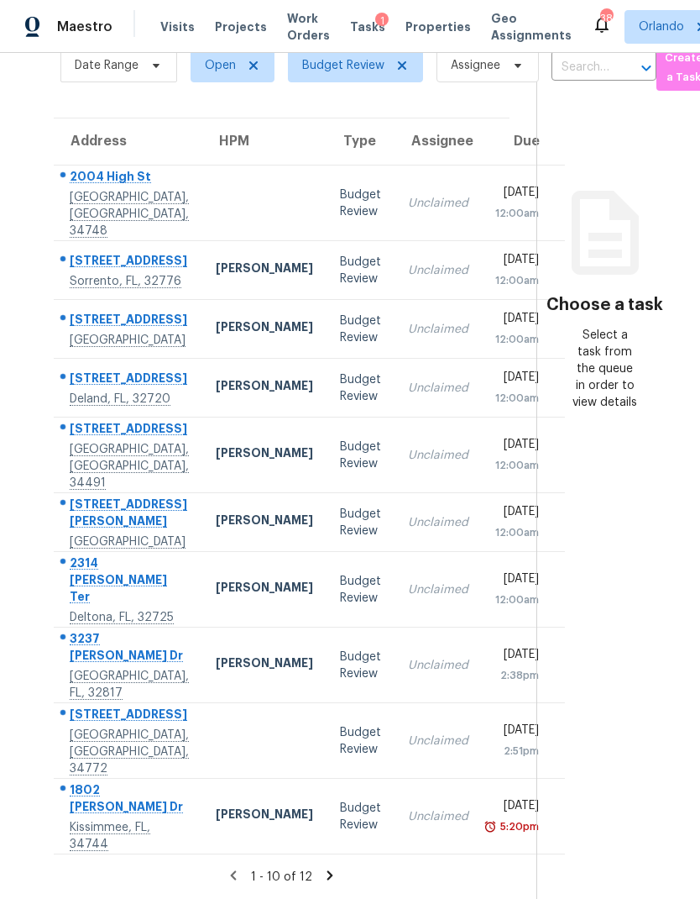
scroll to position [67, 0]
click at [319, 864] on section "Tasks 12 Results Date Range Open Budget Review Assignee ​ Create a Task Address…" at bounding box center [282, 447] width 510 height 901
click at [327, 875] on icon at bounding box center [330, 874] width 6 height 9
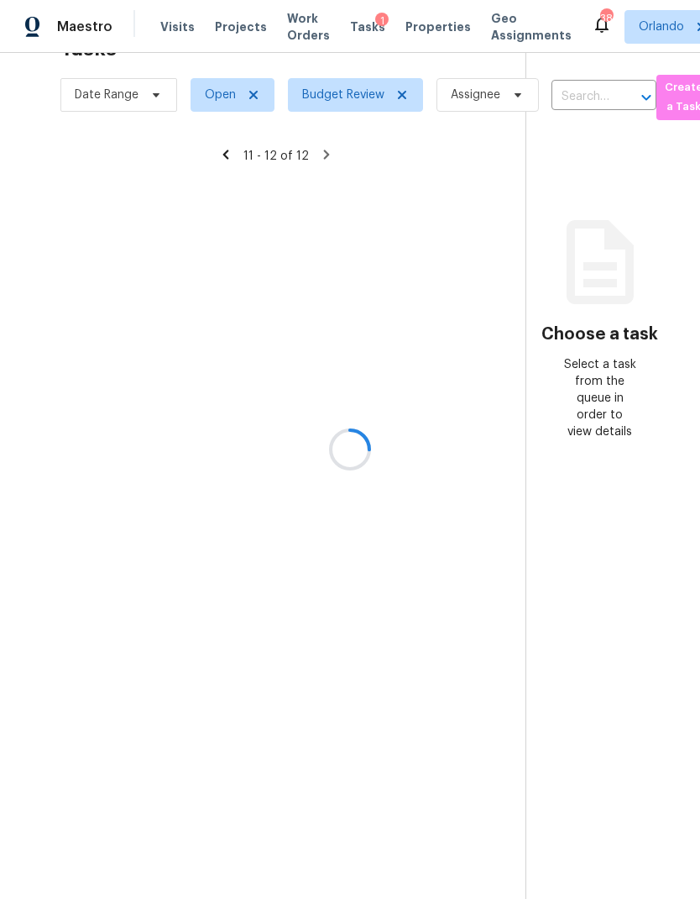
scroll to position [53, 0]
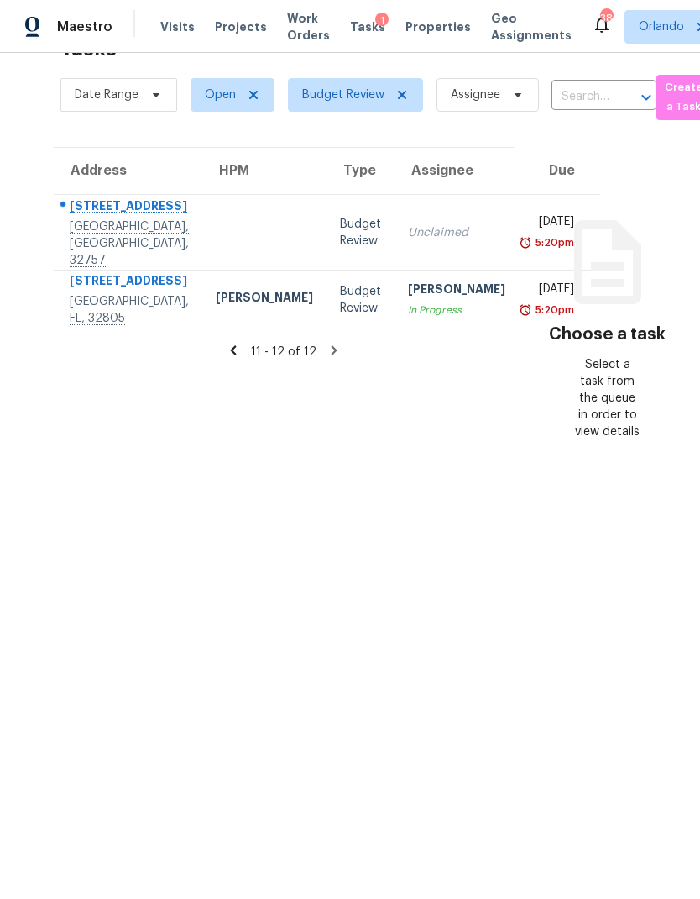
click at [340, 216] on div "Budget Review" at bounding box center [360, 233] width 41 height 34
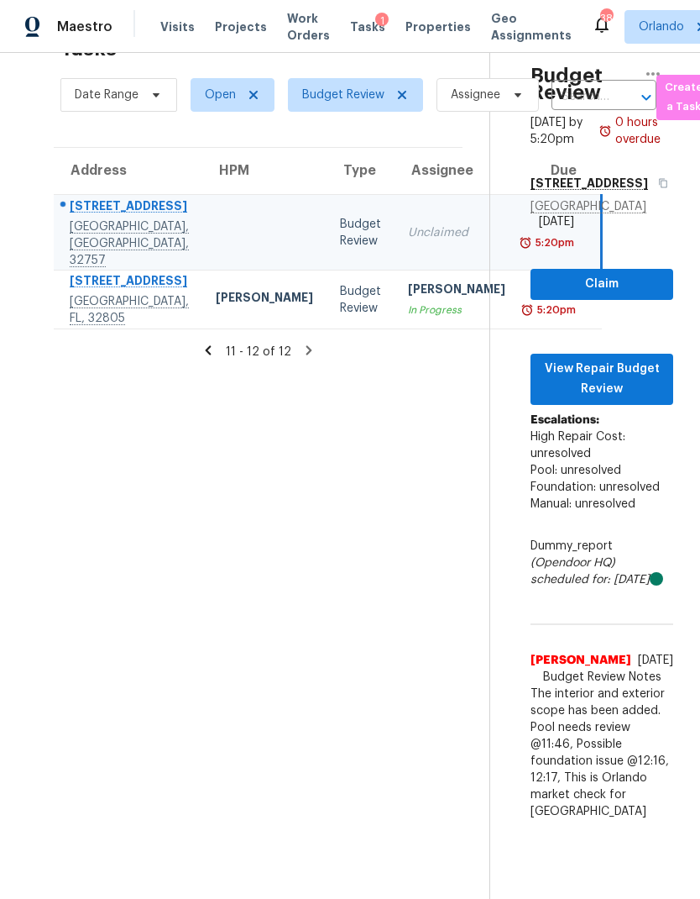
click at [216, 343] on icon at bounding box center [208, 350] width 15 height 15
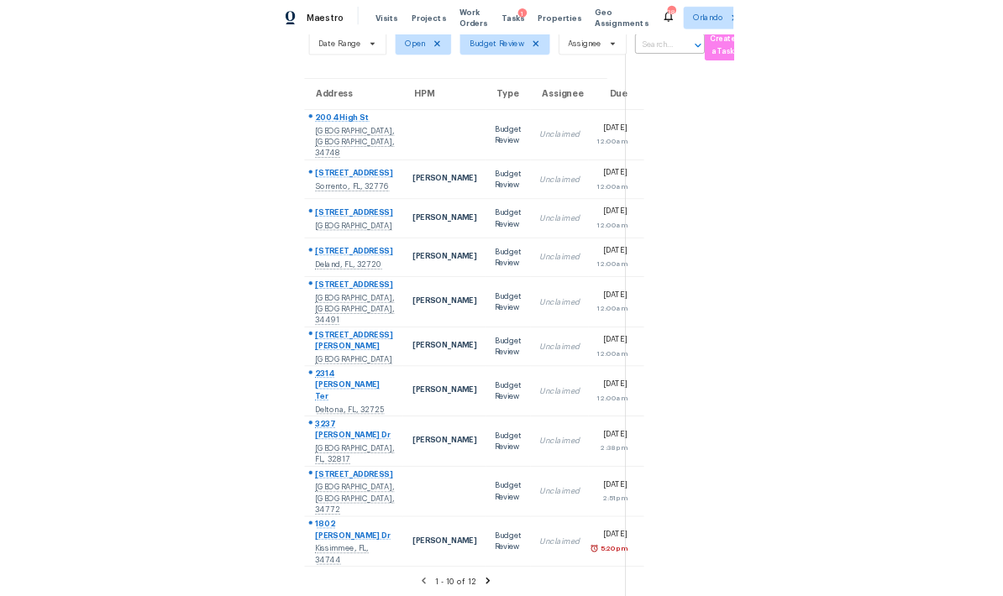
scroll to position [239, 0]
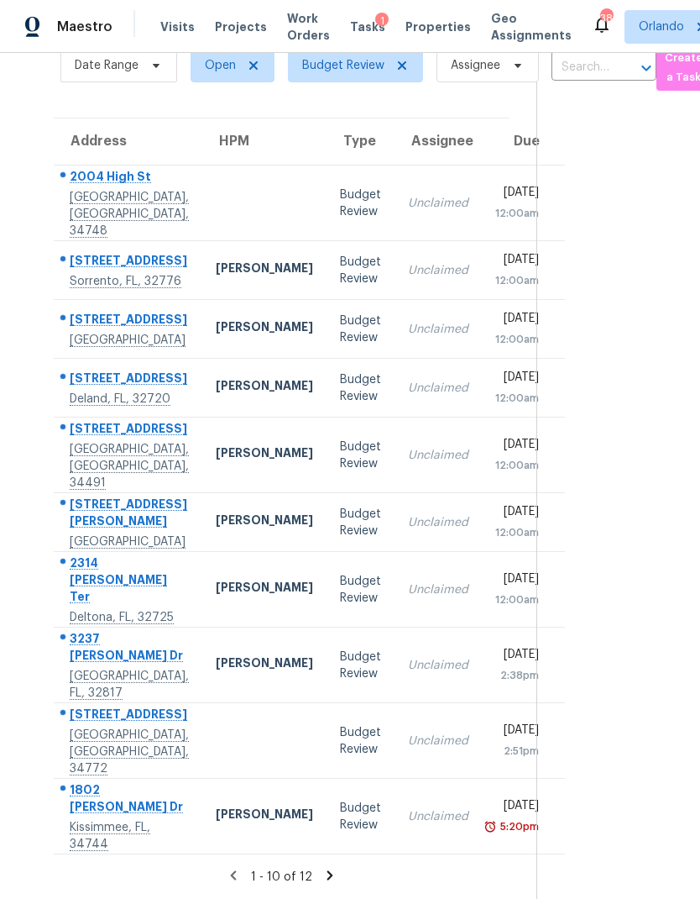
click at [237, 788] on td "Samuel Rivera" at bounding box center [264, 816] width 124 height 76
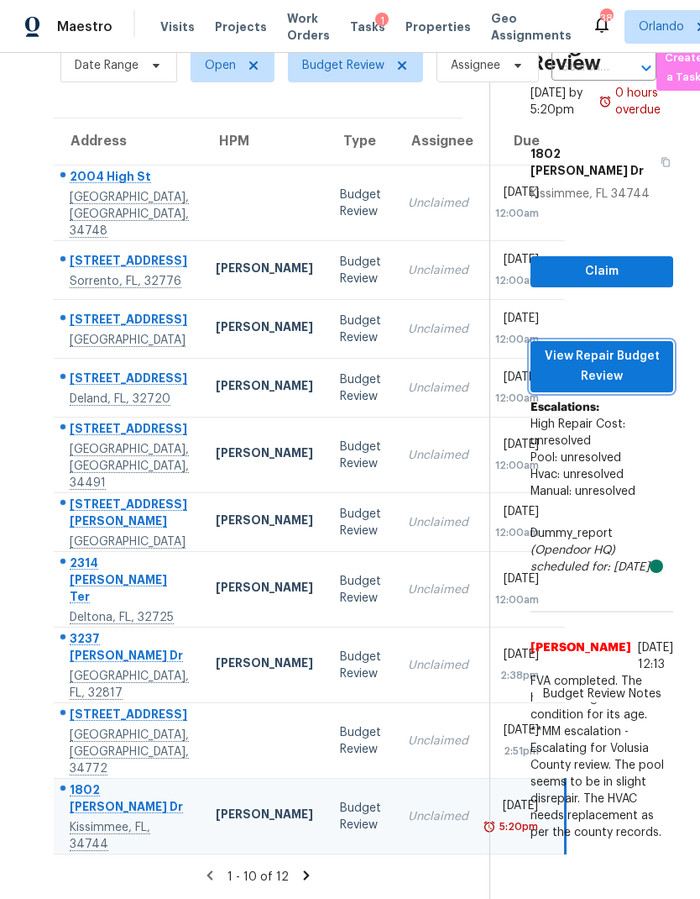
click at [642, 346] on span "View Repair Budget Review" at bounding box center [602, 366] width 116 height 41
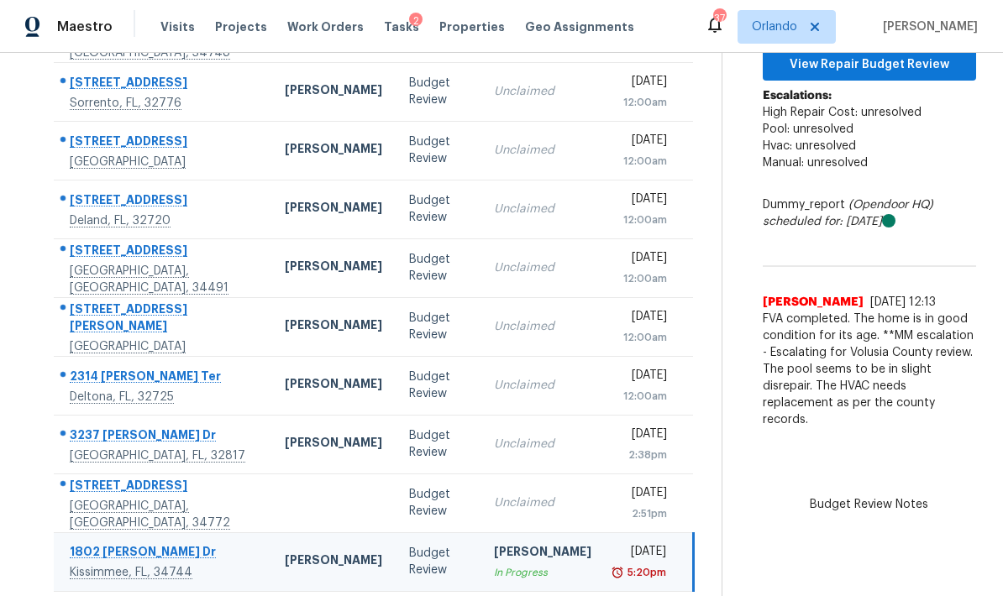
scroll to position [212, 0]
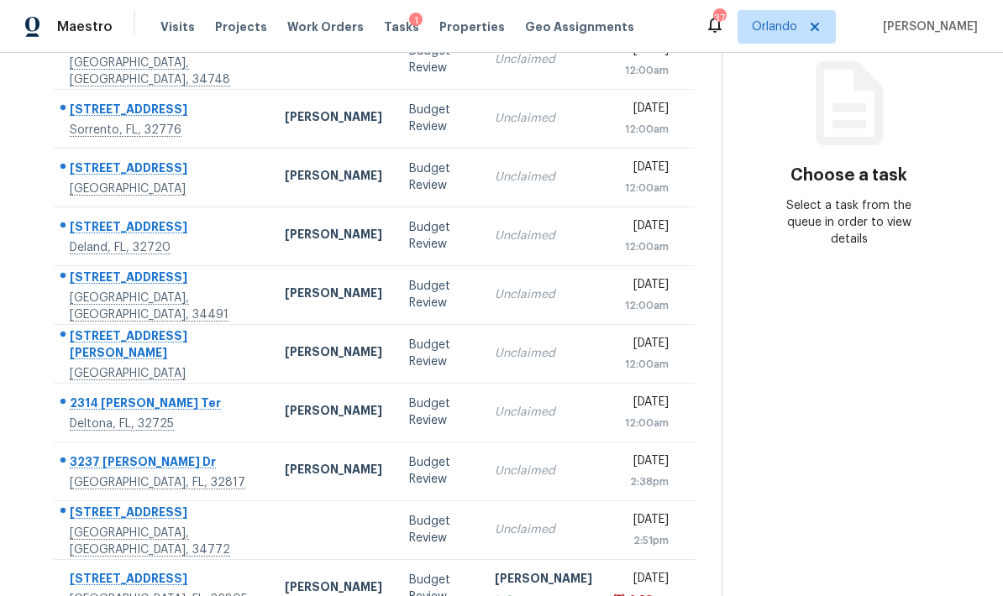
scroll to position [67, 0]
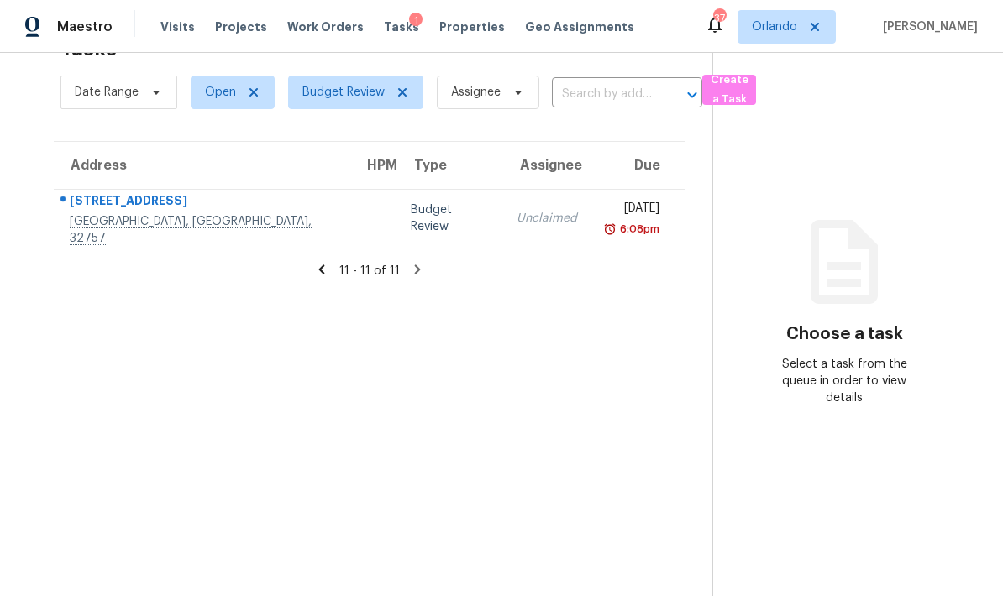
click at [151, 192] on div "[STREET_ADDRESS]" at bounding box center [203, 202] width 267 height 21
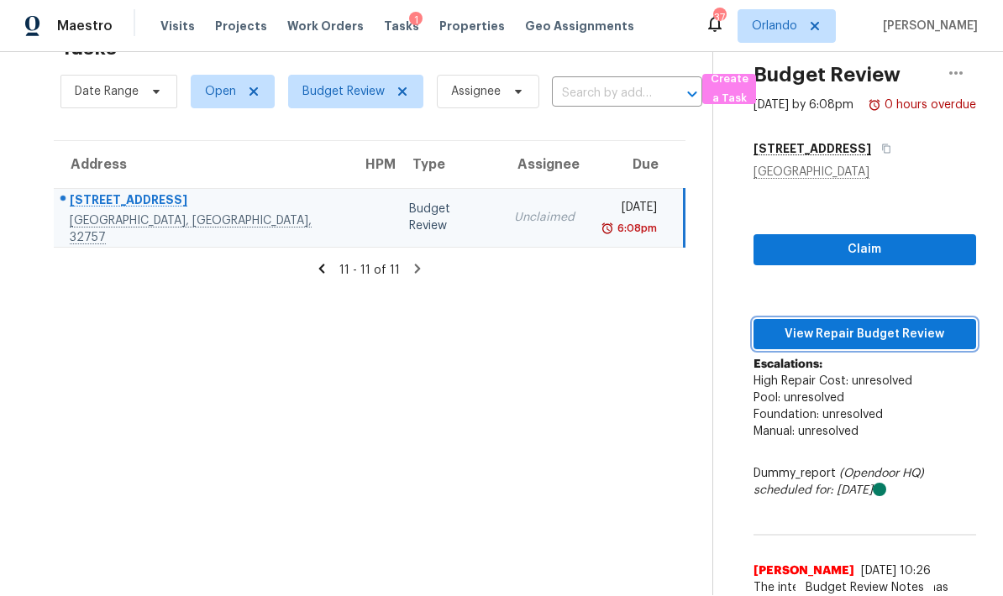
click at [929, 324] on span "View Repair Budget Review" at bounding box center [865, 334] width 196 height 21
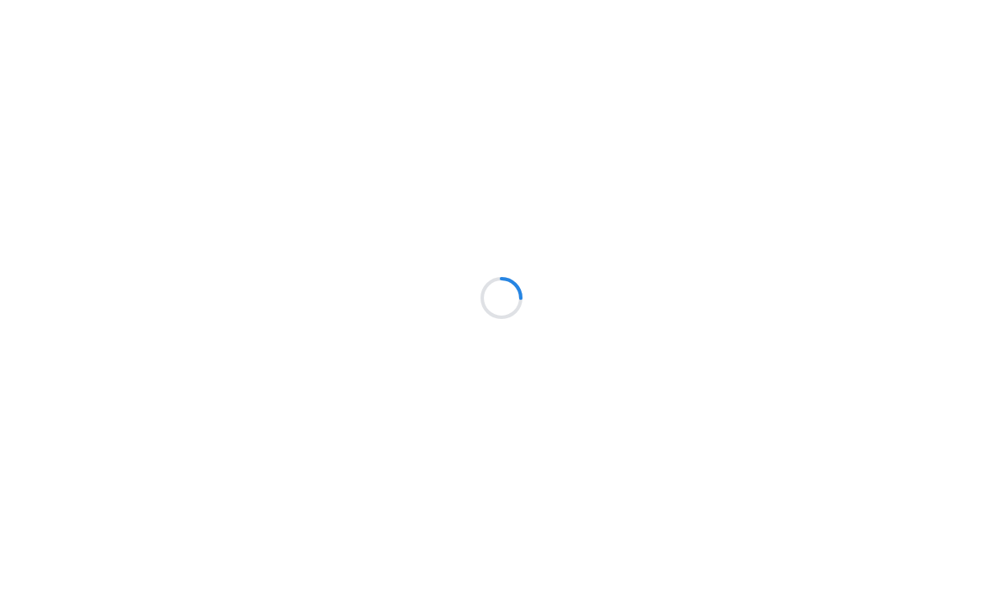
scroll to position [67, 0]
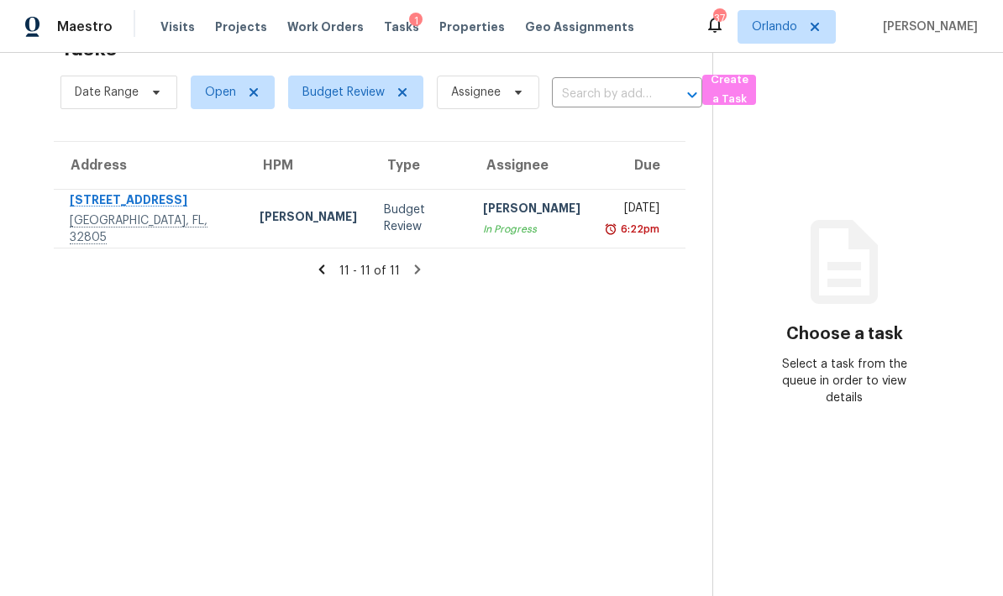
click at [259, 208] on div "[PERSON_NAME]" at bounding box center [307, 218] width 97 height 21
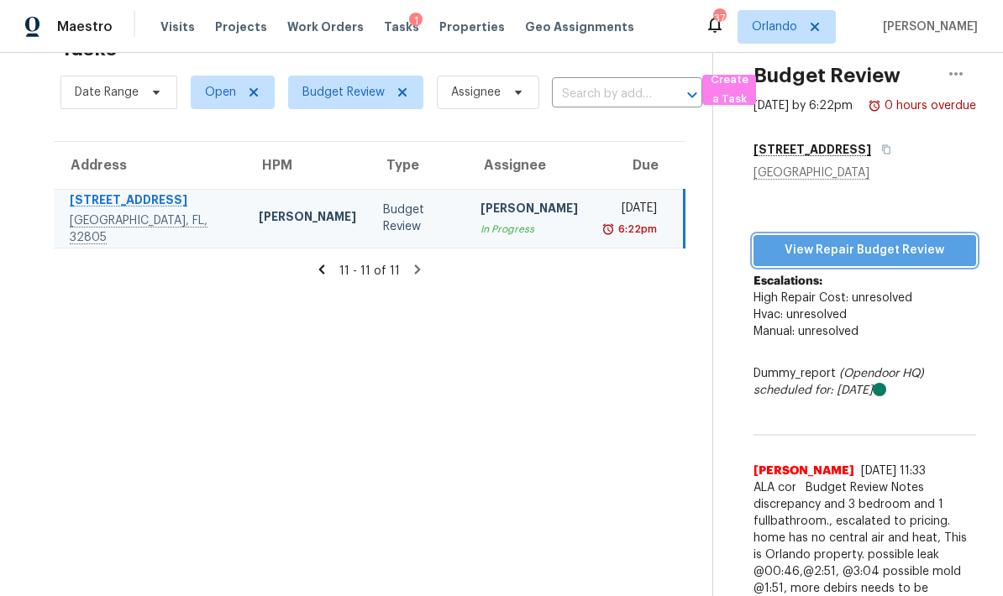
click at [949, 240] on span "View Repair Budget Review" at bounding box center [865, 250] width 196 height 21
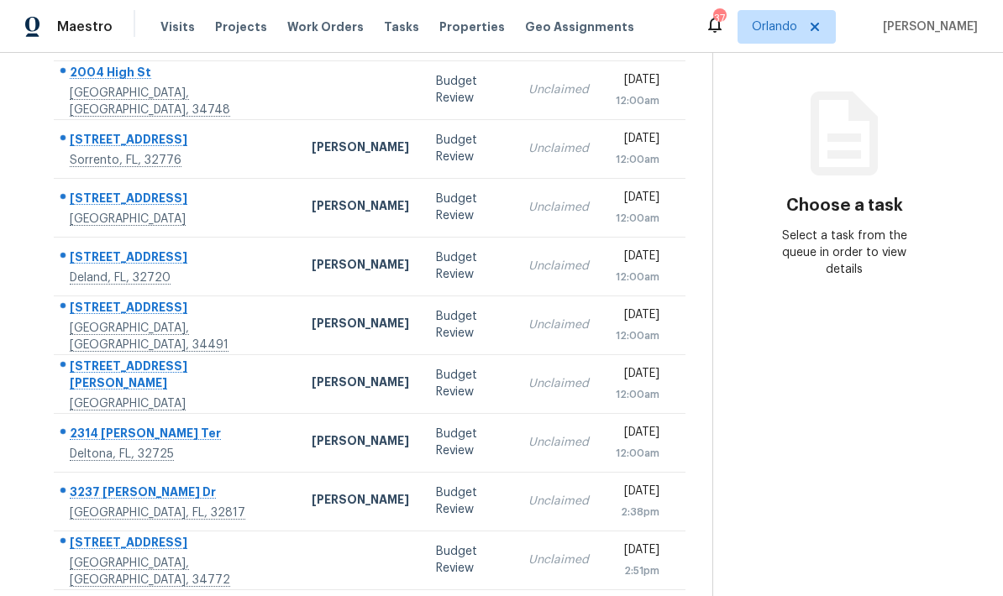
scroll to position [181, 0]
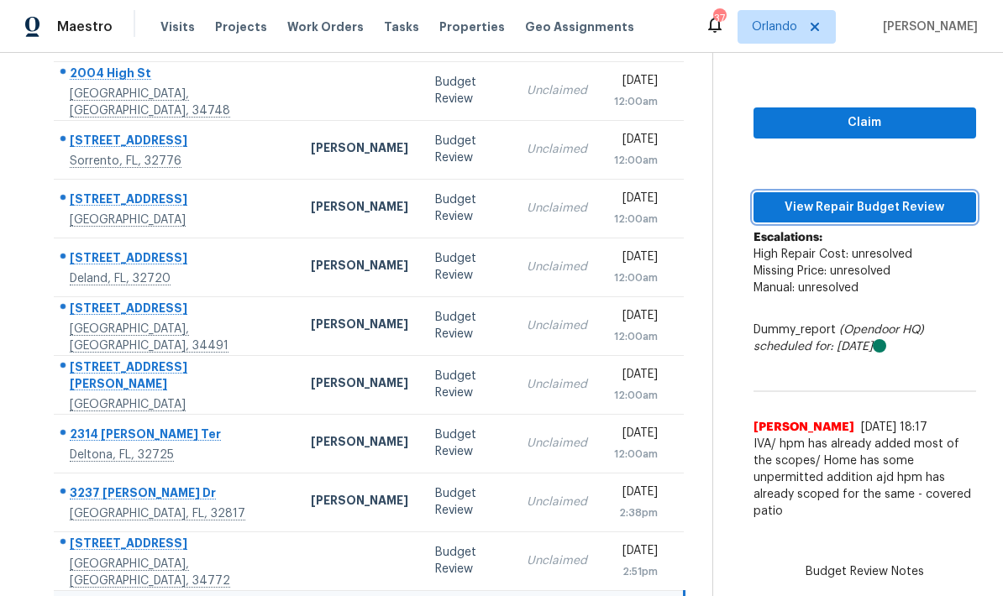
click at [950, 192] on button "View Repair Budget Review" at bounding box center [864, 207] width 223 height 31
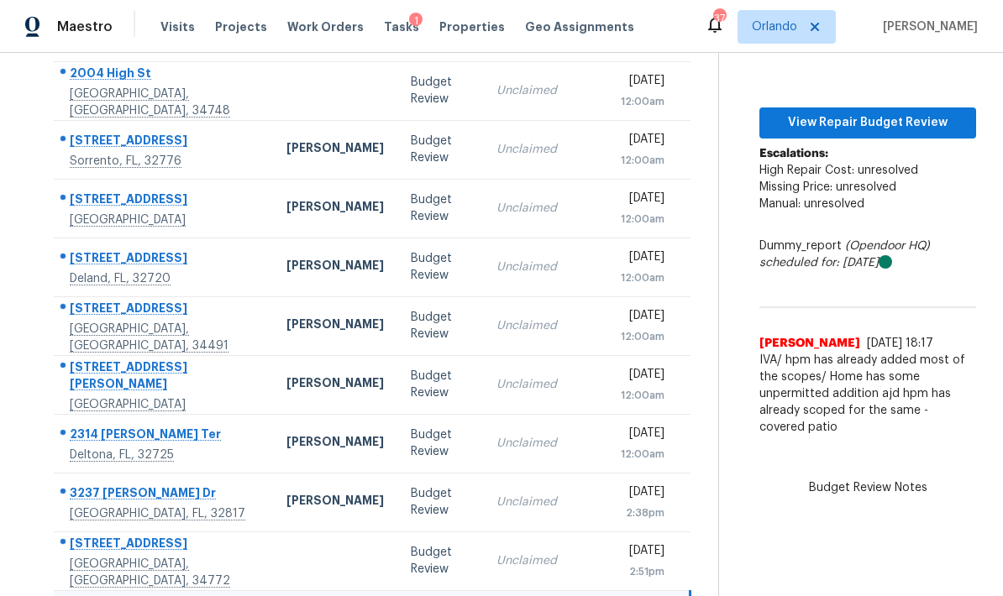
click at [221, 532] on td "3200 Old Canoe Creek Rd Saint Cloud, FL, 34772" at bounding box center [163, 561] width 219 height 59
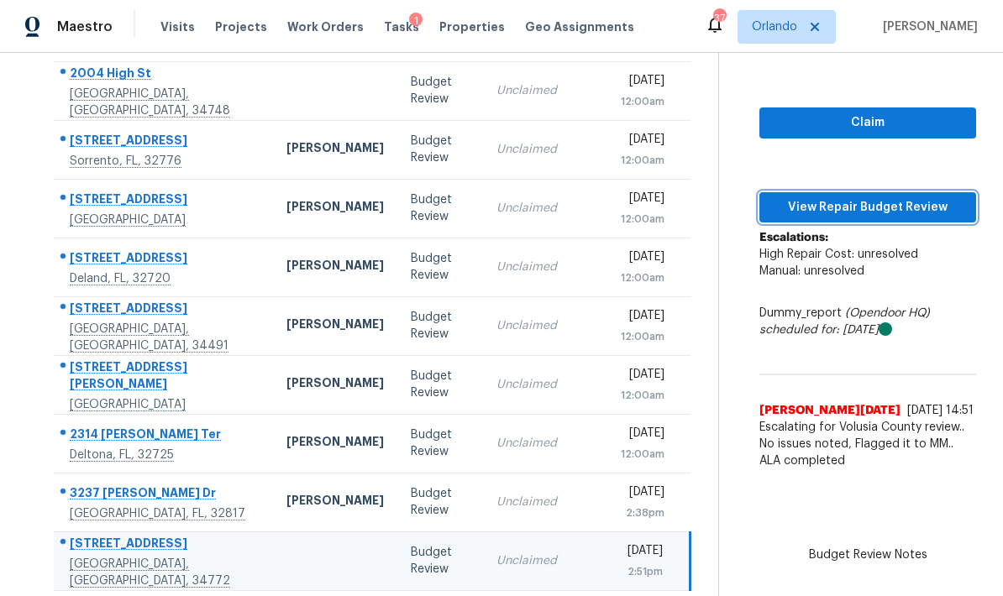
click at [939, 197] on span "View Repair Budget Review" at bounding box center [868, 207] width 190 height 21
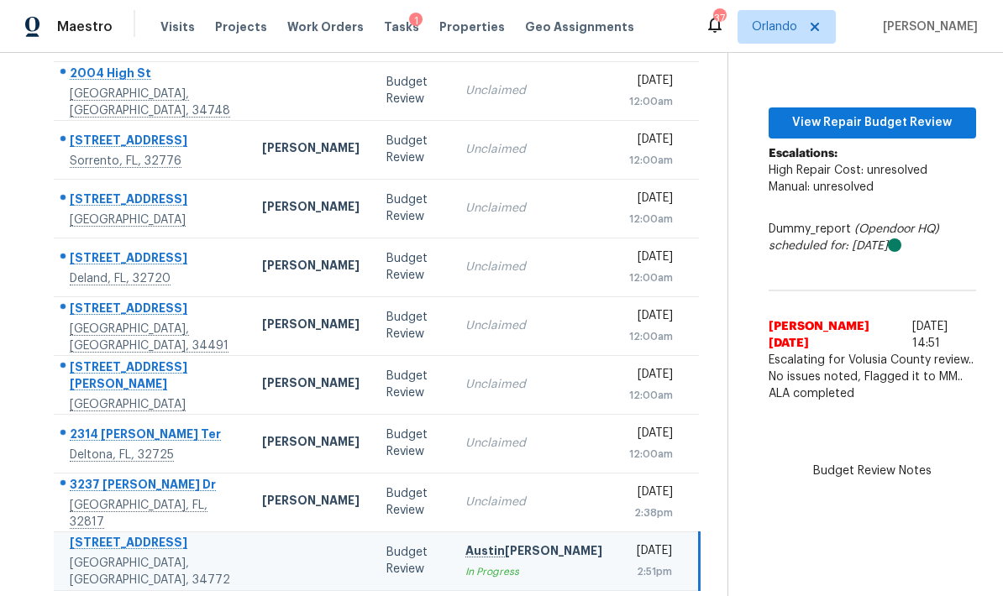
scroll to position [53, 0]
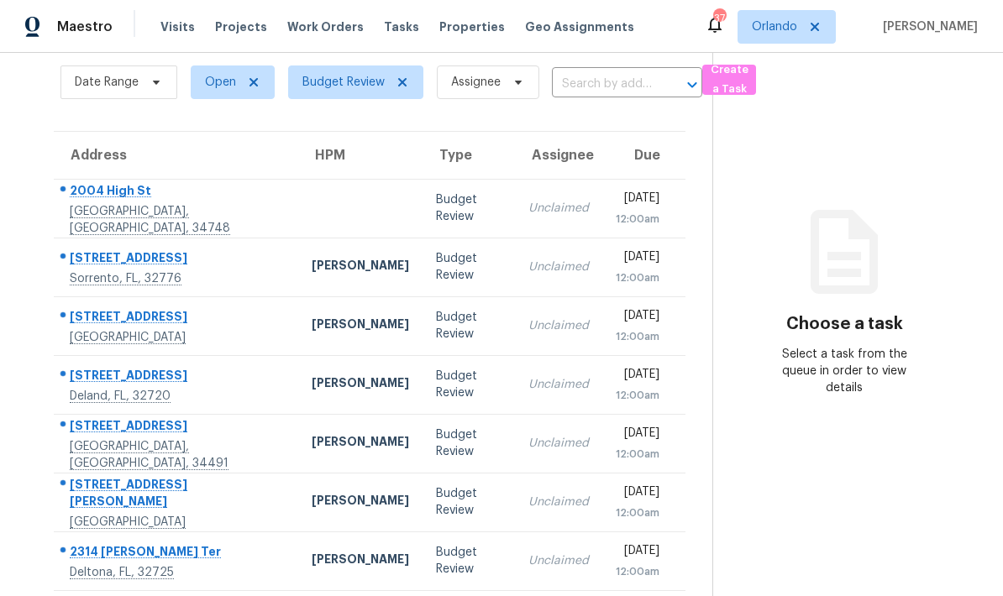
scroll to position [67, 0]
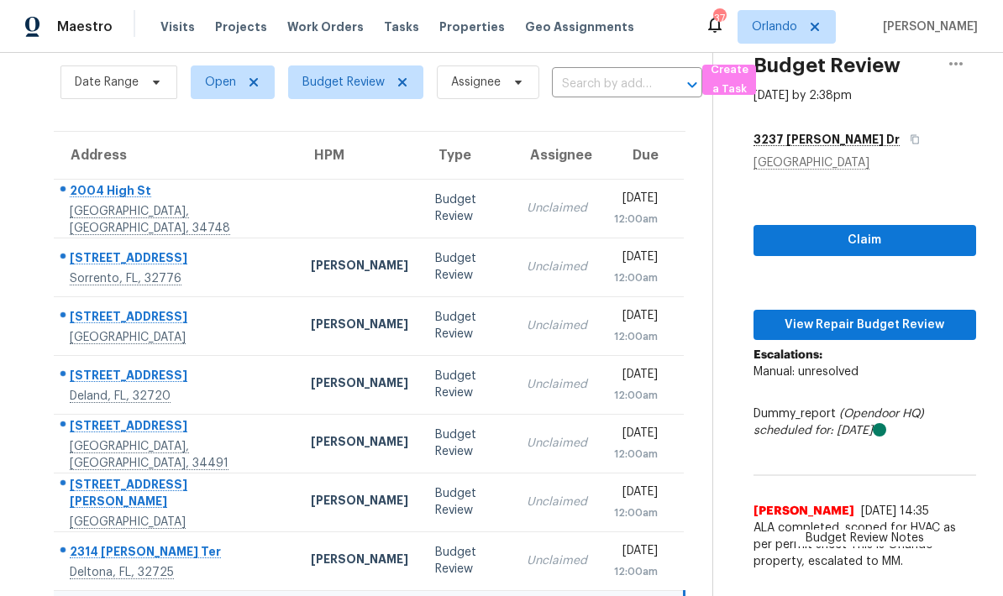
click at [435, 544] on div "Budget Review" at bounding box center [467, 561] width 65 height 34
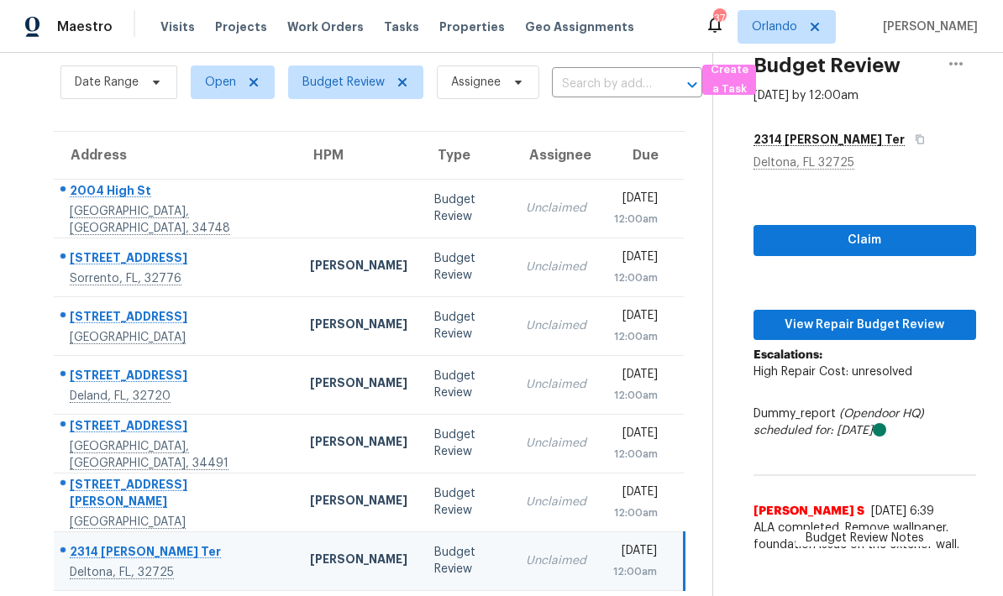
click at [310, 492] on div "[PERSON_NAME]" at bounding box center [358, 502] width 97 height 21
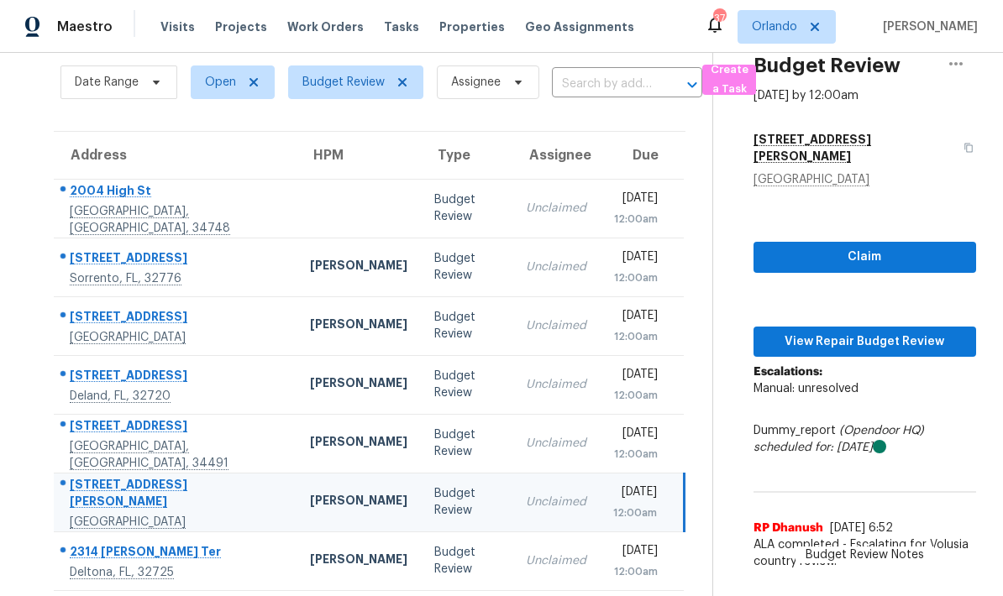
click at [320, 414] on td "[PERSON_NAME]" at bounding box center [358, 443] width 124 height 59
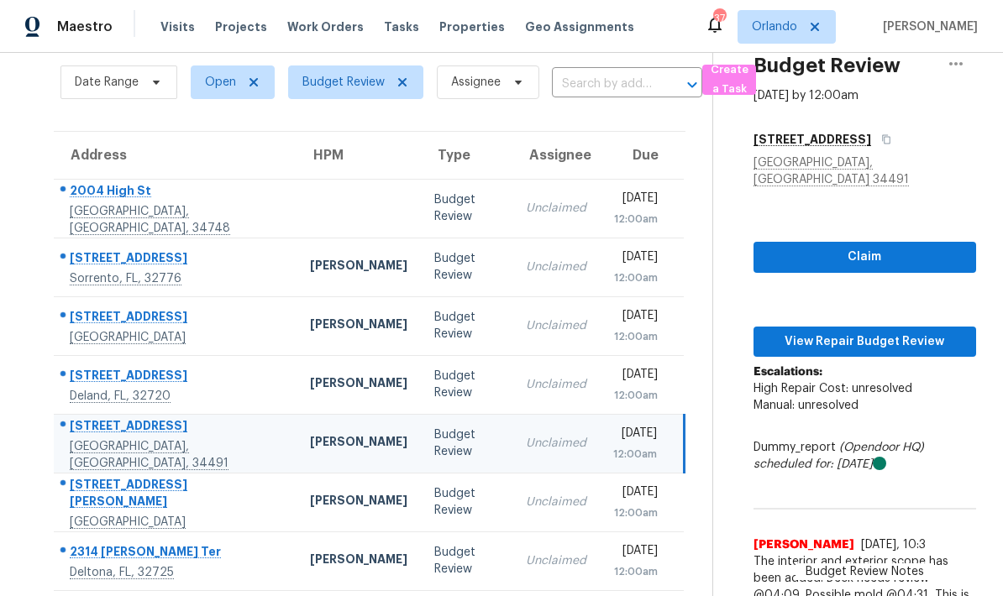
click at [434, 368] on div "Budget Review" at bounding box center [466, 385] width 65 height 34
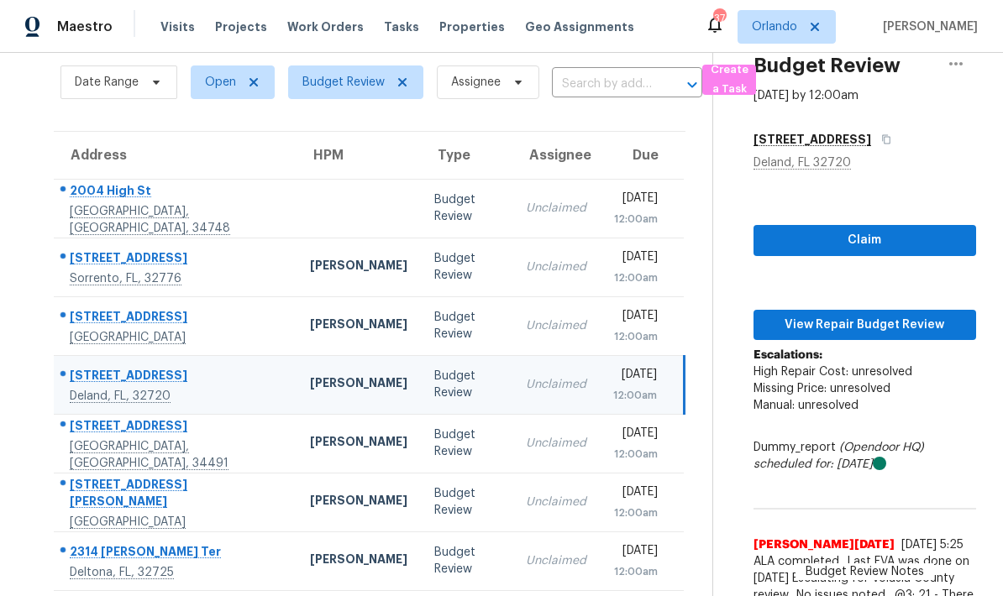
click at [434, 309] on div "Budget Review" at bounding box center [466, 326] width 65 height 34
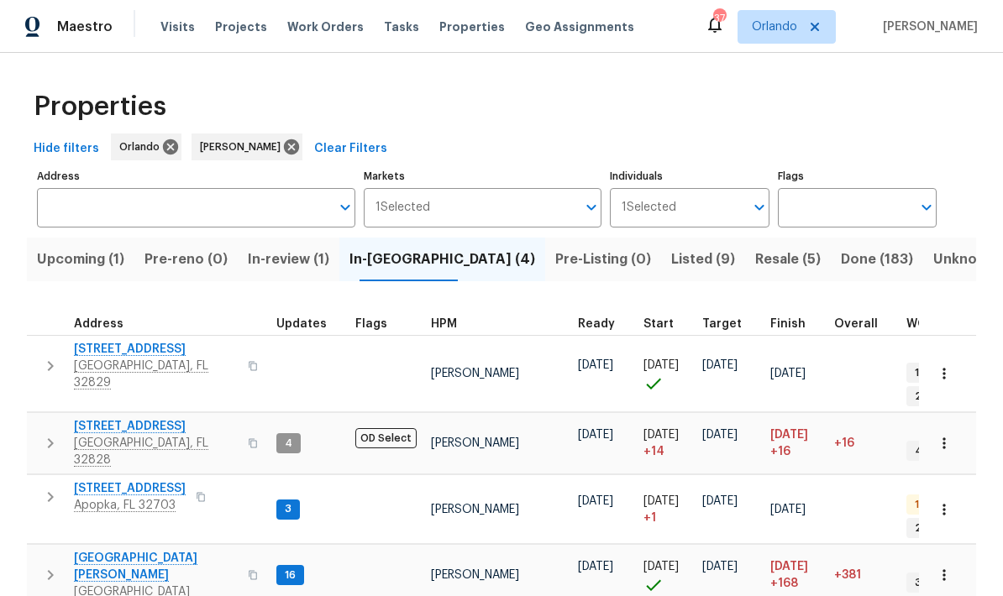
click at [138, 480] on span "[STREET_ADDRESS]" at bounding box center [130, 488] width 112 height 17
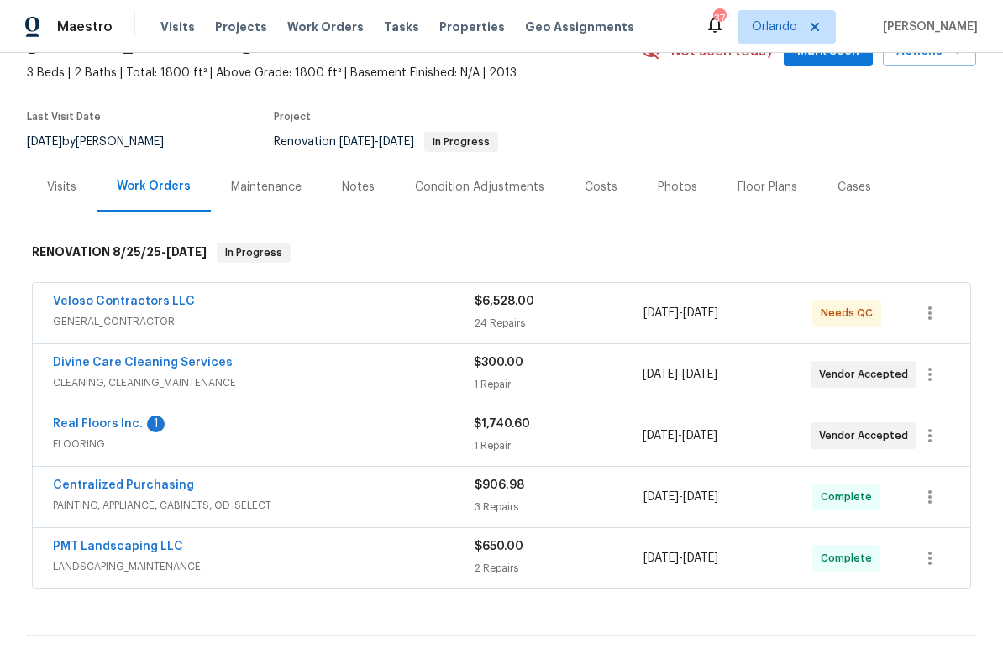
scroll to position [124, 0]
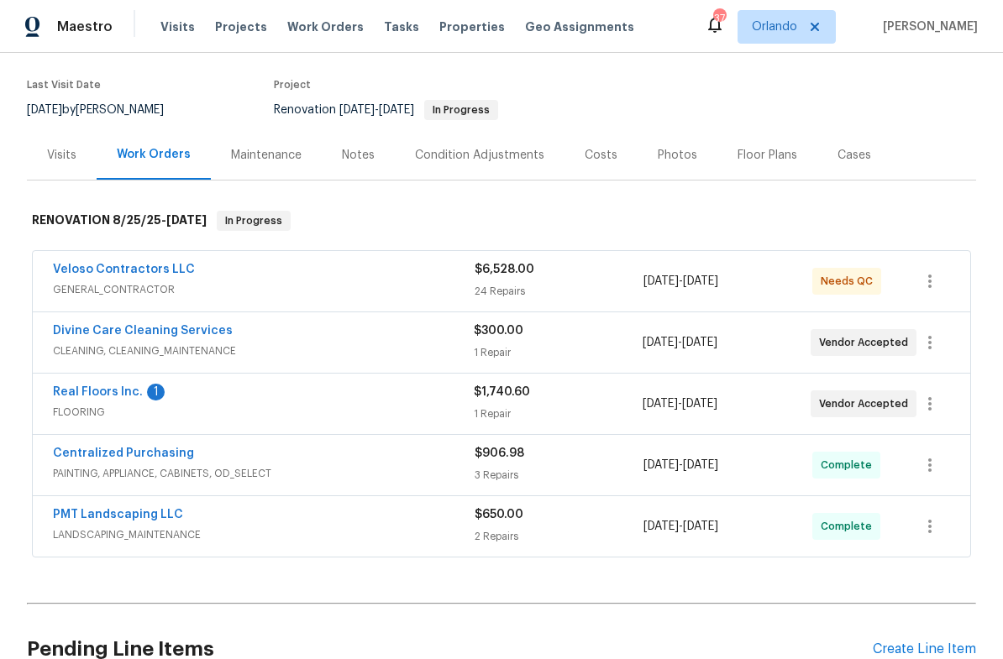
click at [124, 387] on link "Real Floors Inc." at bounding box center [98, 392] width 90 height 12
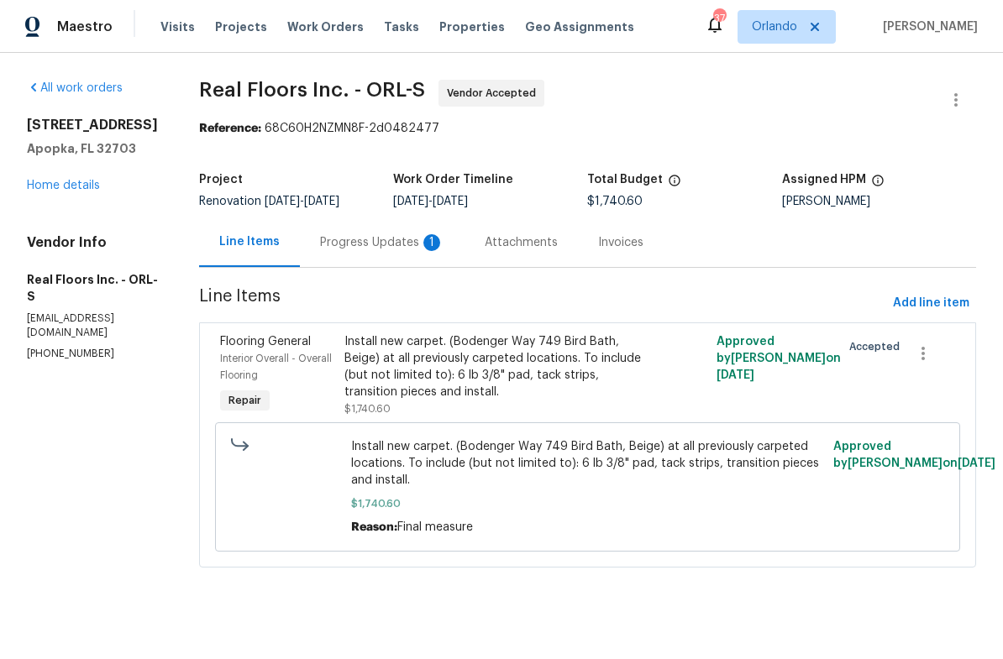
click at [412, 241] on div "Progress Updates 1" at bounding box center [382, 242] width 124 height 17
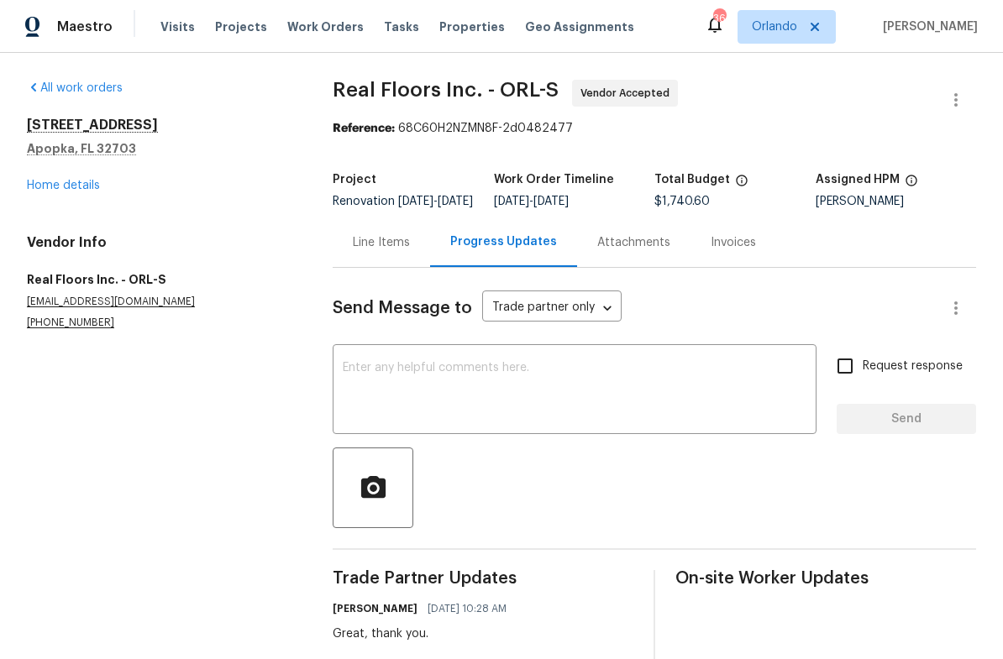
click at [86, 186] on link "Home details" at bounding box center [63, 186] width 73 height 12
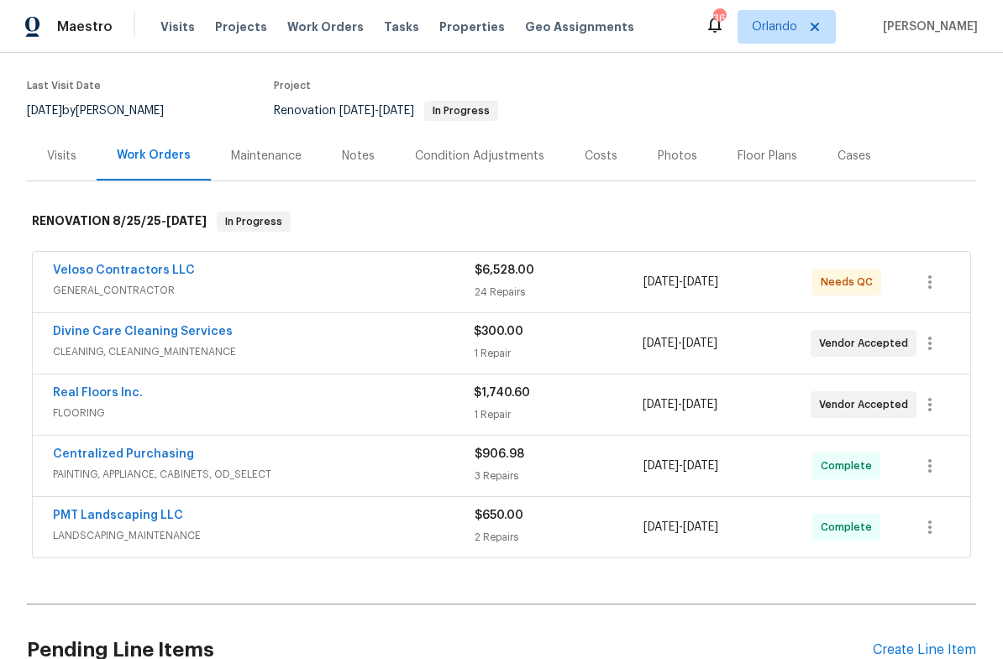
scroll to position [172, 0]
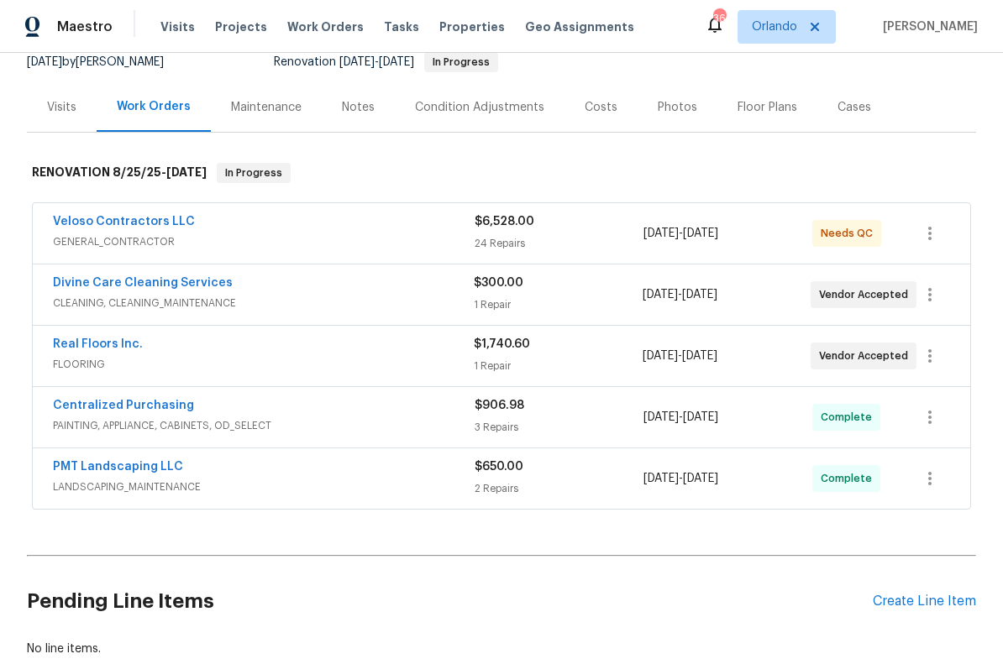
click at [139, 223] on link "Veloso Contractors LLC" at bounding box center [124, 222] width 142 height 12
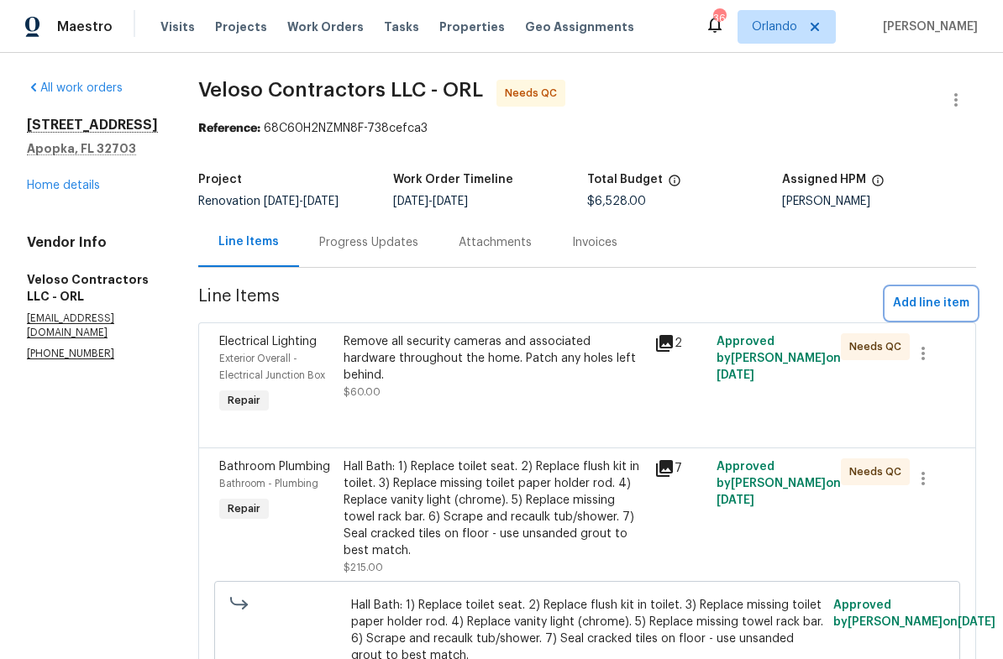
click at [946, 302] on span "Add line item" at bounding box center [931, 303] width 76 height 21
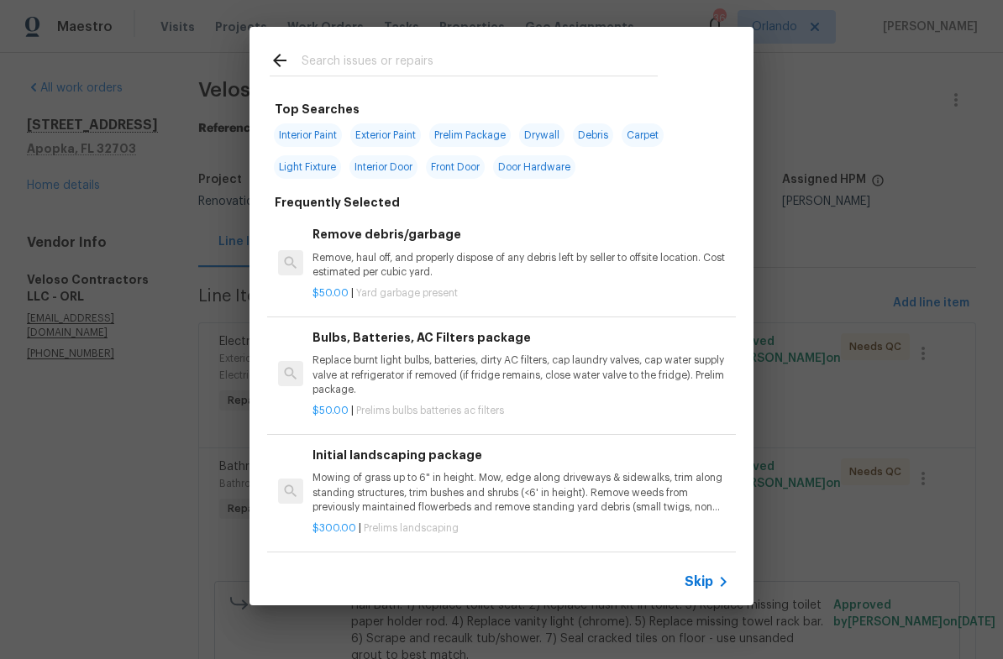
click at [422, 60] on input "text" at bounding box center [479, 62] width 356 height 25
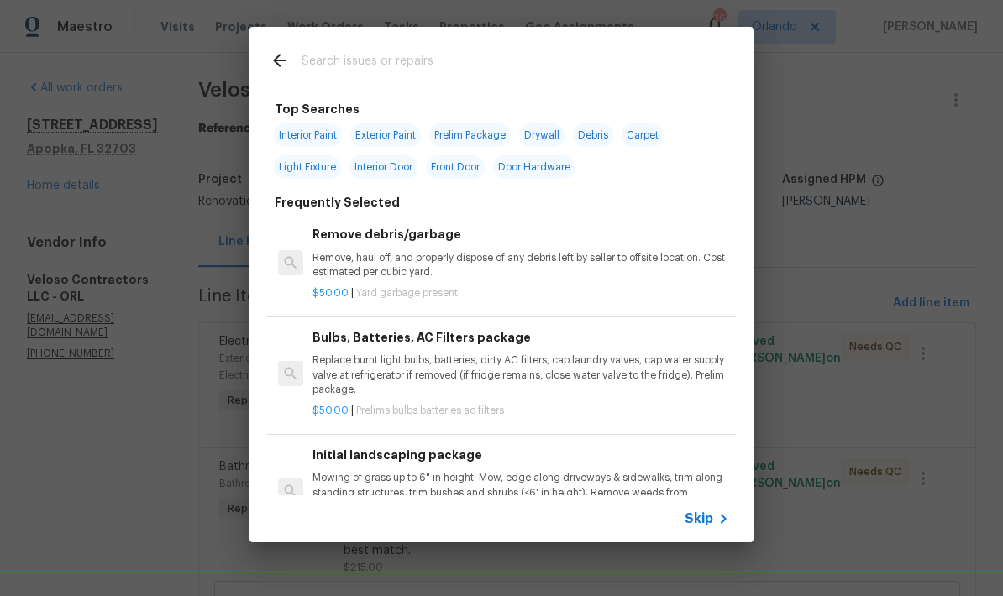
click at [320, 135] on span "Interior Paint" at bounding box center [308, 135] width 68 height 24
type input "Interior Paint"
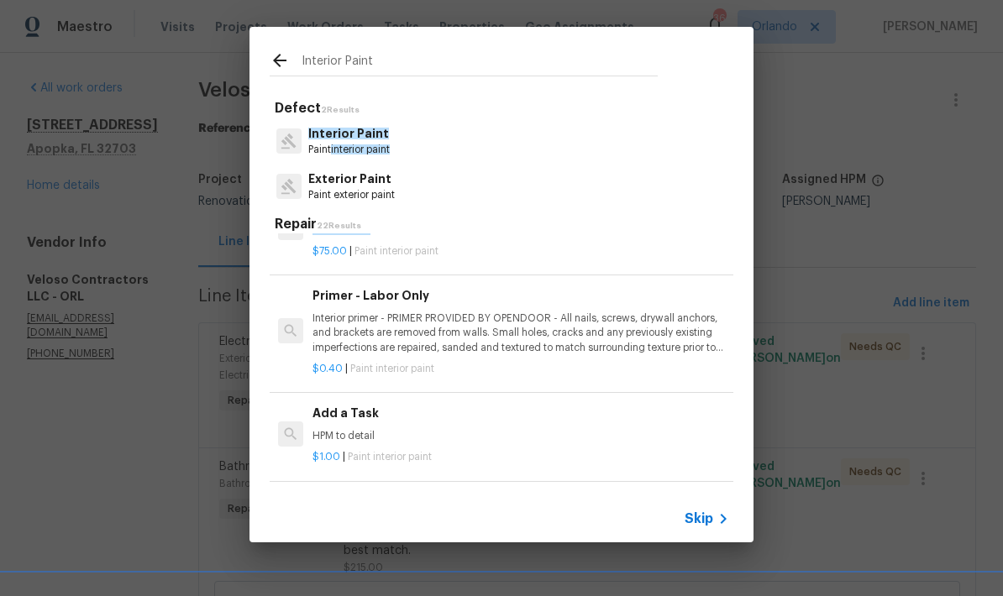
scroll to position [375, 0]
click at [366, 427] on p "HPM to detail" at bounding box center [520, 434] width 417 height 14
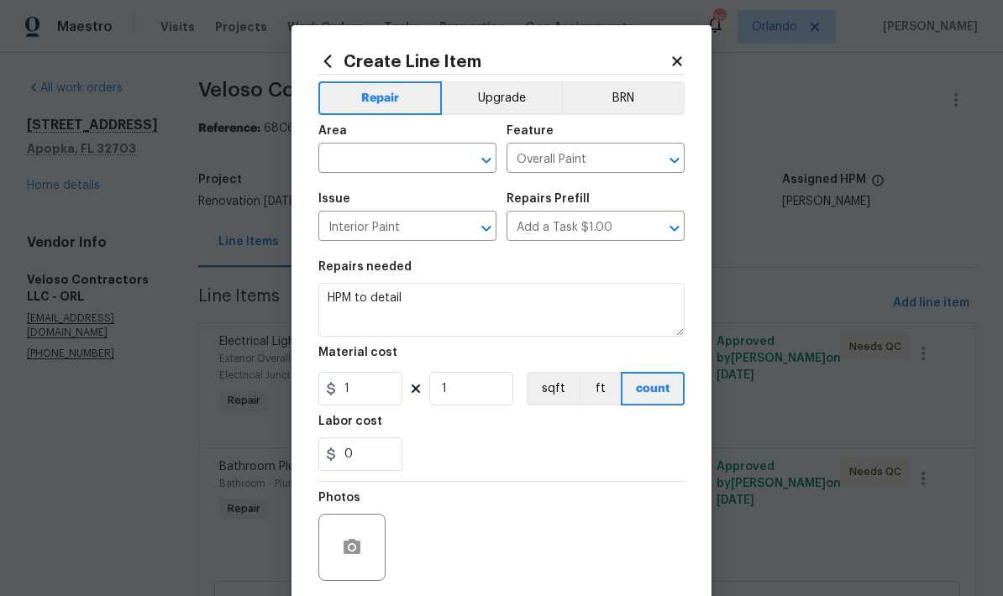
click at [432, 167] on input "text" at bounding box center [383, 160] width 131 height 26
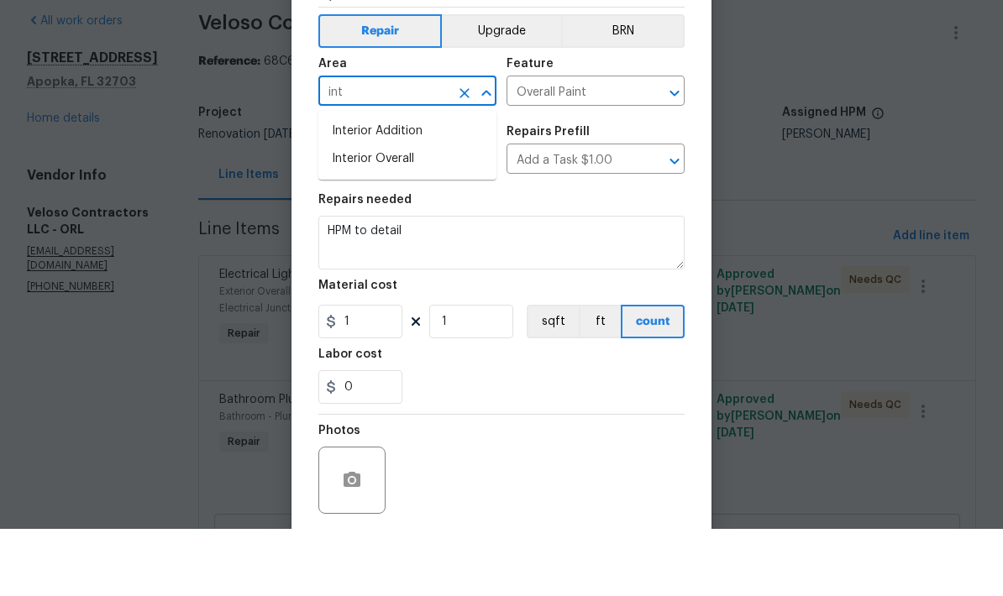
click at [423, 212] on li "Interior Overall" at bounding box center [407, 226] width 178 height 28
type input "Interior Overall"
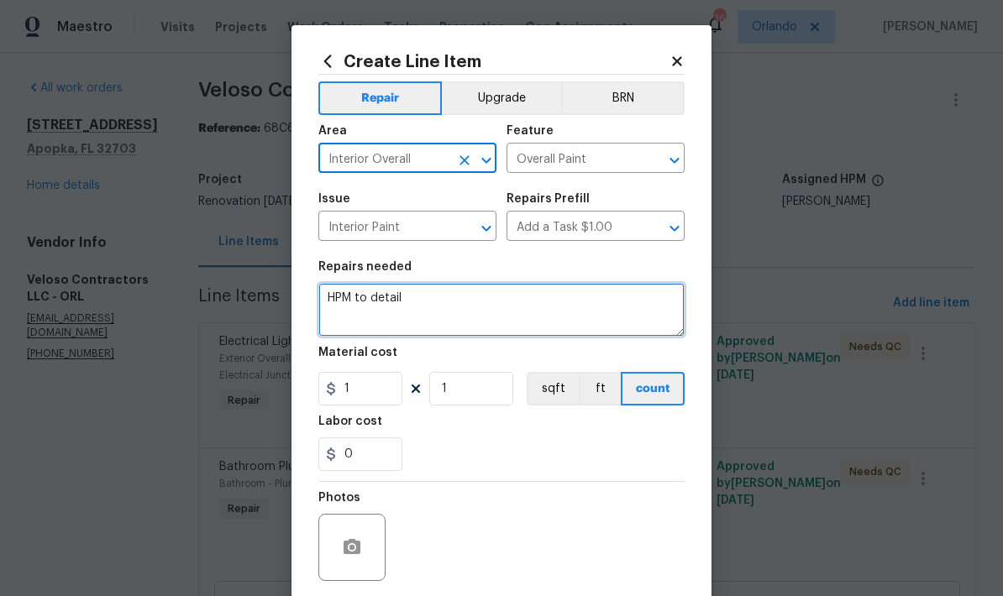
click at [442, 296] on textarea "HPM to detail" at bounding box center [501, 310] width 366 height 54
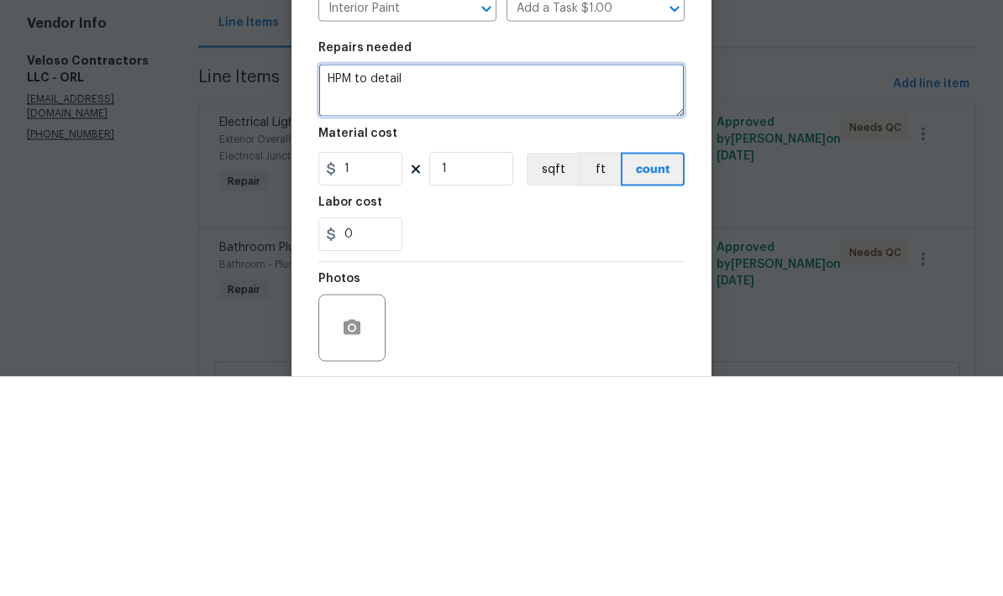
click at [344, 283] on textarea "HPM to detail" at bounding box center [501, 310] width 366 height 54
click at [343, 283] on textarea "HPM to detail" at bounding box center [501, 310] width 366 height 54
click at [342, 283] on textarea "HPM to detail" at bounding box center [501, 310] width 366 height 54
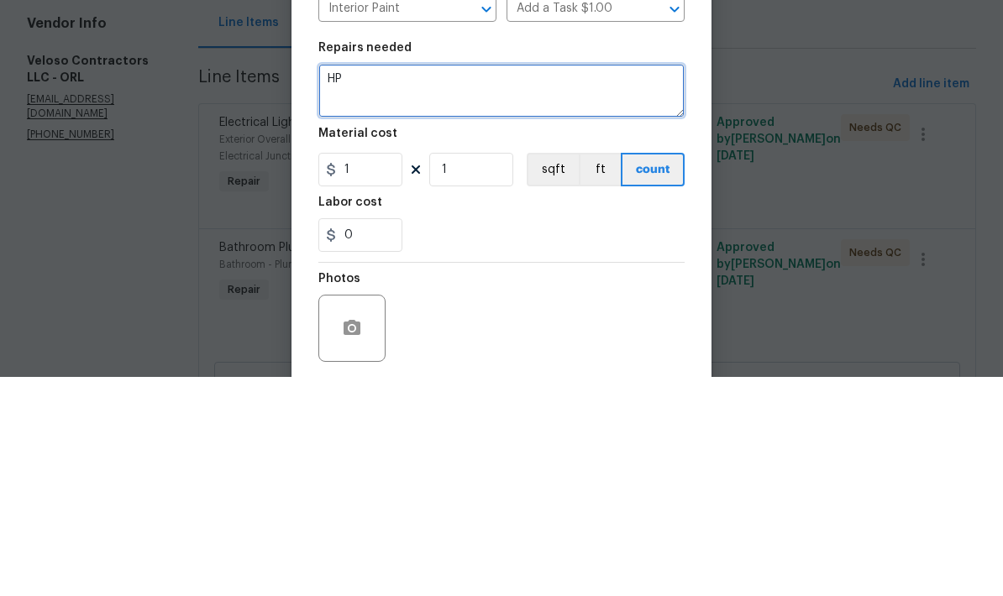
type textarea "H"
type textarea "Additional interior paint and toilet seat."
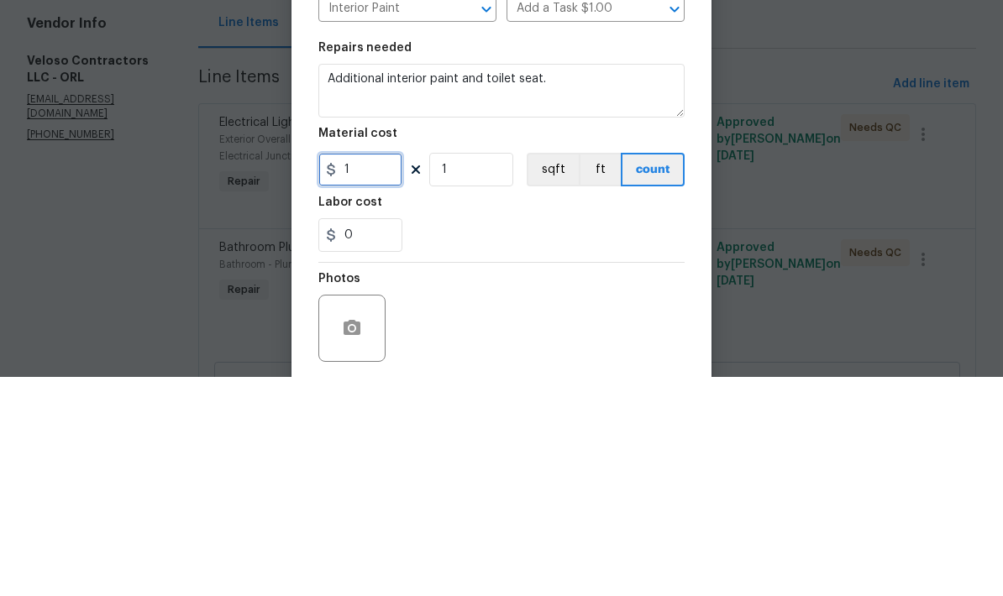
click at [376, 372] on input "1" at bounding box center [360, 389] width 84 height 34
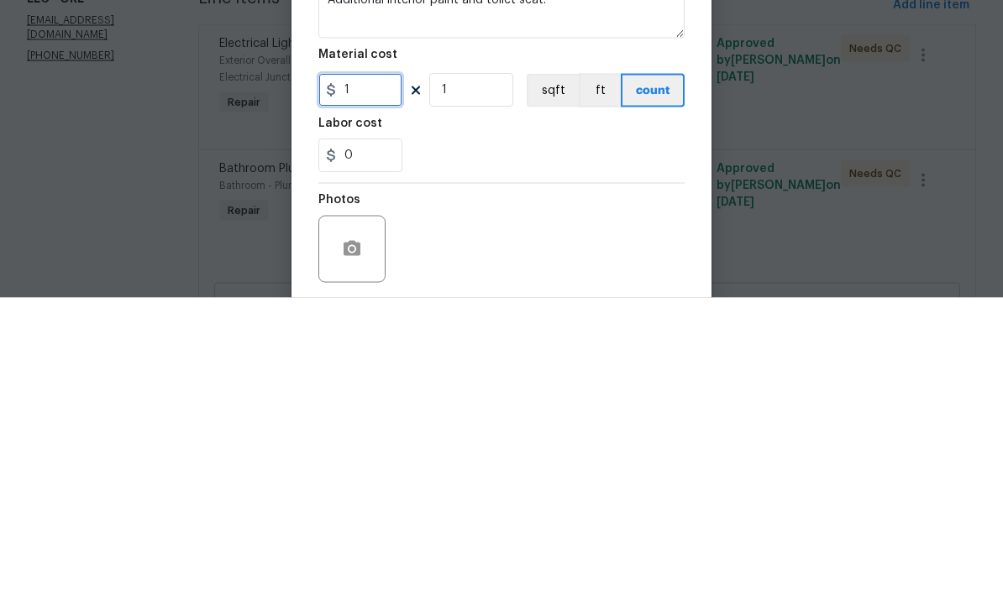
click at [367, 372] on input "1" at bounding box center [360, 389] width 84 height 34
type input "75"
click at [586, 438] on div "0" at bounding box center [501, 455] width 366 height 34
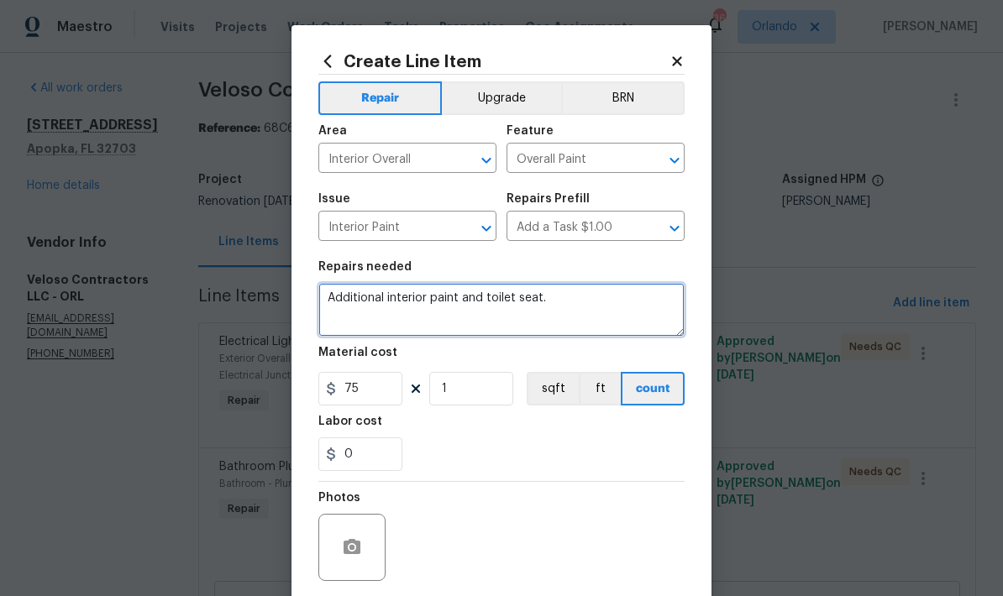
click at [425, 307] on textarea "Additional interior paint and toilet seat." at bounding box center [501, 310] width 366 height 54
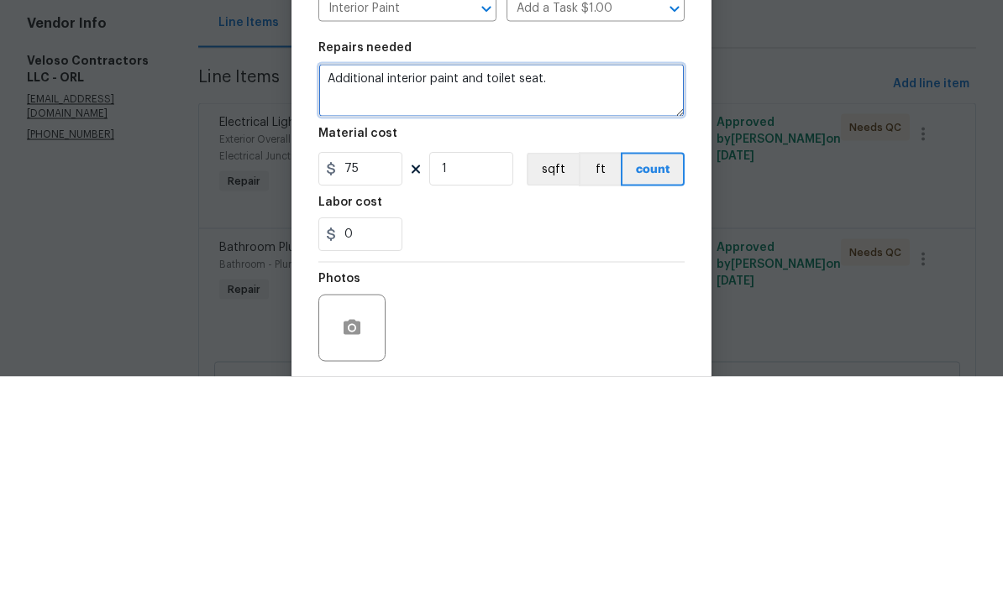
click at [424, 283] on textarea "Additional interior paint and toilet seat." at bounding box center [501, 310] width 366 height 54
click at [645, 283] on textarea "Additional 2 gallons of exterior paint and toilet seat." at bounding box center [501, 310] width 366 height 54
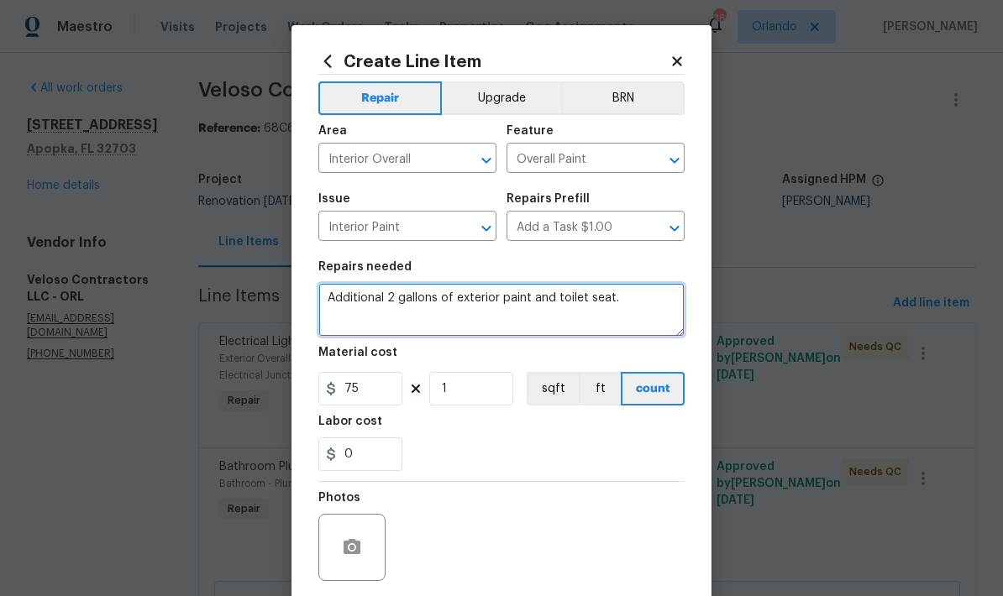
click at [542, 304] on textarea "Additional 2 gallons of exterior paint and toilet seat." at bounding box center [501, 310] width 366 height 54
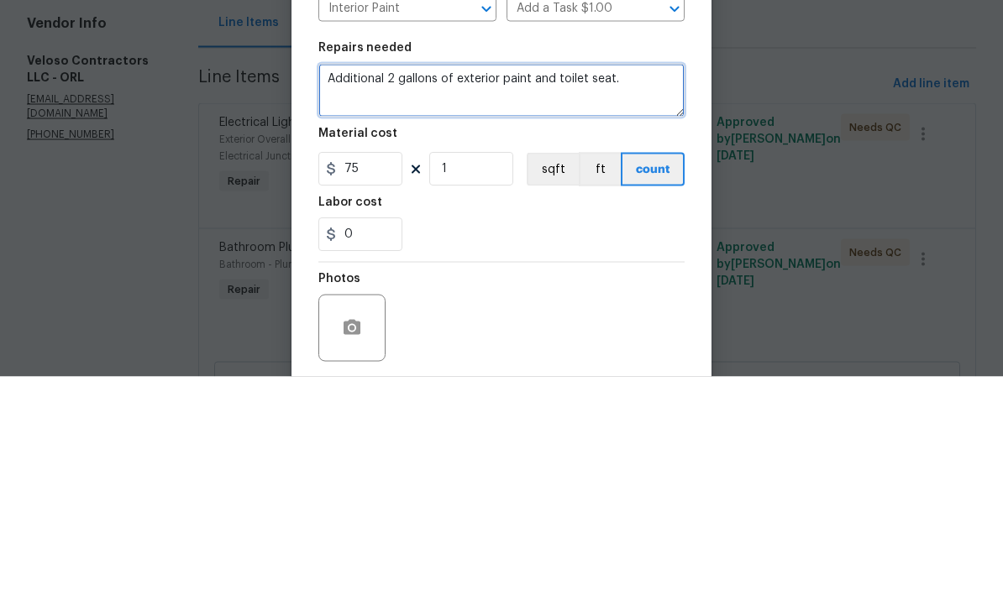
type textarea "Additional 2 gallons of exterior paint and toilet seat."
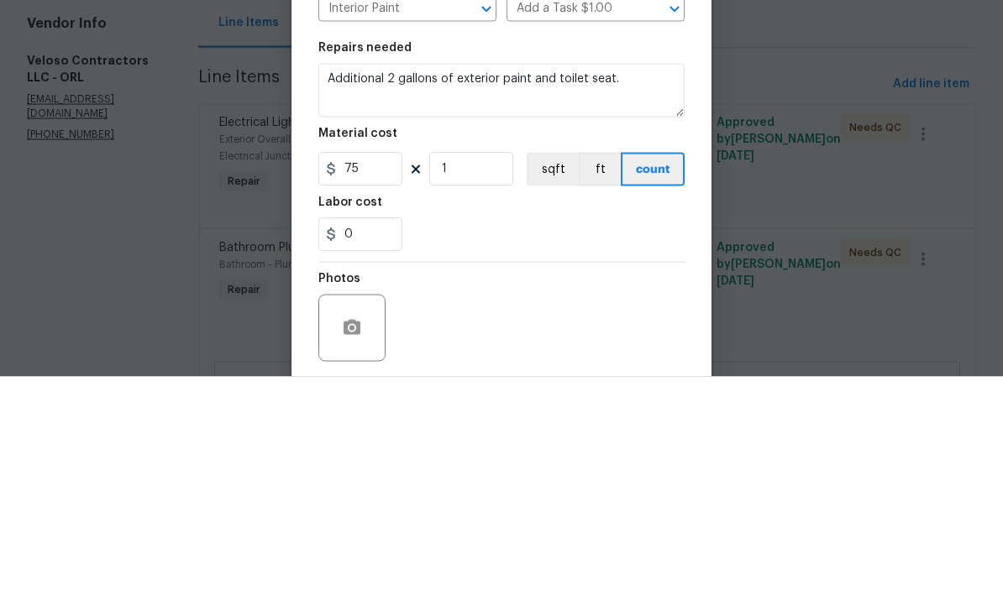
click at [632, 261] on div "Repairs needed" at bounding box center [501, 272] width 366 height 22
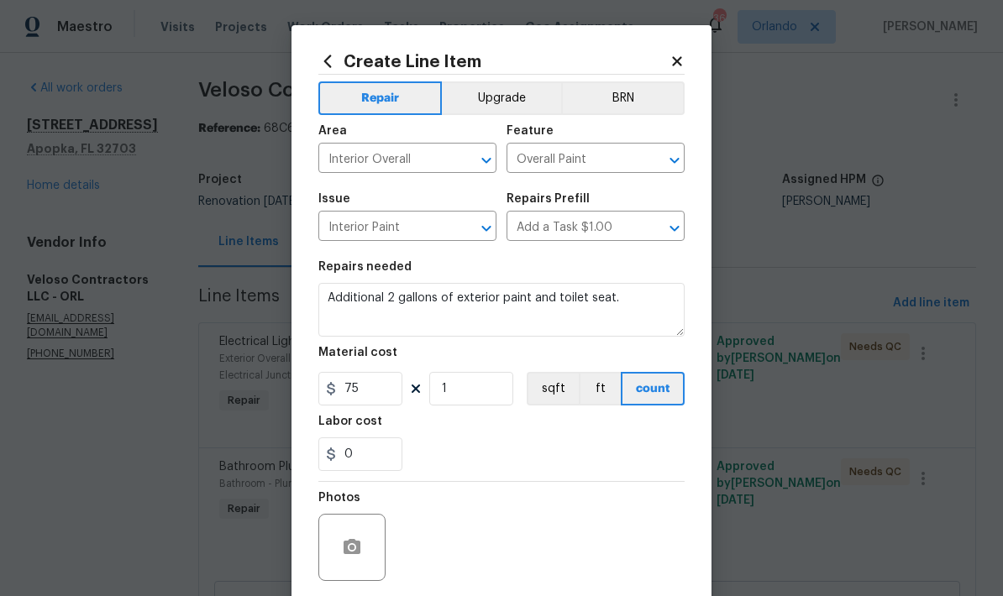
click at [428, 160] on input "Interior Overall" at bounding box center [383, 160] width 131 height 26
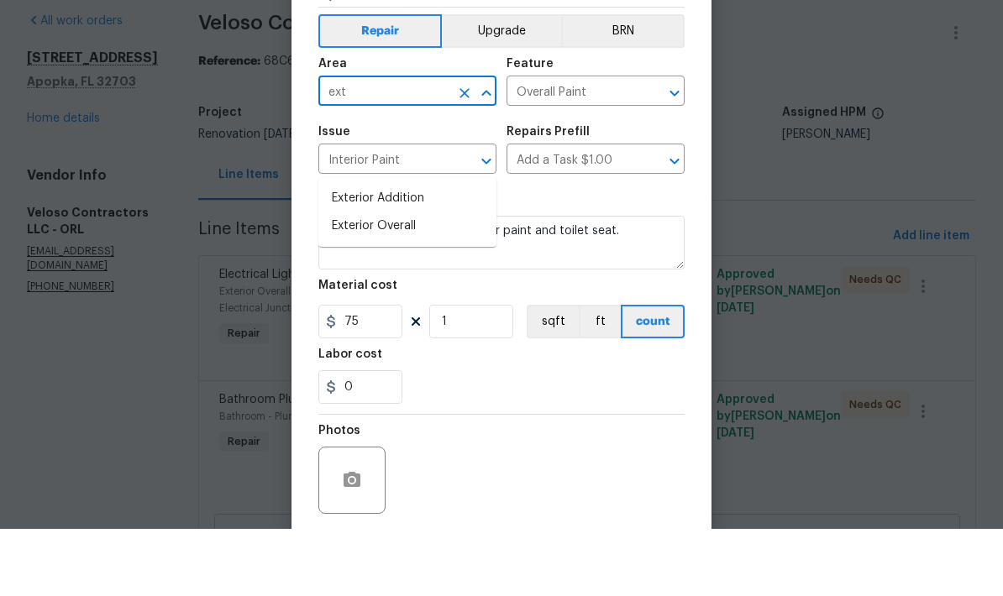
click at [403, 280] on li "Exterior Overall" at bounding box center [407, 294] width 178 height 28
type input "Exterior Overall"
click at [394, 215] on input "Interior Paint" at bounding box center [383, 228] width 131 height 26
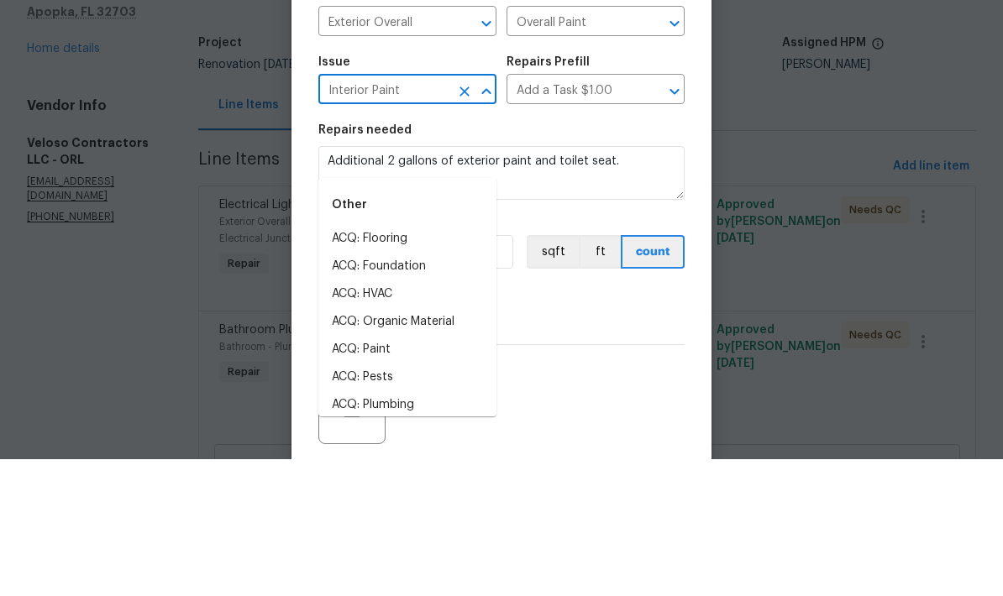
click at [614, 261] on div "Repairs needed" at bounding box center [501, 272] width 366 height 22
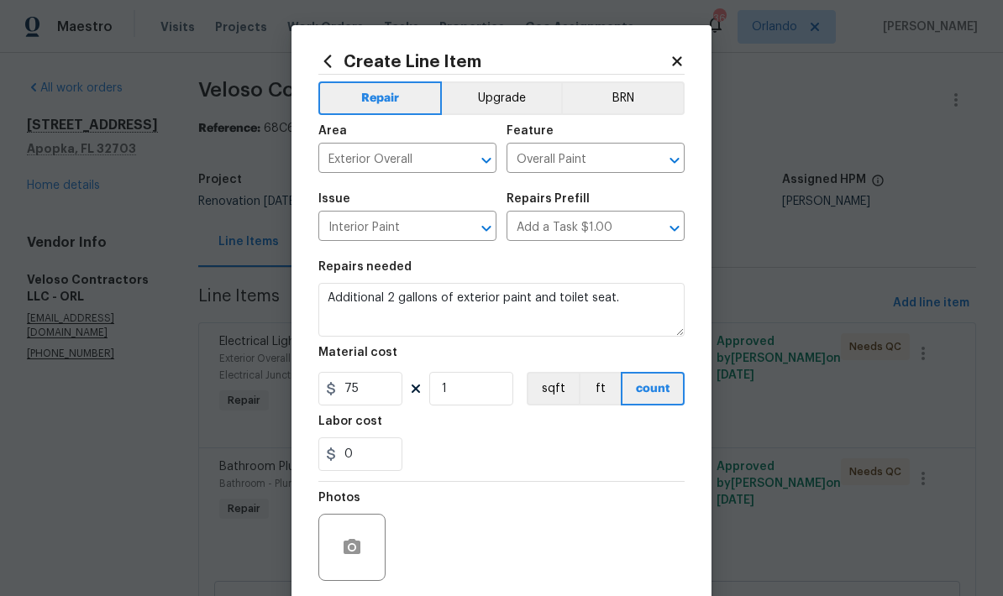
click at [474, 229] on button "Clear" at bounding box center [465, 229] width 24 height 24
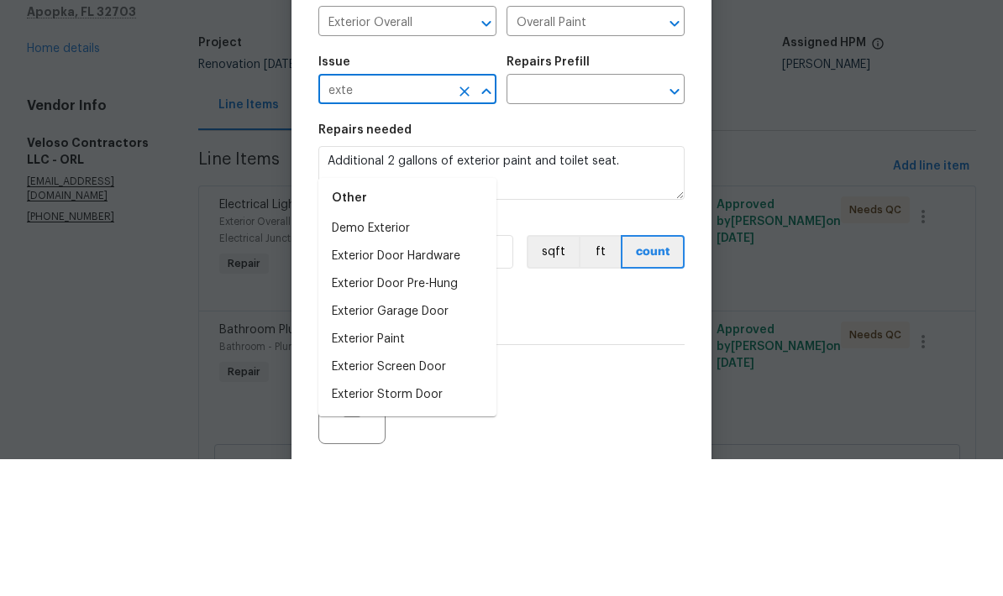
scroll to position [0, 0]
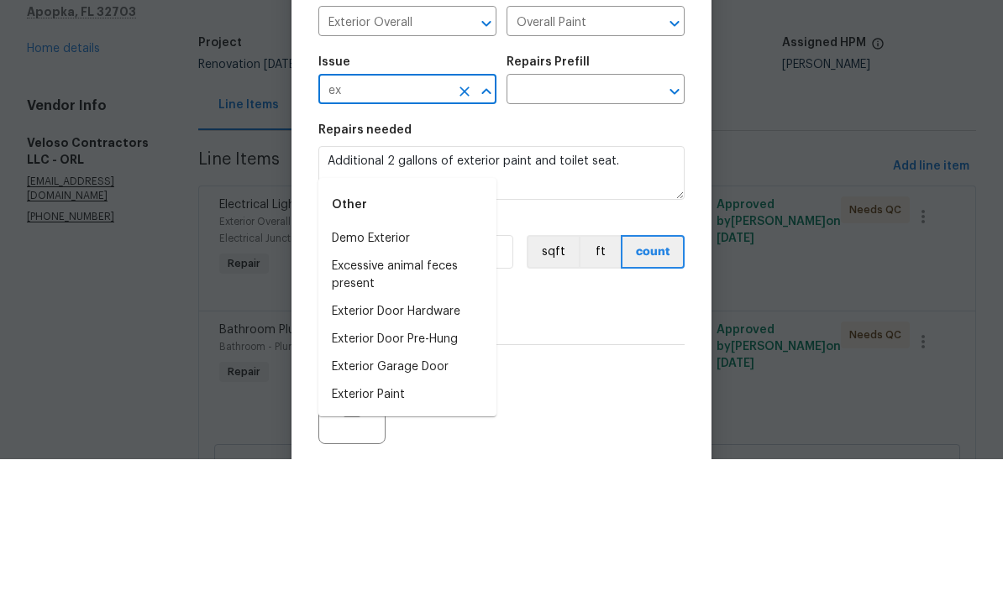
type input "e"
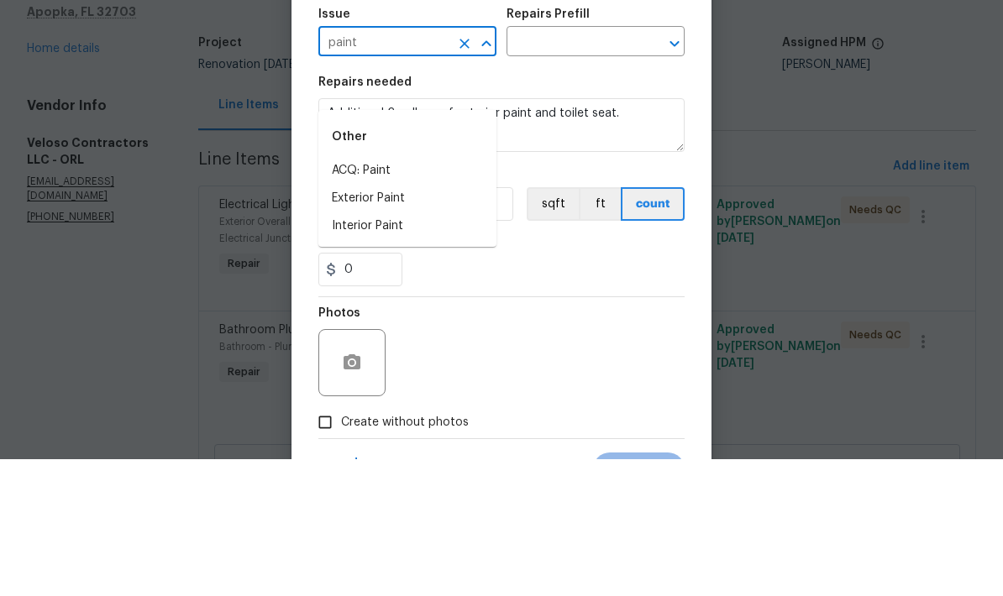
scroll to position [69, 0]
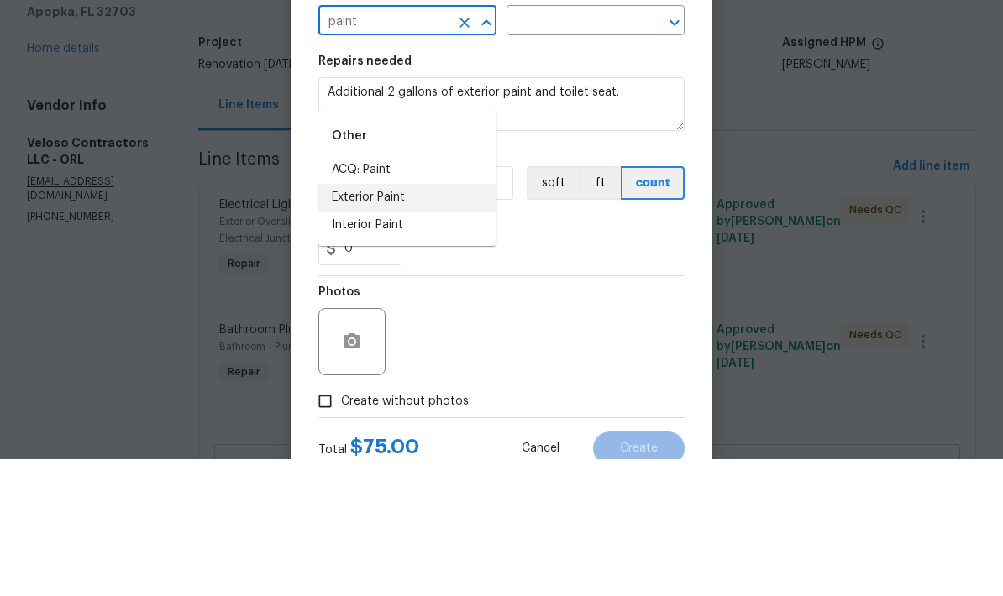
click at [385, 321] on li "Exterior Paint" at bounding box center [407, 335] width 178 height 28
type input "Exterior Paint"
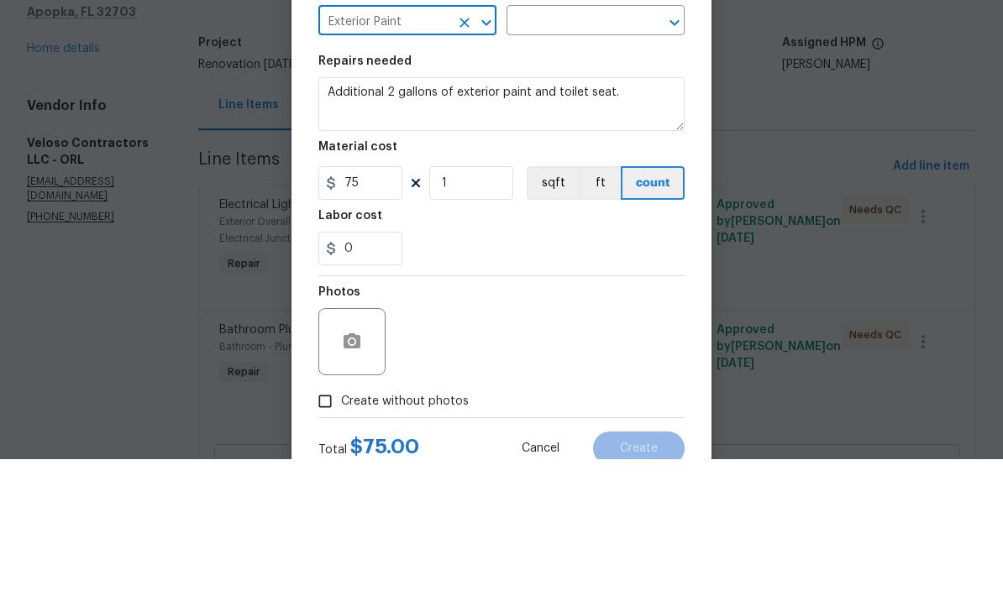
click at [600, 192] on div "Repairs needed" at bounding box center [501, 203] width 366 height 22
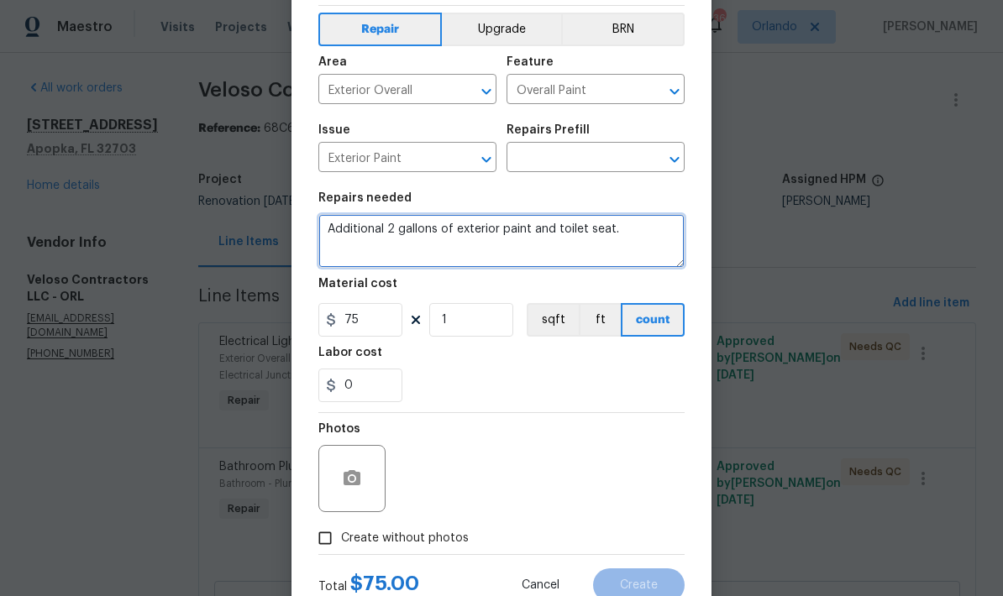
click at [552, 233] on textarea "Additional 2 gallons of exterior paint and toilet seat." at bounding box center [501, 241] width 366 height 54
click at [658, 230] on textarea "Additional 2 gallons of exterior paint and second toilet seat." at bounding box center [501, 241] width 366 height 54
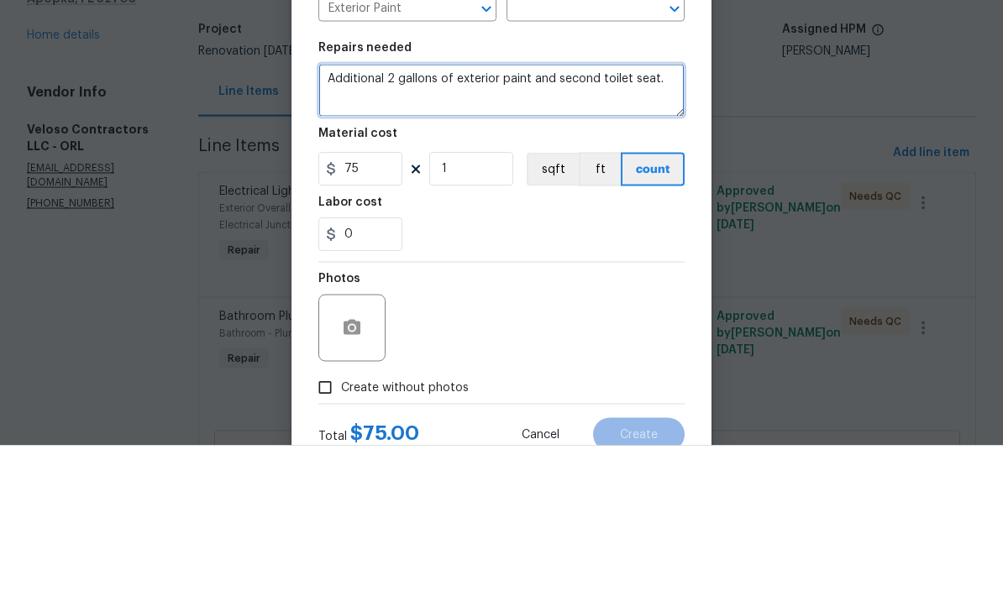
click at [577, 214] on textarea "Additional 2 gallons of exterior paint and second toilet seat." at bounding box center [501, 241] width 366 height 54
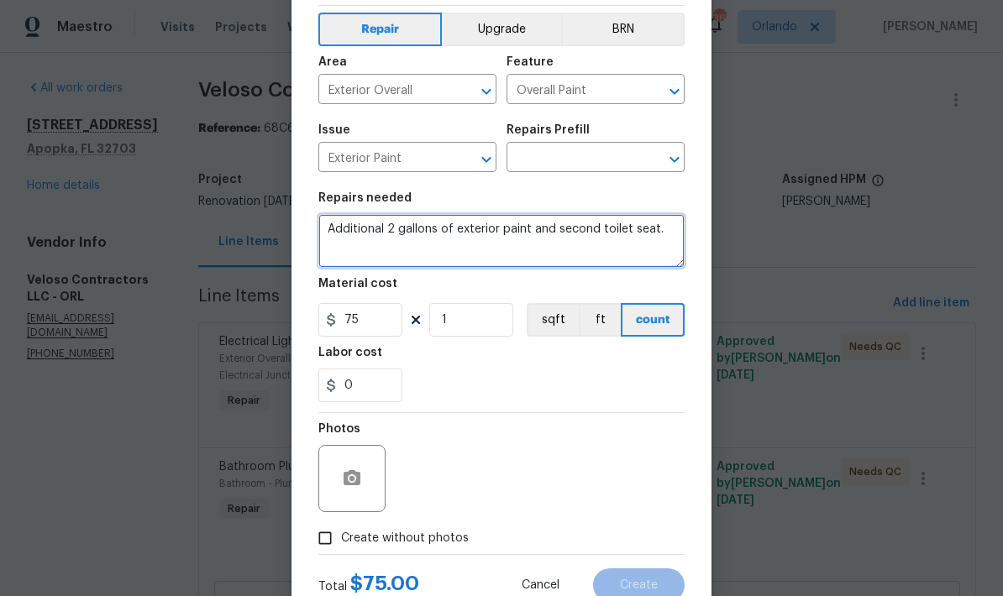
type textarea "Additional 2 gallons of exterior paint and second toilet seat."
click at [605, 158] on input "text" at bounding box center [571, 159] width 131 height 26
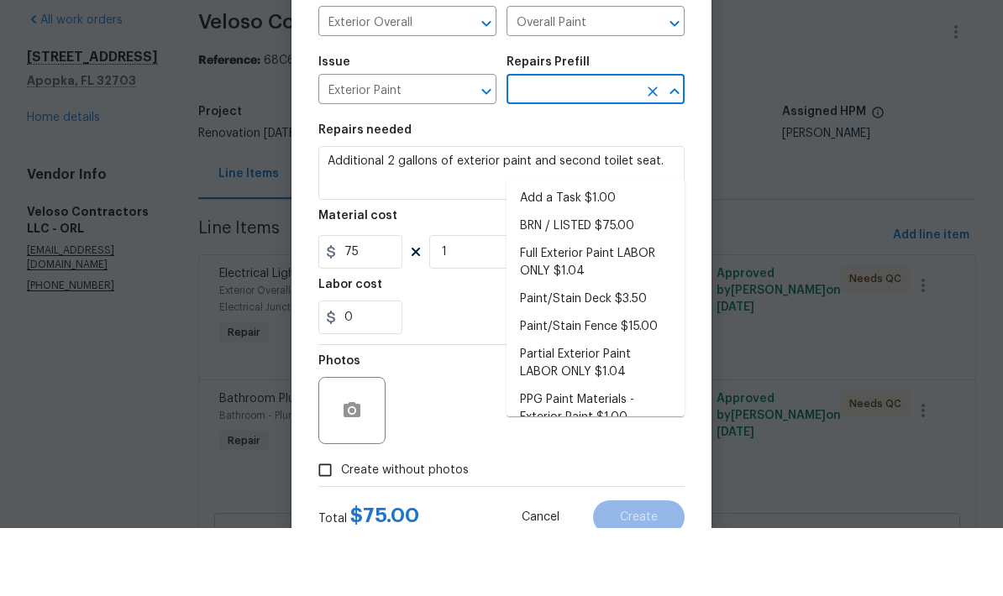
click at [595, 253] on li "Add a Task $1.00" at bounding box center [595, 267] width 178 height 28
type input "Add a Task $1.00"
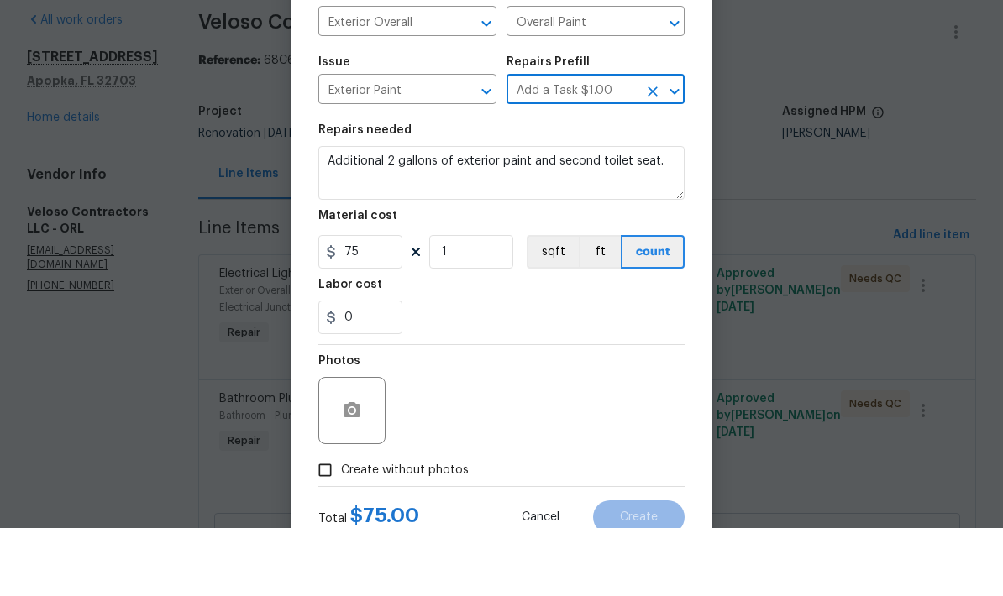
type textarea "HPM to detail"
type input "Add a Task $1.00"
type input "1"
click at [550, 214] on textarea "HPM to detail" at bounding box center [501, 241] width 366 height 54
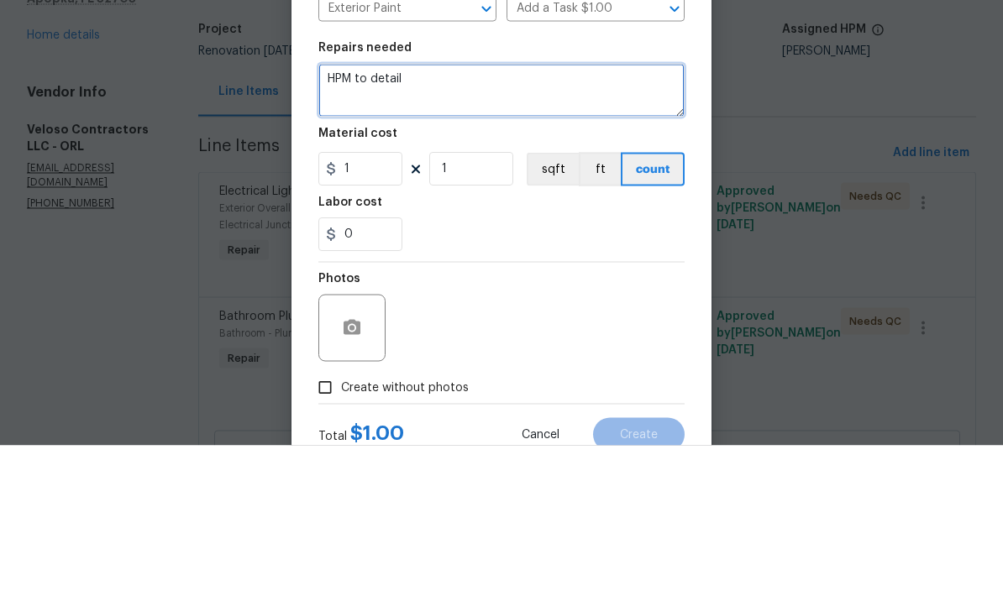
click at [471, 214] on textarea "HPM to detail" at bounding box center [501, 241] width 366 height 54
click at [470, 214] on textarea "HPM to detail" at bounding box center [501, 241] width 366 height 54
click at [432, 214] on textarea "HPM to detail" at bounding box center [501, 241] width 366 height 54
click at [401, 214] on textarea "HPM to detail" at bounding box center [501, 241] width 366 height 54
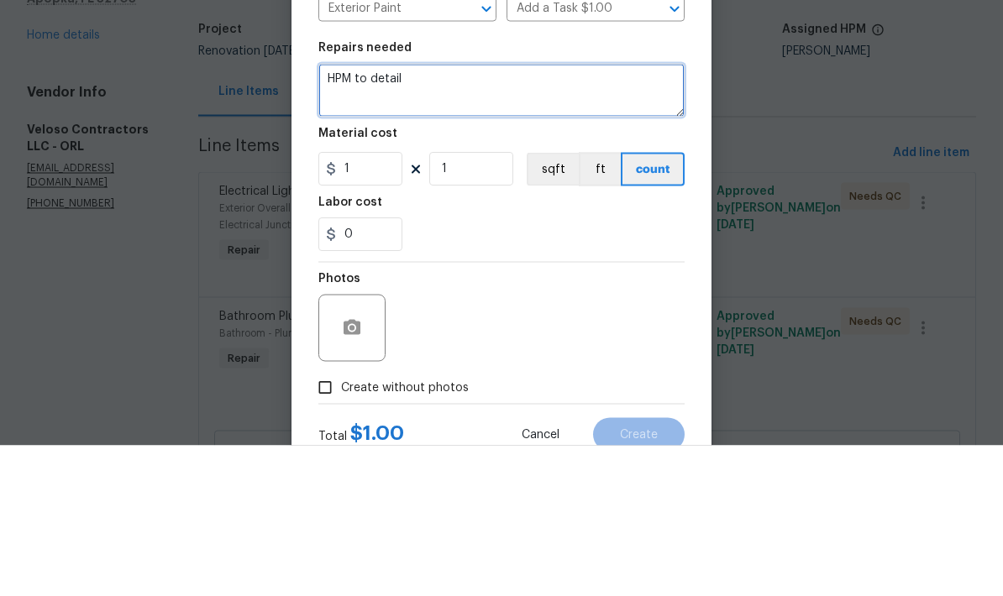
click at [401, 214] on textarea "HPM to detail" at bounding box center [501, 241] width 366 height 54
click at [382, 214] on textarea "HPM to detail" at bounding box center [501, 241] width 366 height 54
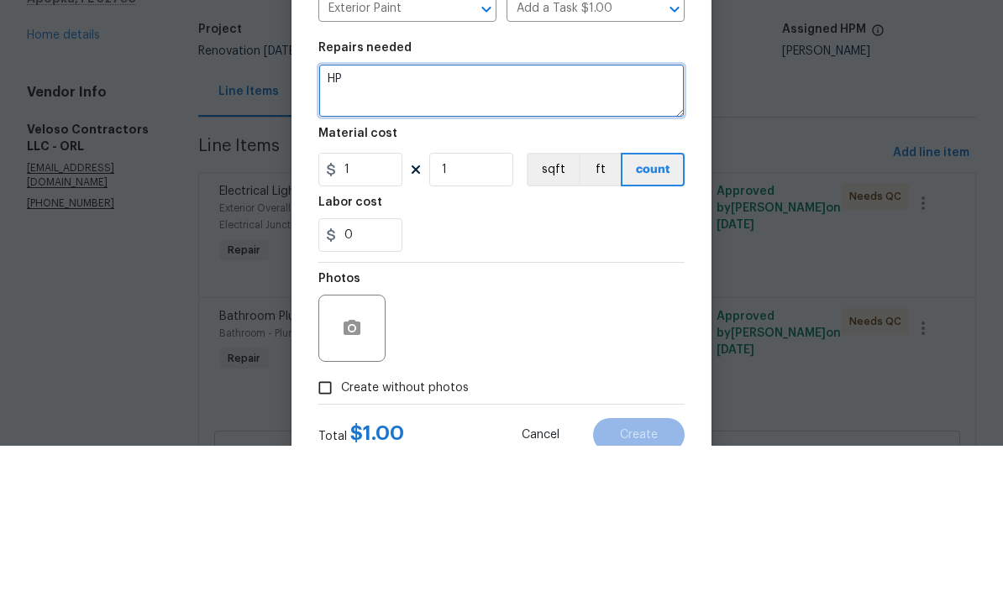
type textarea "H"
type textarea "Additional 2 gallons of exterior paint."
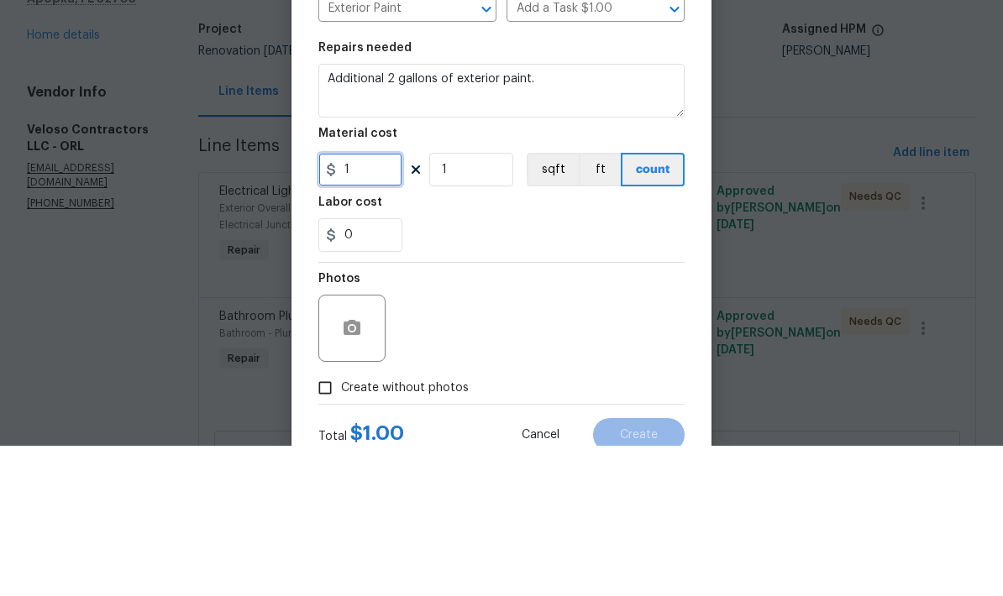
click at [375, 303] on input "1" at bounding box center [360, 320] width 84 height 34
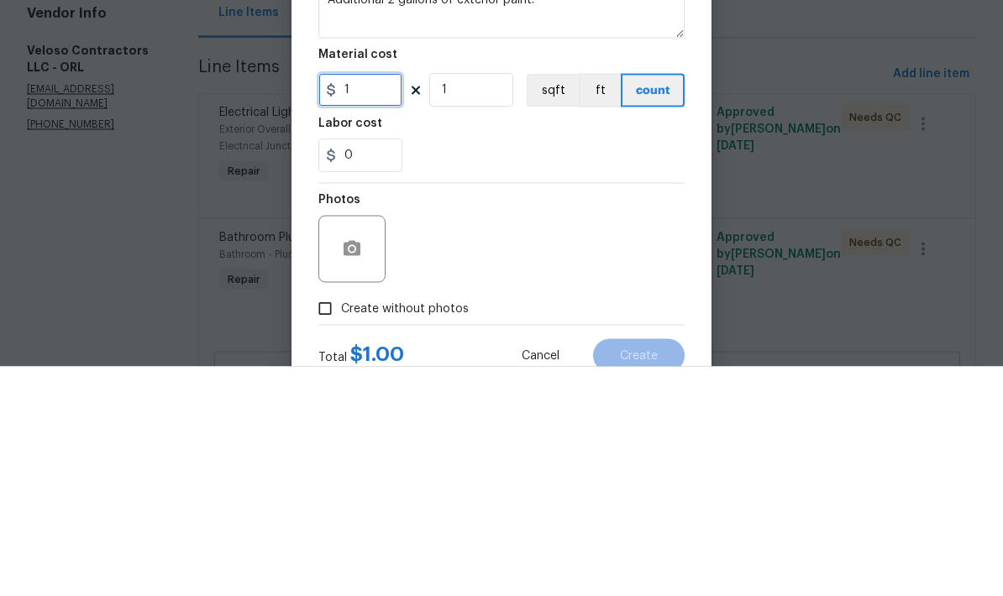
click at [376, 303] on input "1" at bounding box center [360, 320] width 84 height 34
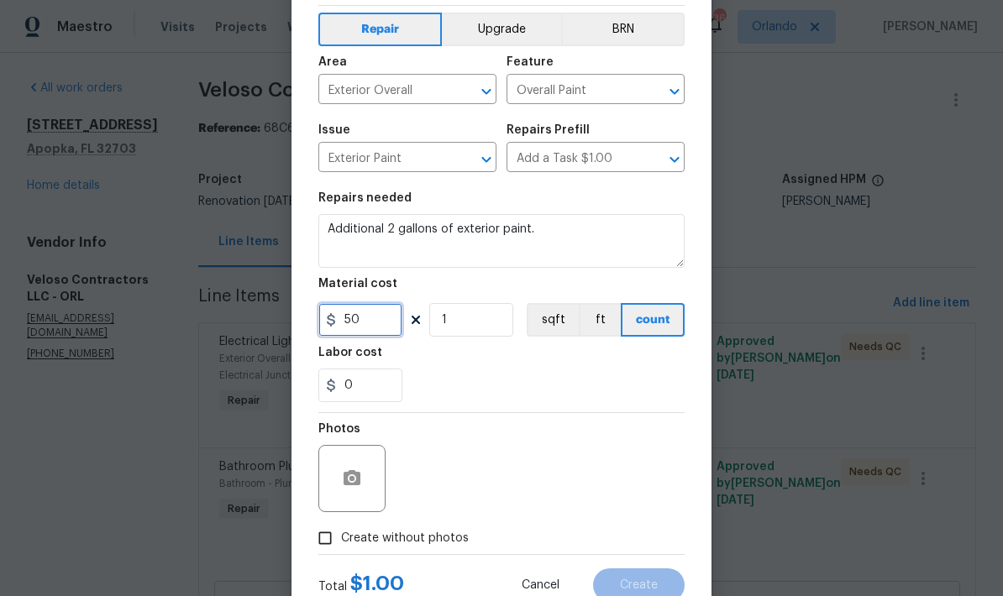
type input "50"
click at [443, 531] on label "Create without photos" at bounding box center [389, 538] width 160 height 32
click at [341, 531] on input "Create without photos" at bounding box center [325, 538] width 32 height 32
checkbox input "true"
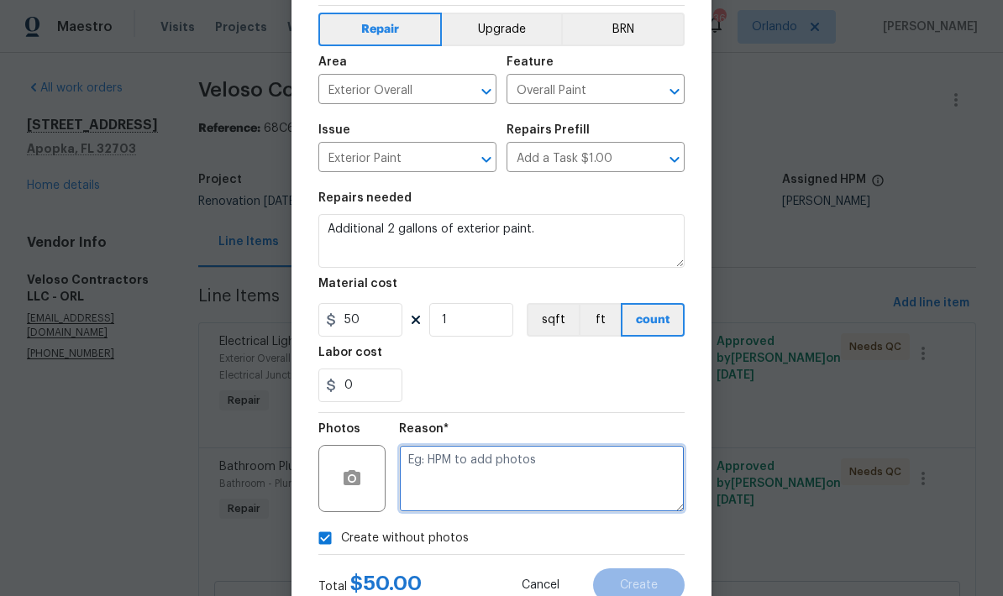
click at [548, 474] on textarea at bounding box center [542, 478] width 286 height 67
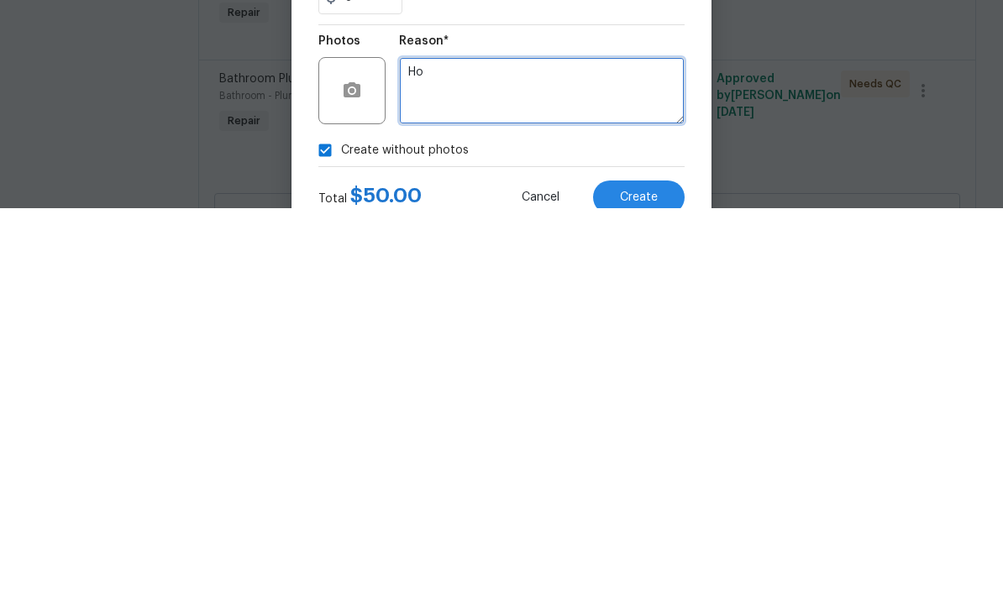
type textarea "H"
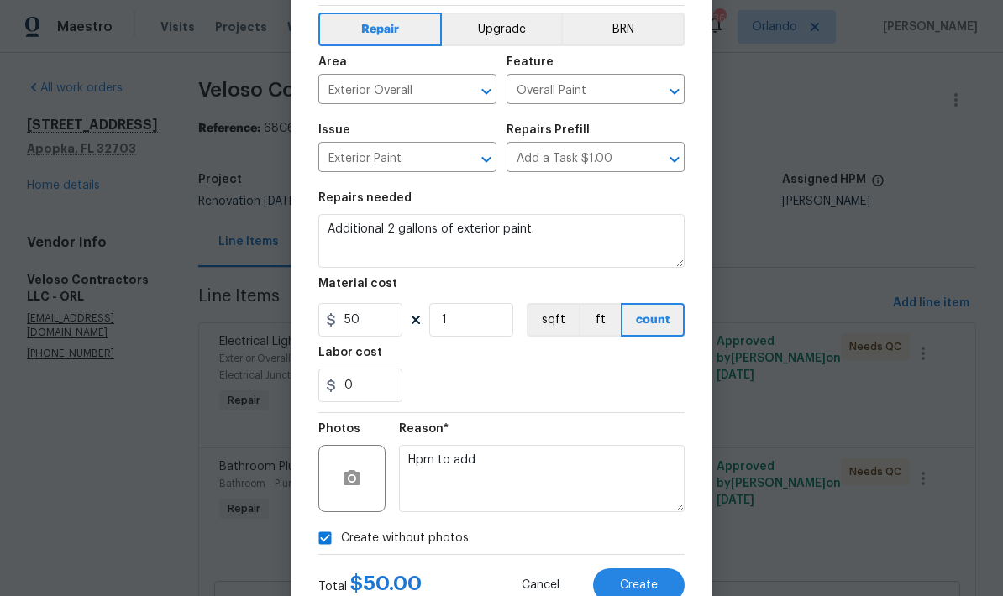
scroll to position [92, 0]
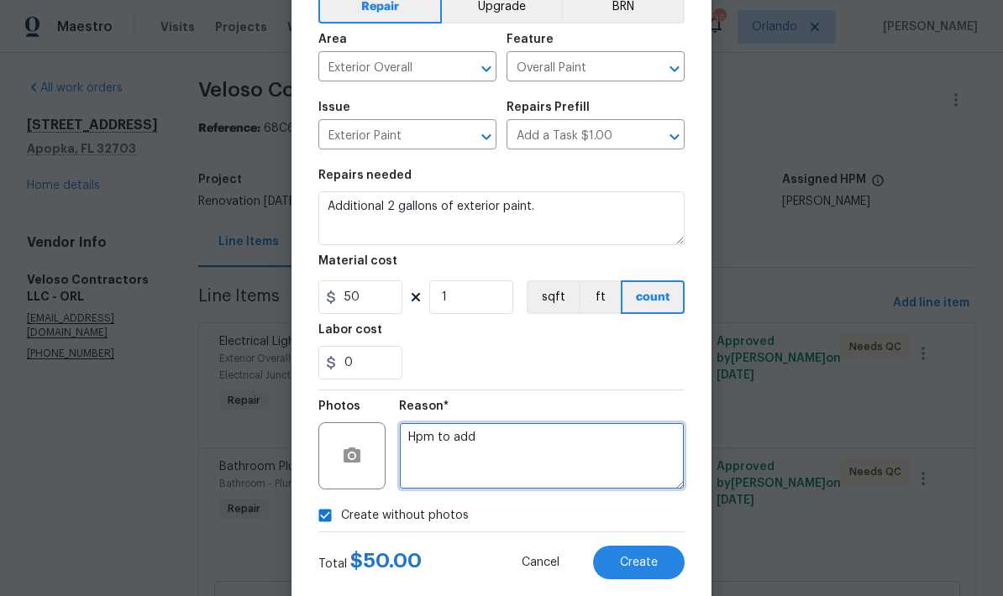
type textarea "Hpm to add"
click at [648, 558] on button "Create" at bounding box center [639, 563] width 92 height 34
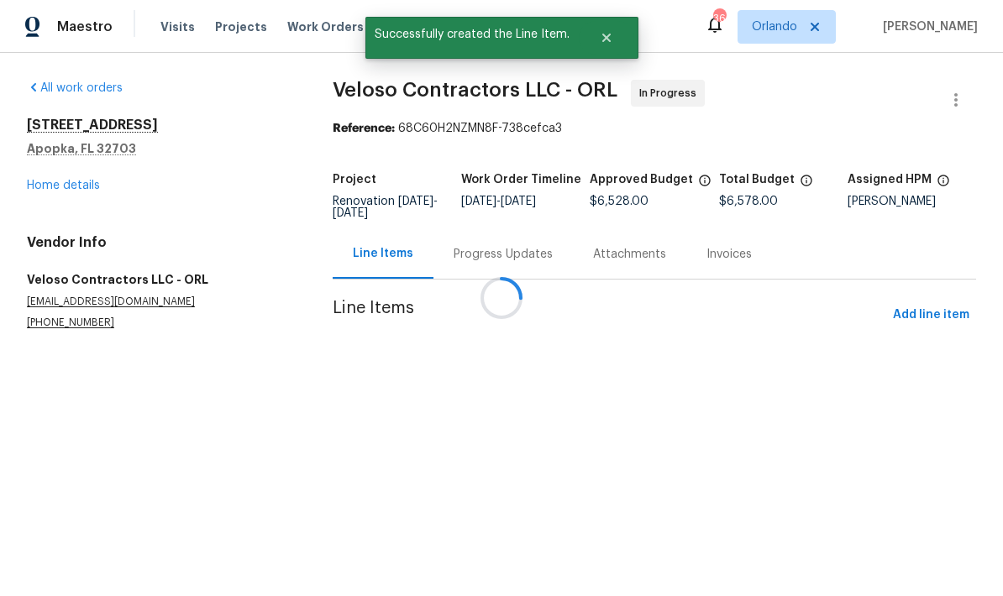
scroll to position [0, 0]
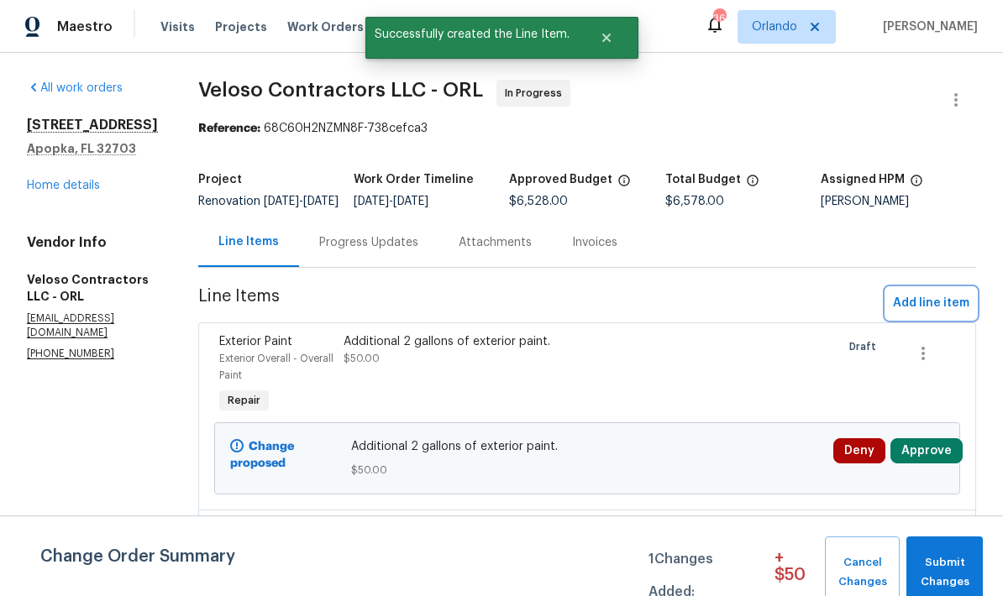
click at [951, 314] on span "Add line item" at bounding box center [931, 303] width 76 height 21
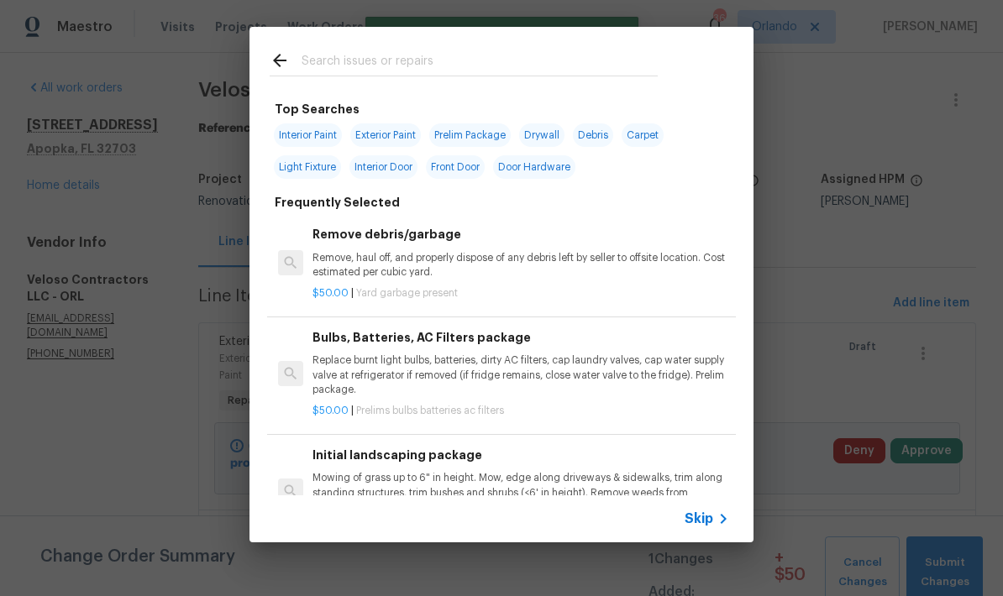
click at [419, 68] on input "text" at bounding box center [479, 62] width 356 height 25
type input "Toilet"
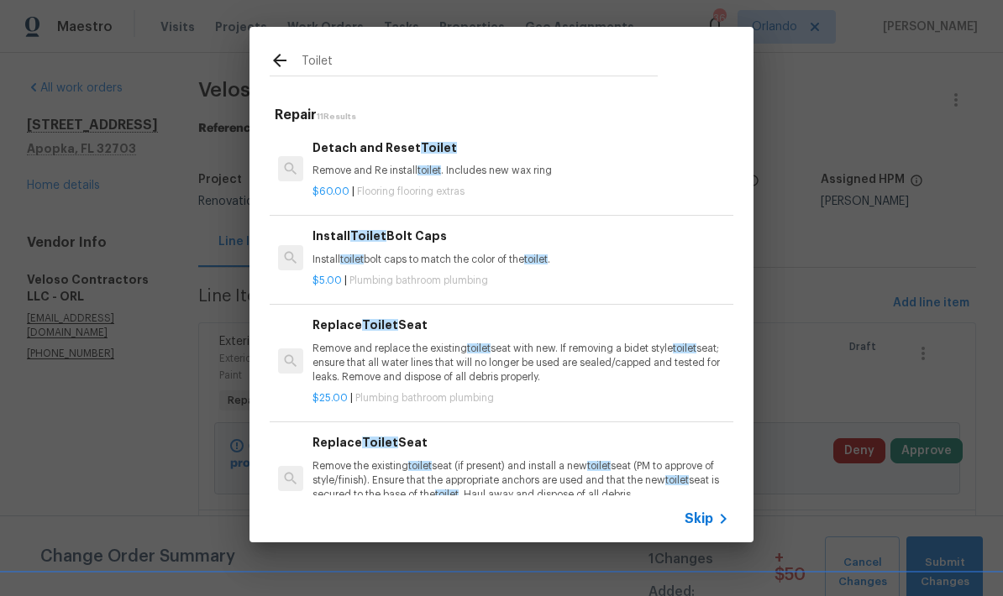
click at [489, 343] on span "toilet" at bounding box center [479, 348] width 24 height 10
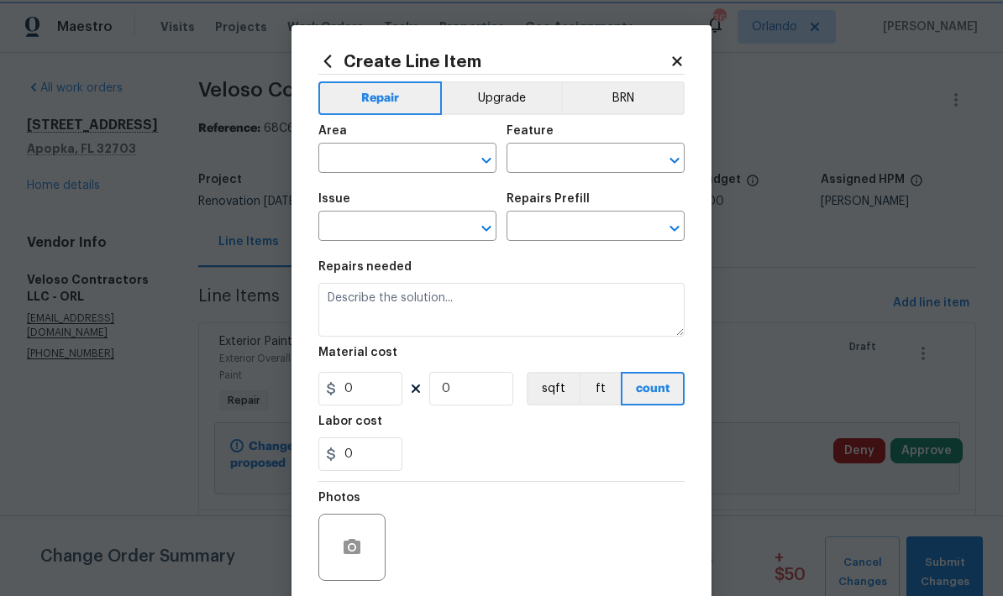
type input "Plumbing"
type input "Bathroom Plumbing"
type input "Replace Toilet Seat $25.00"
type textarea "Remove and replace the existing toilet seat with new. If removing a bidet style…"
type input "25"
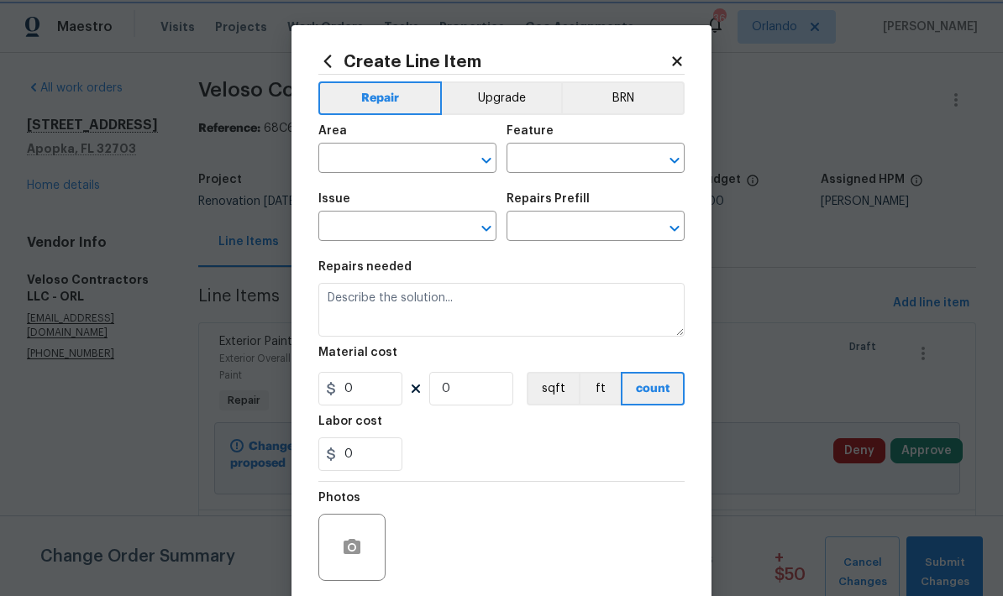
type input "1"
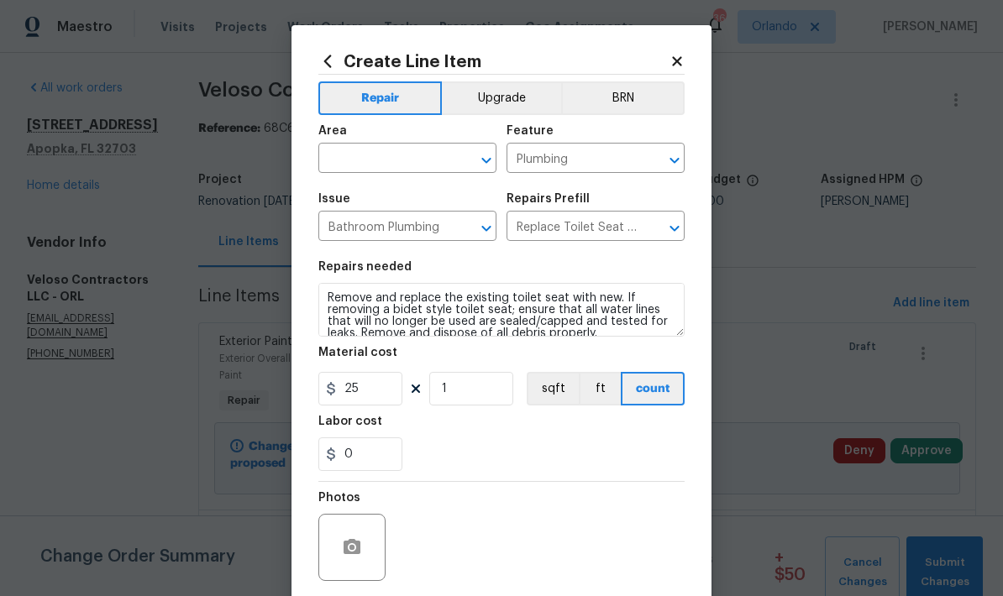
click at [424, 163] on input "text" at bounding box center [383, 160] width 131 height 26
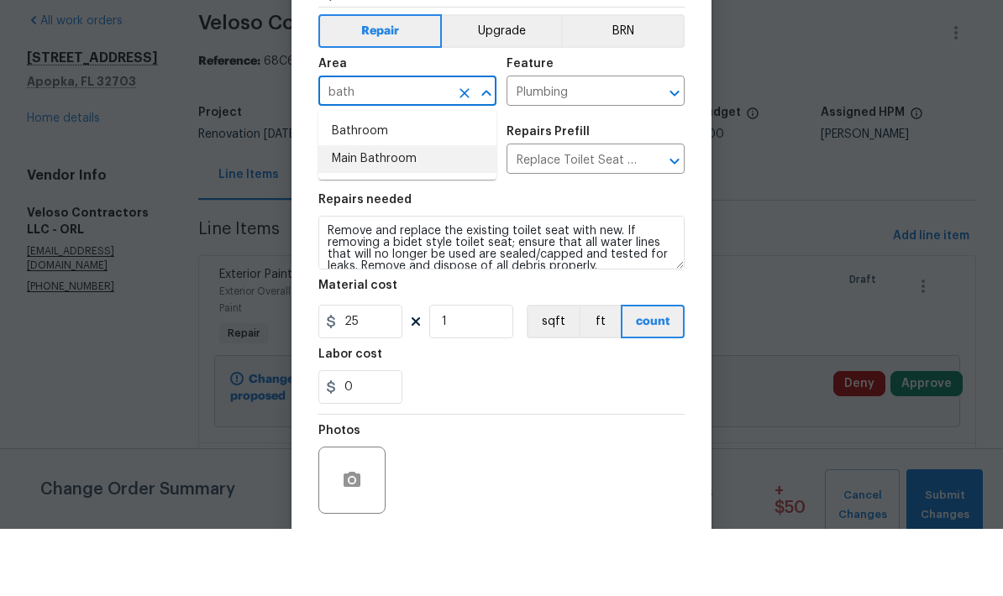
click at [397, 212] on li "Main Bathroom" at bounding box center [407, 226] width 178 height 28
type input "Main Bathroom"
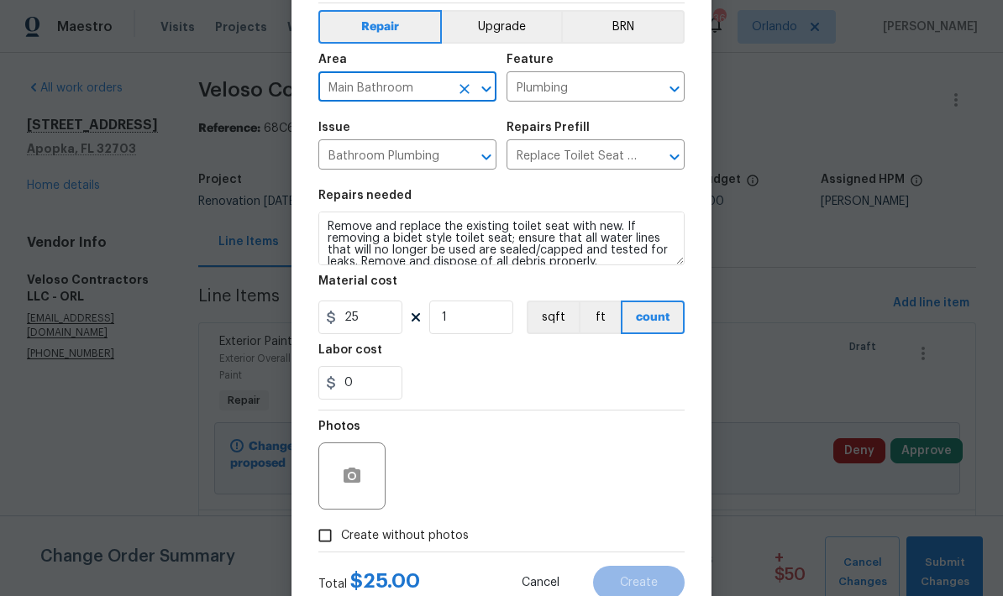
scroll to position [82, 0]
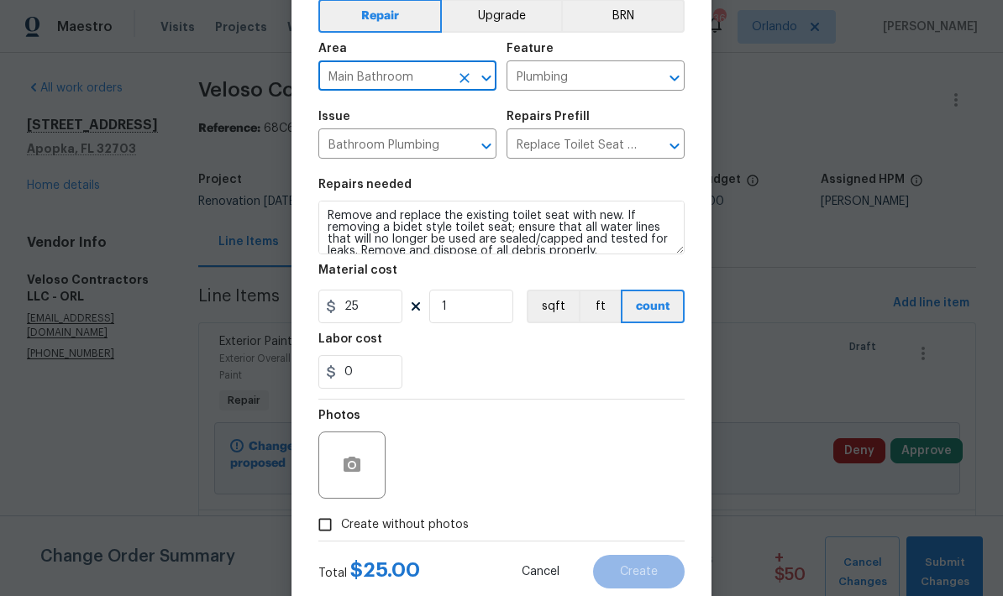
click at [430, 525] on span "Create without photos" at bounding box center [405, 525] width 128 height 18
click at [341, 525] on input "Create without photos" at bounding box center [325, 525] width 32 height 32
checkbox input "true"
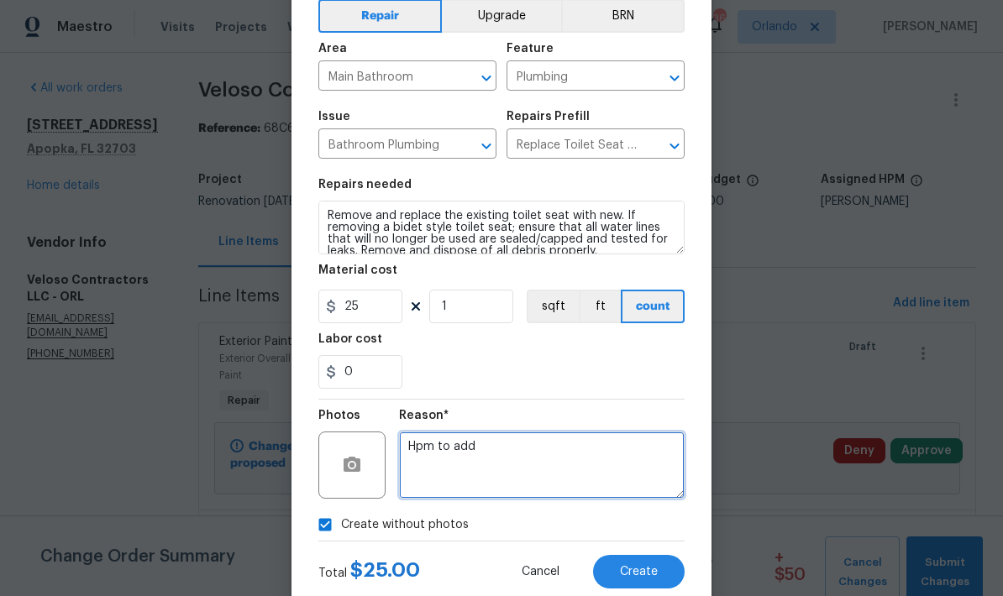
type textarea "Hpm to add"
click at [653, 572] on span "Create" at bounding box center [639, 572] width 38 height 13
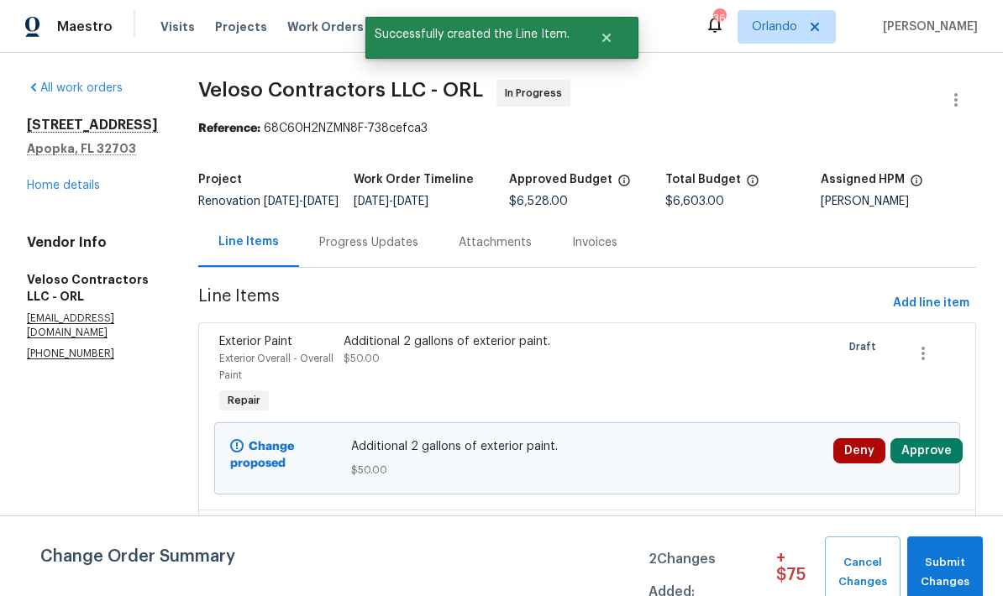
scroll to position [0, 0]
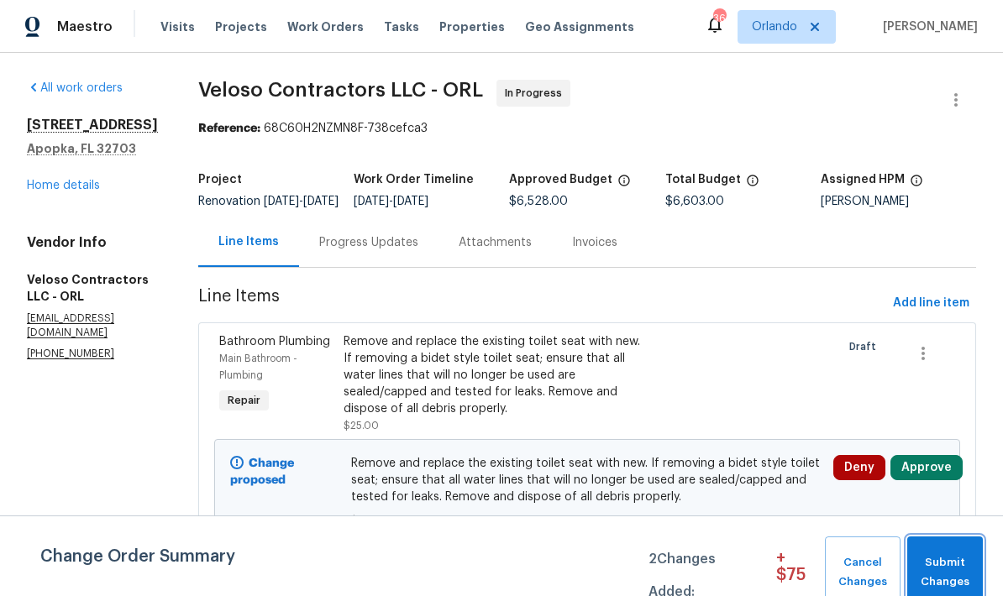
click at [960, 566] on span "Submit Changes" at bounding box center [944, 572] width 59 height 39
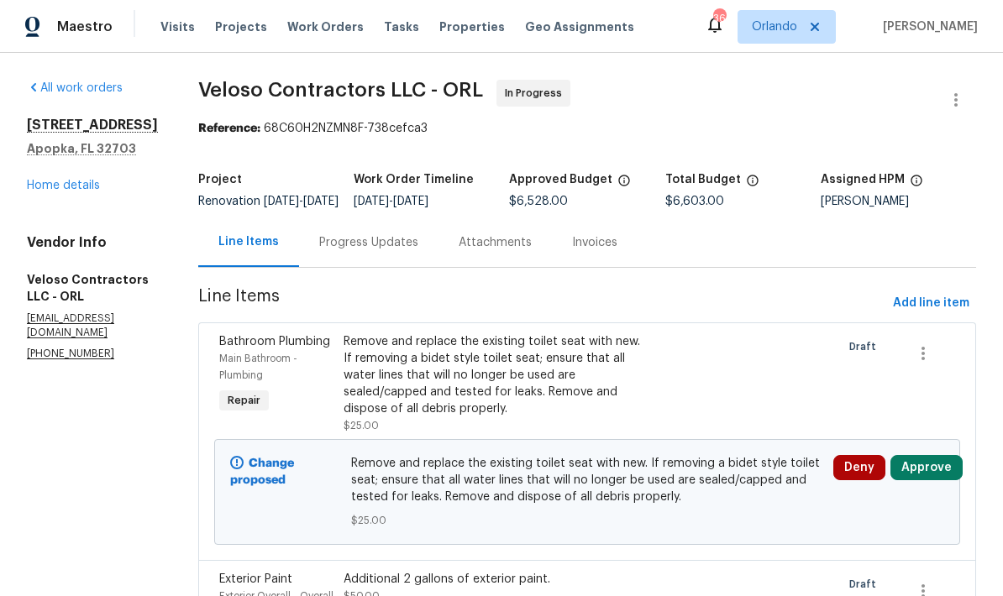
click at [935, 480] on button "Approve" at bounding box center [926, 467] width 72 height 25
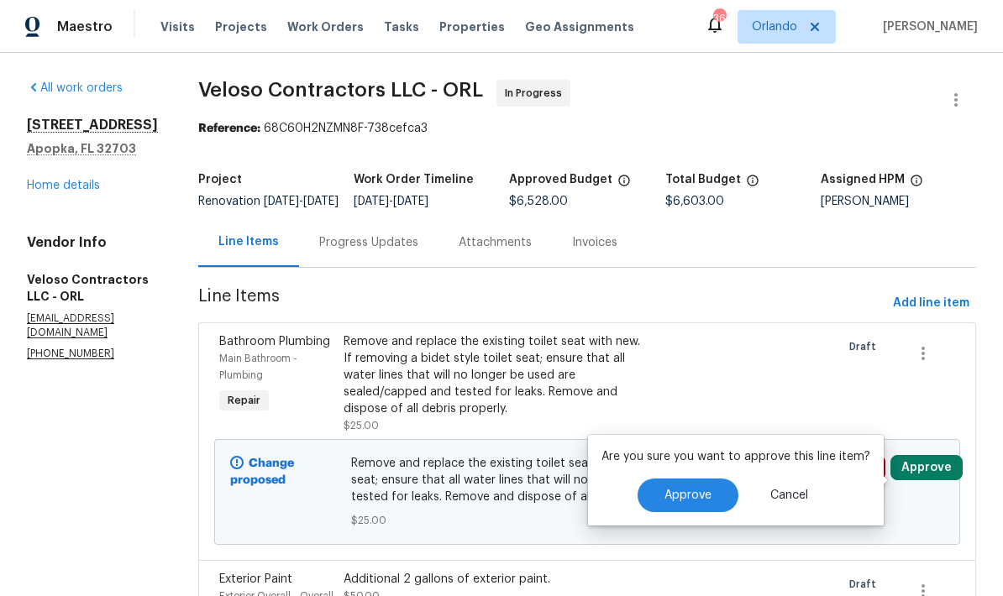
click at [704, 491] on span "Approve" at bounding box center [687, 496] width 47 height 13
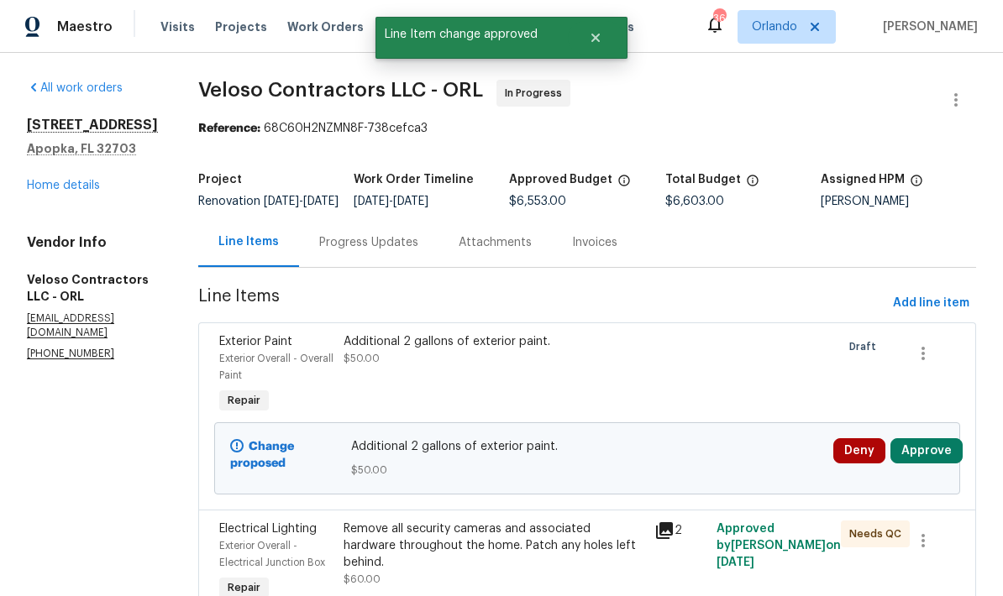
click at [942, 458] on button "Approve" at bounding box center [926, 450] width 72 height 25
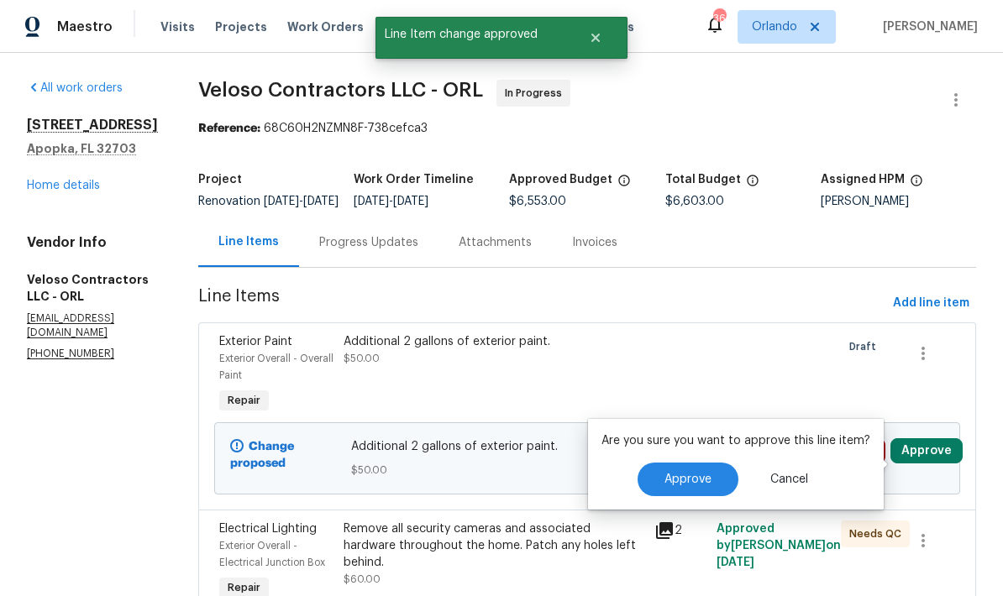
click at [699, 485] on span "Approve" at bounding box center [687, 480] width 47 height 13
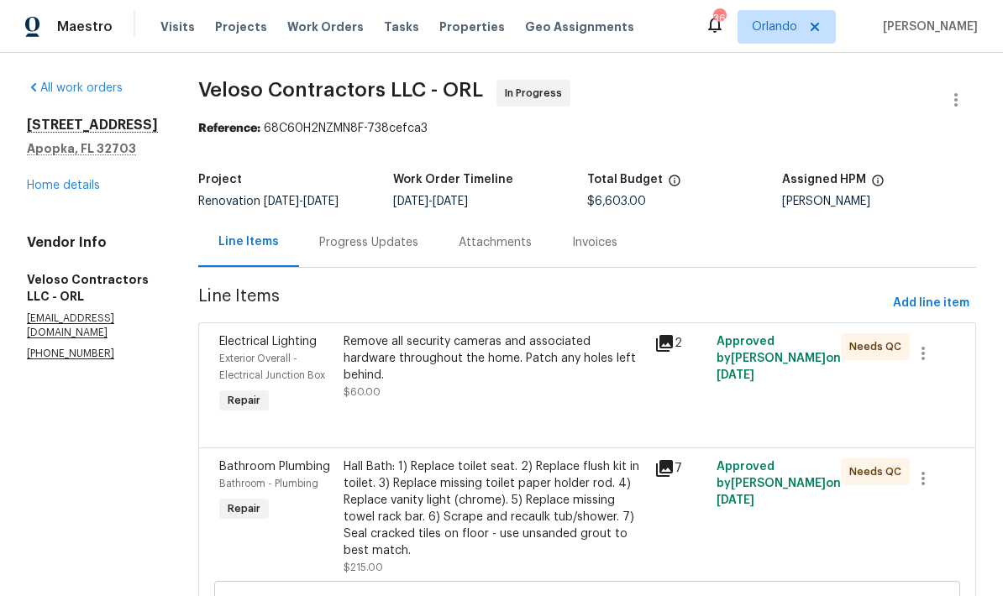
click at [79, 171] on div "[STREET_ADDRESS] Home details" at bounding box center [92, 155] width 131 height 77
click at [82, 183] on link "Home details" at bounding box center [63, 186] width 73 height 12
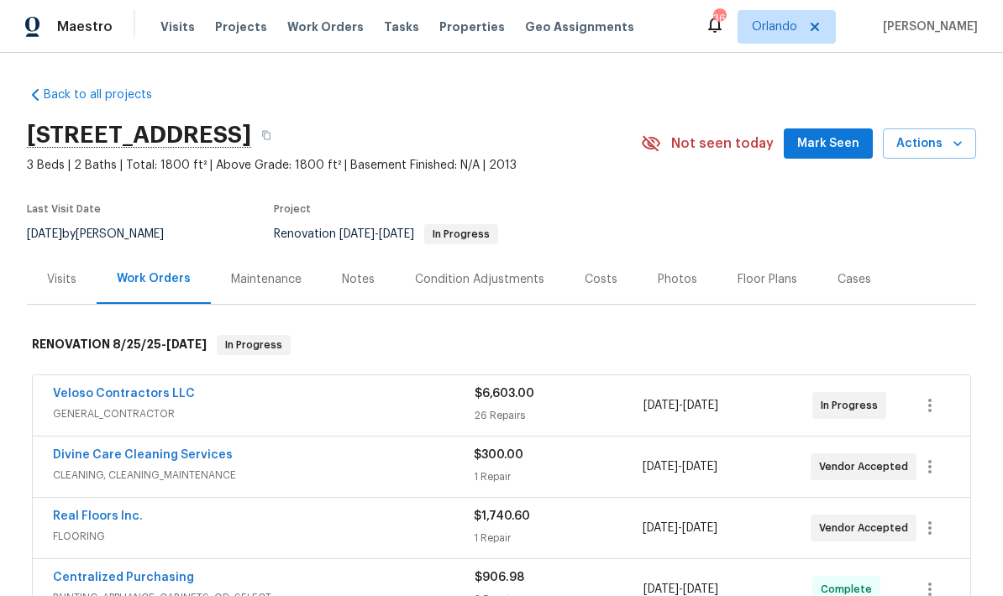
click at [847, 147] on span "Mark Seen" at bounding box center [828, 144] width 62 height 21
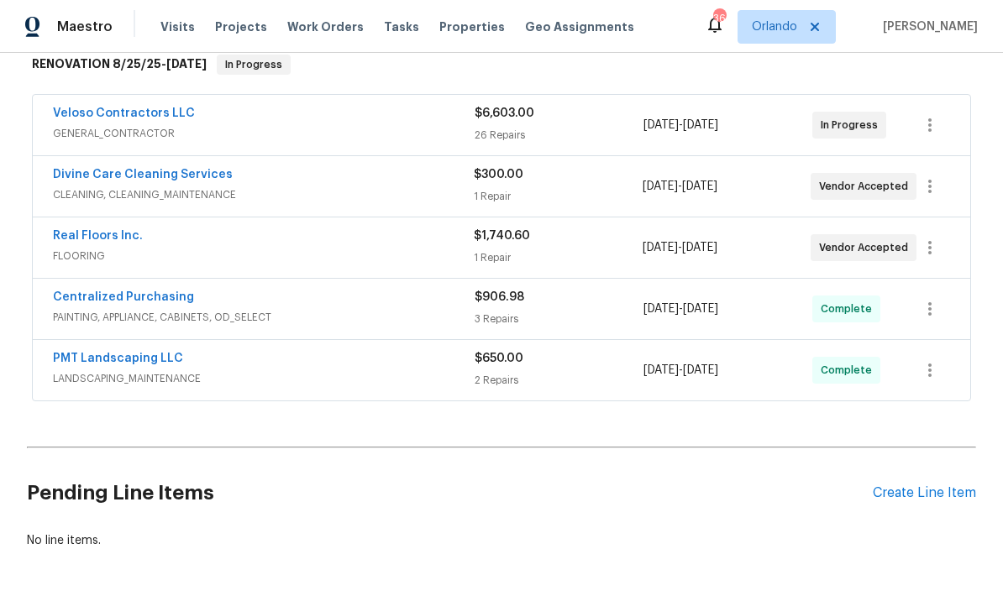
scroll to position [280, 0]
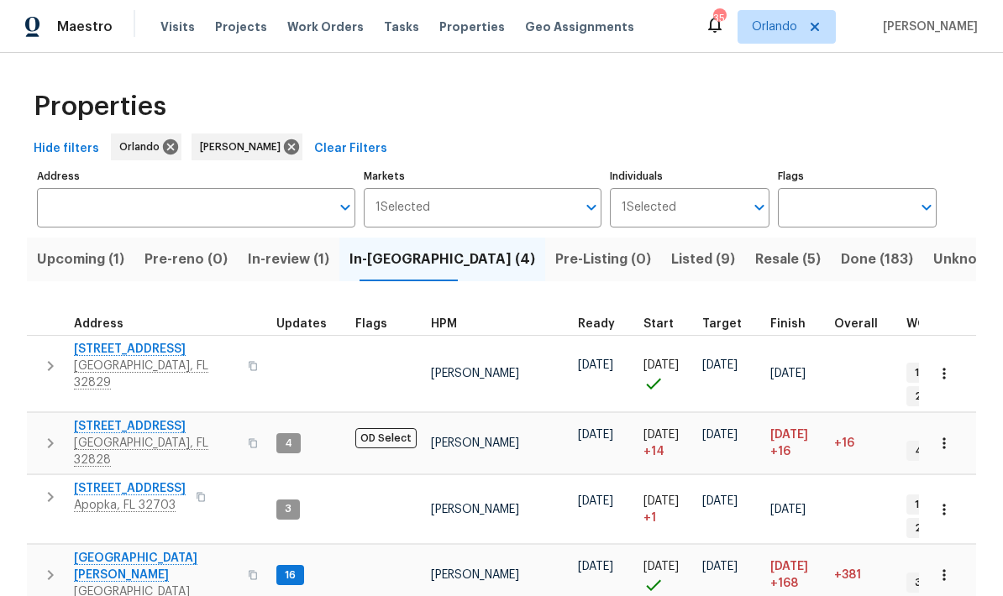
click at [155, 418] on span "2609 Windsorgate Ln" at bounding box center [156, 426] width 164 height 17
click at [144, 550] on span "7618 Brockbank Dr" at bounding box center [156, 567] width 164 height 34
click at [75, 260] on span "Upcoming (1)" at bounding box center [80, 260] width 87 height 24
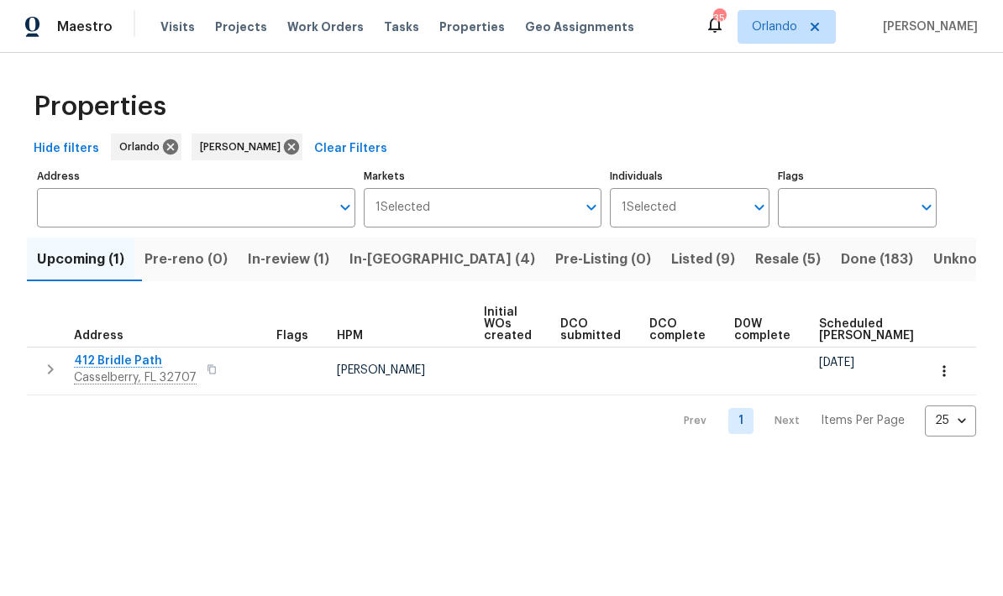
click at [422, 254] on span "In-reno (4)" at bounding box center [442, 260] width 186 height 24
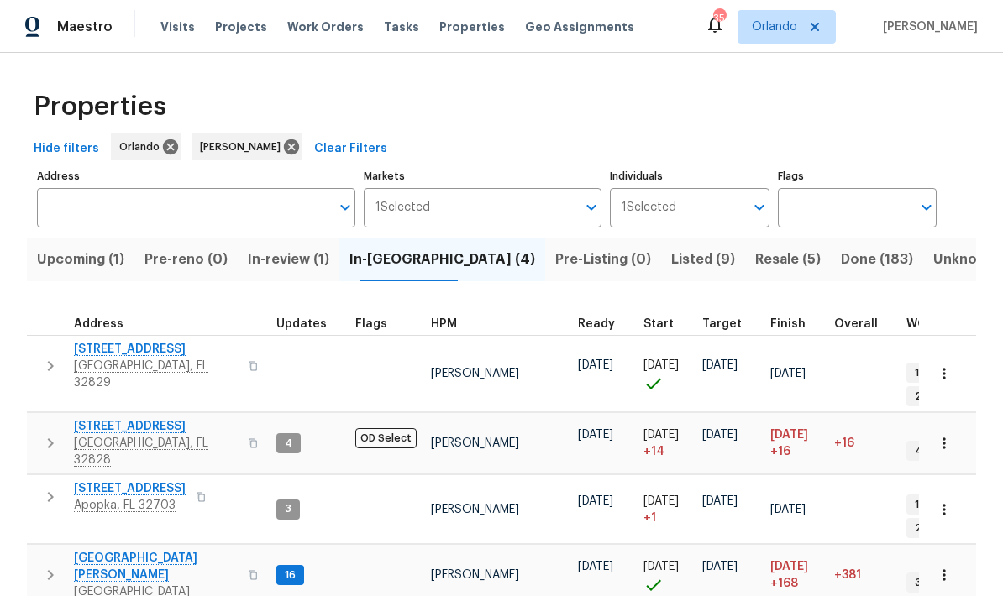
scroll to position [0, -2]
click at [671, 261] on span "Listed (9)" at bounding box center [703, 260] width 64 height 24
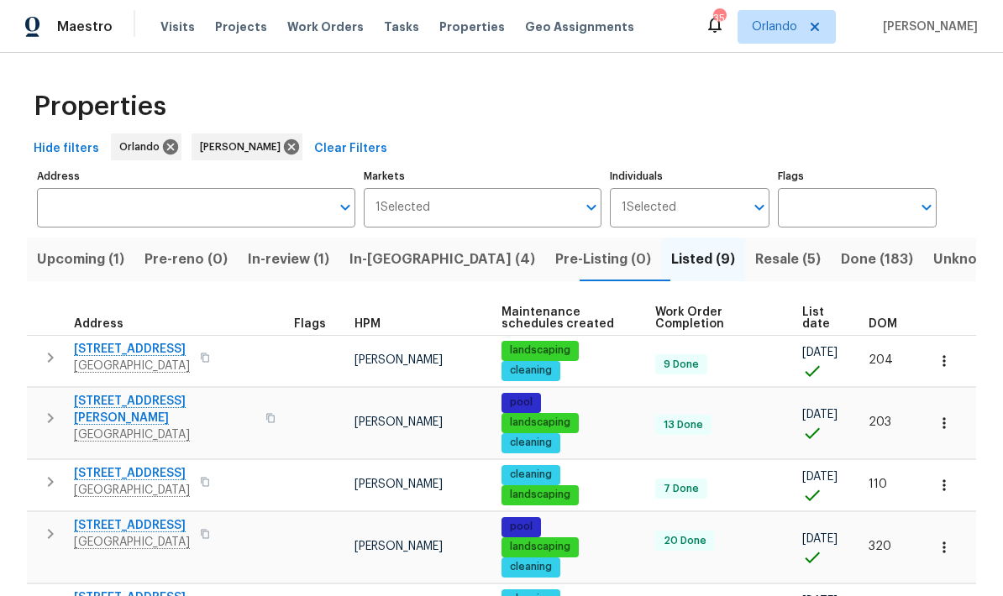
click at [424, 258] on span "In-reno (4)" at bounding box center [442, 260] width 186 height 24
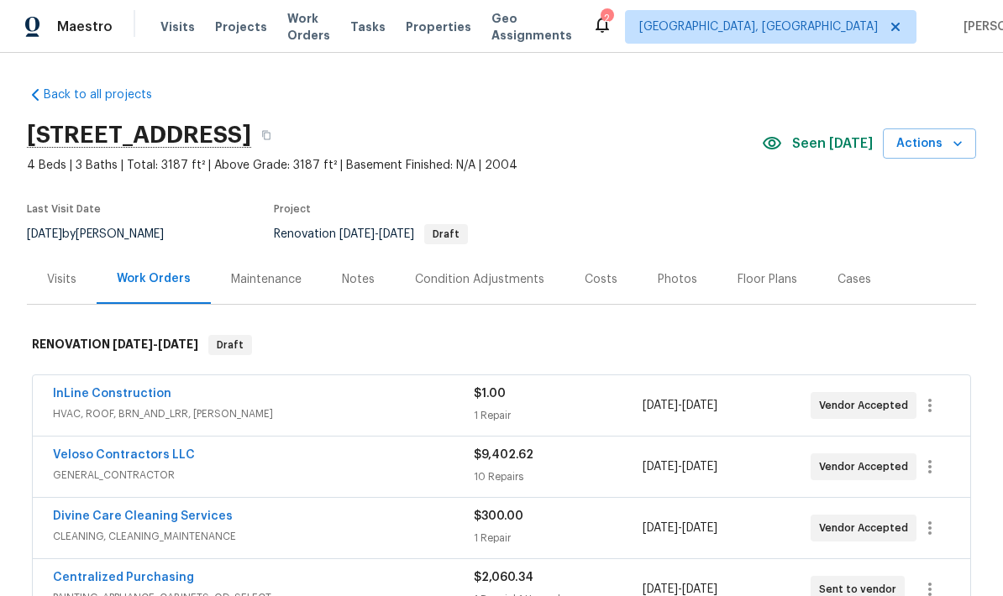
scroll to position [-6, 0]
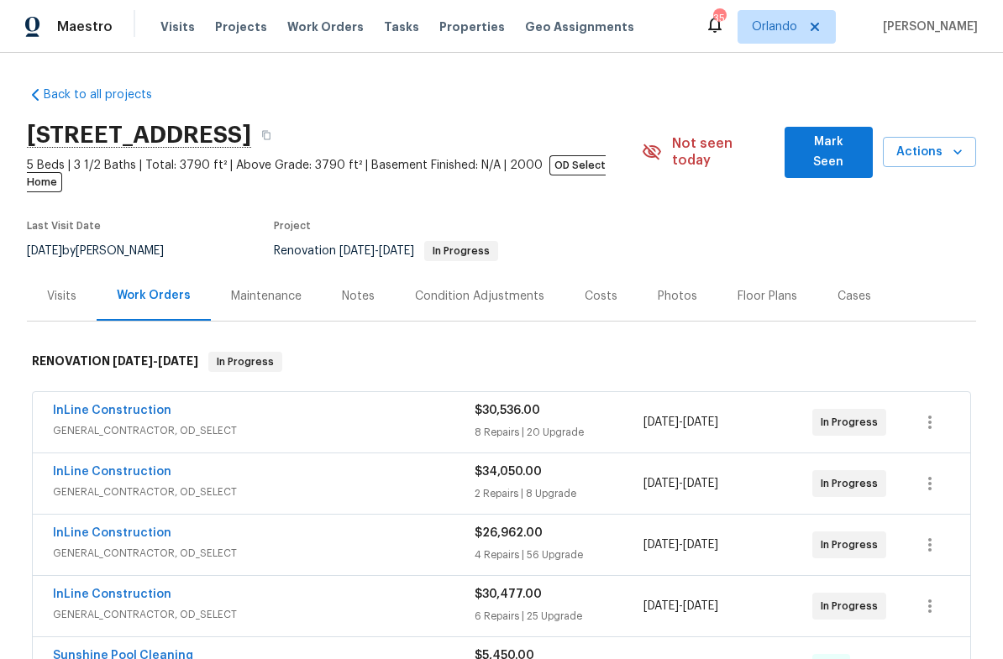
click at [846, 147] on span "Mark Seen" at bounding box center [829, 152] width 62 height 41
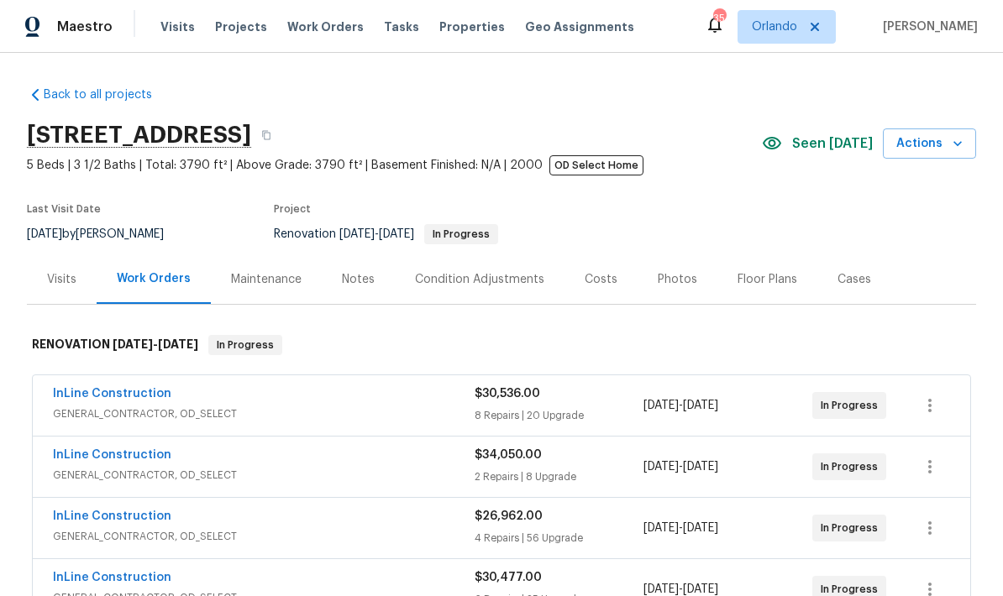
click at [960, 143] on icon "button" at bounding box center [957, 143] width 8 height 5
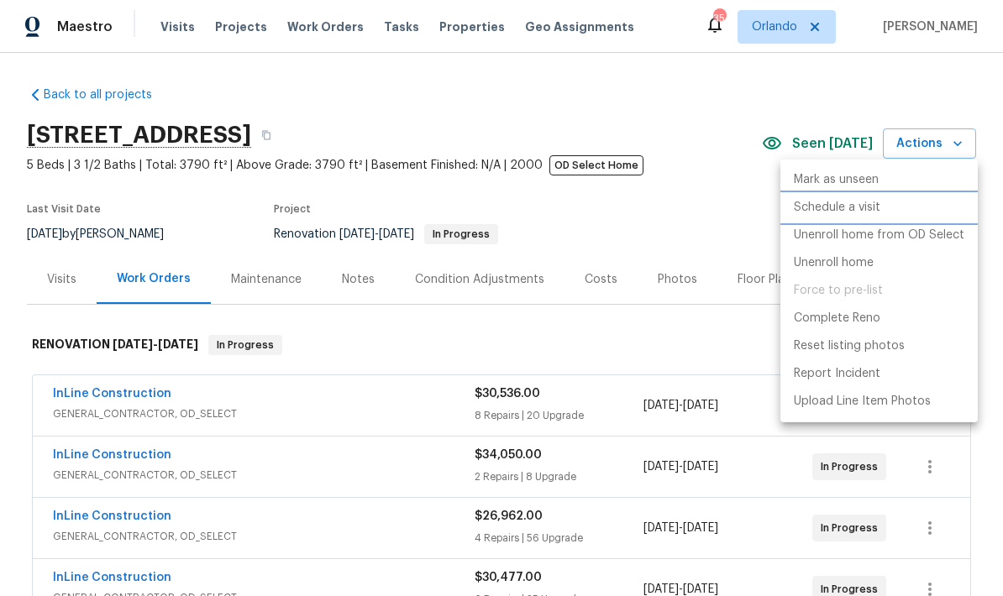
click at [853, 209] on p "Schedule a visit" at bounding box center [837, 208] width 86 height 18
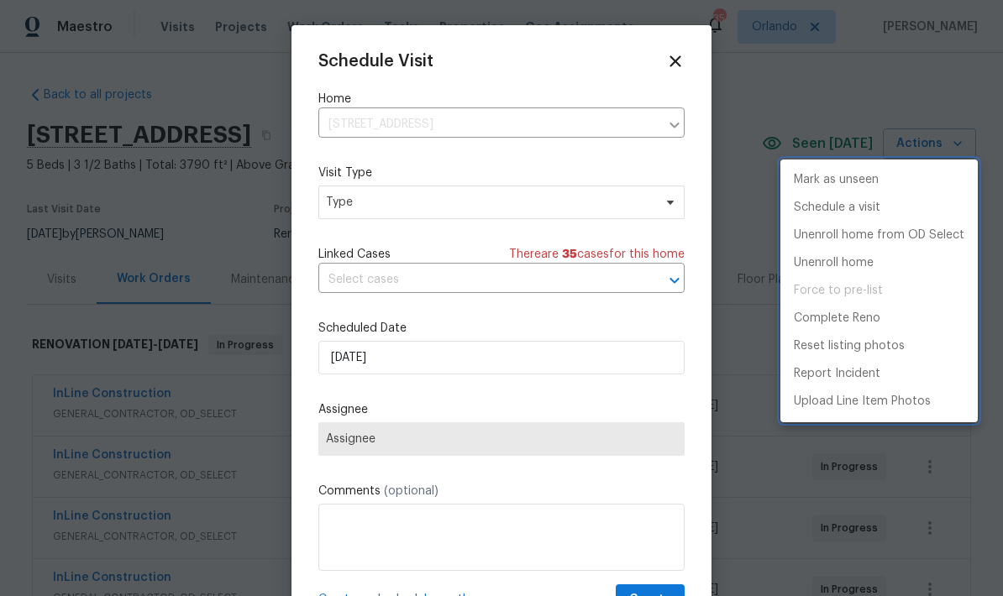
click at [554, 207] on div at bounding box center [501, 298] width 1003 height 596
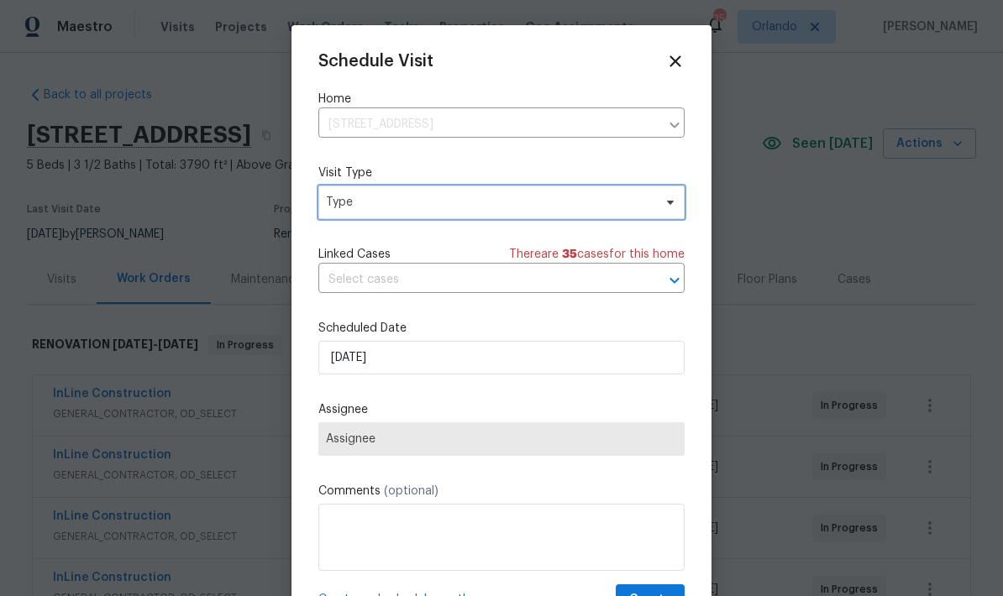
click at [573, 215] on span "Type" at bounding box center [501, 203] width 366 height 34
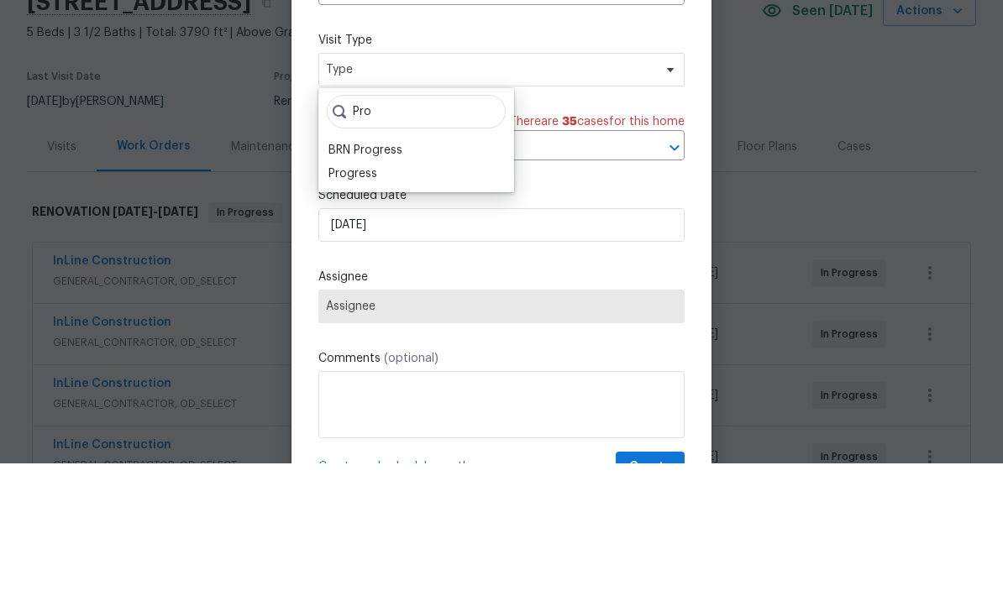
type input "Pro"
click at [364, 298] on div "Progress" at bounding box center [352, 306] width 49 height 17
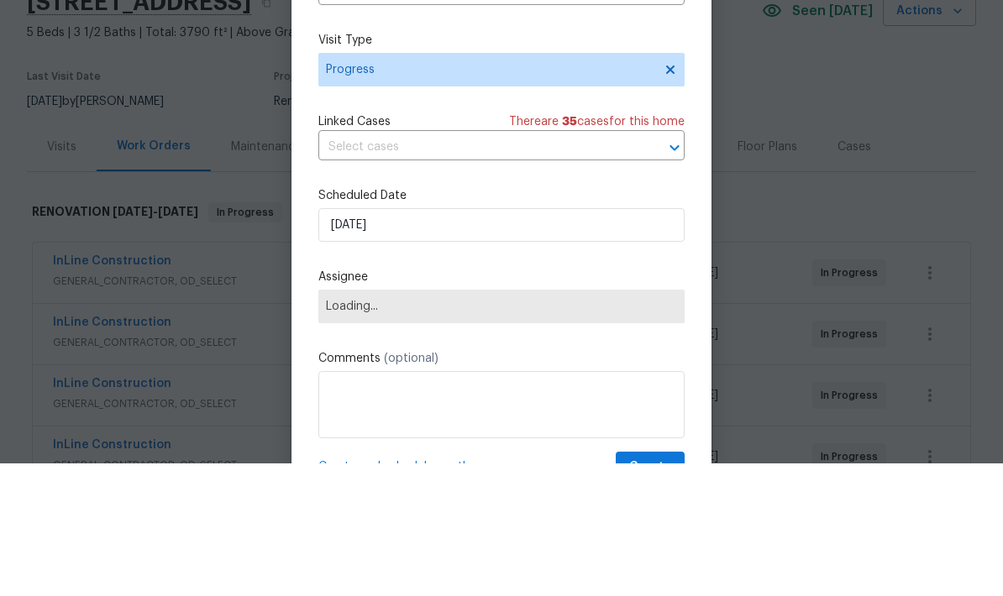
scroll to position [67, 0]
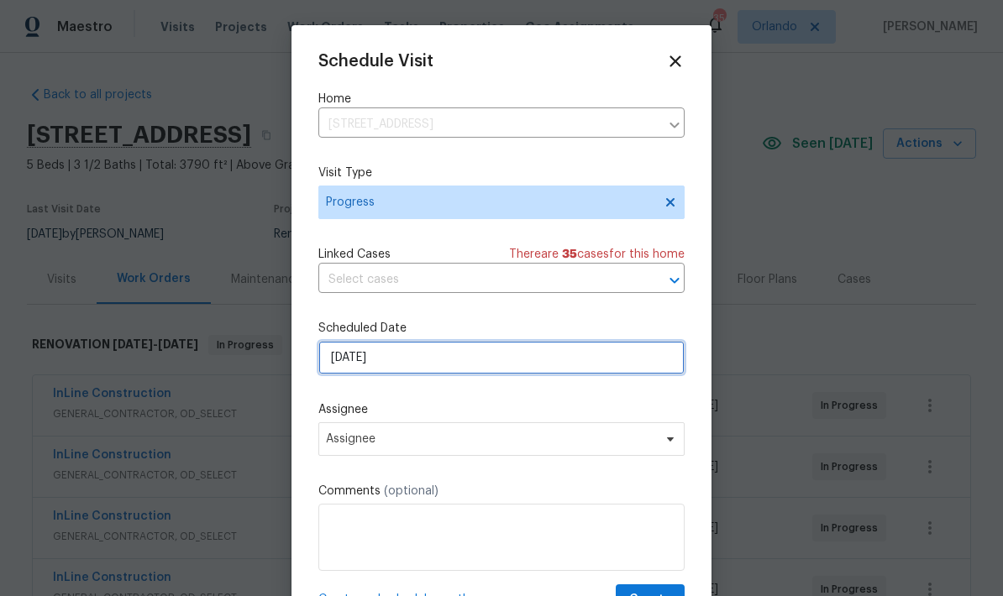
click at [468, 369] on input "9/2/2025" at bounding box center [501, 358] width 366 height 34
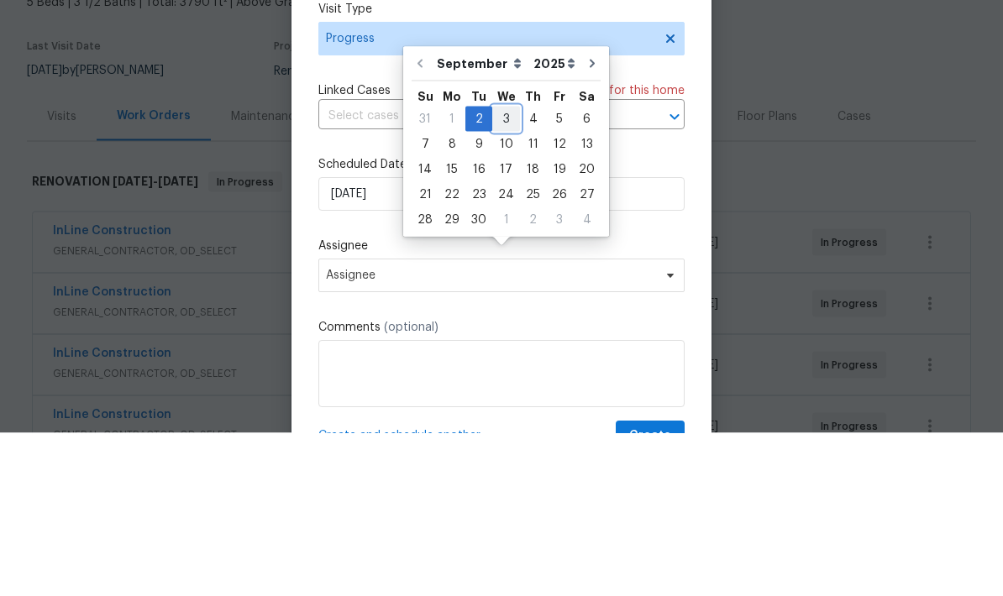
click at [506, 270] on div "3" at bounding box center [506, 282] width 28 height 24
type input "9/3/2025"
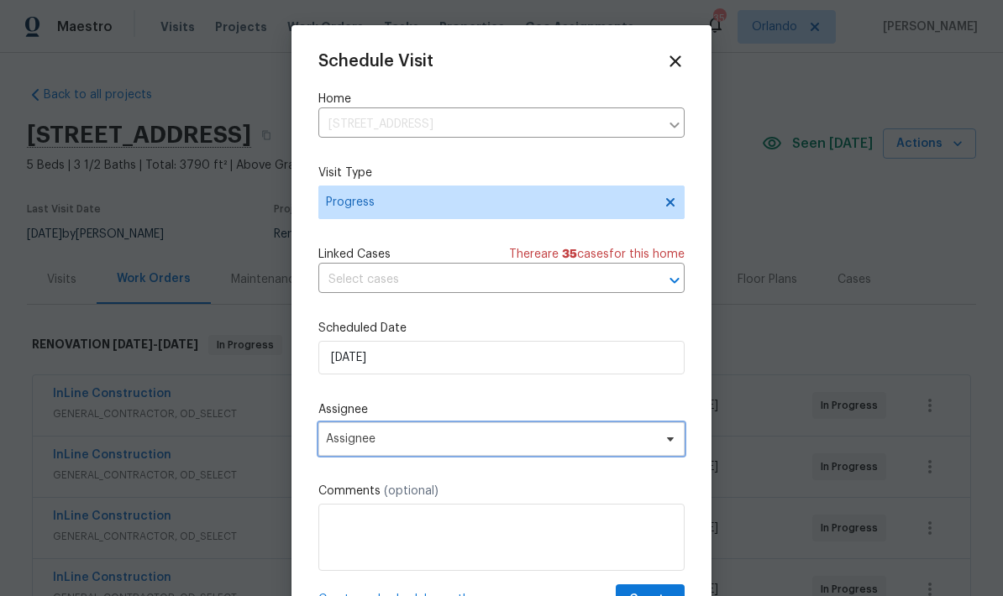
click at [519, 443] on span "Assignee" at bounding box center [490, 438] width 329 height 13
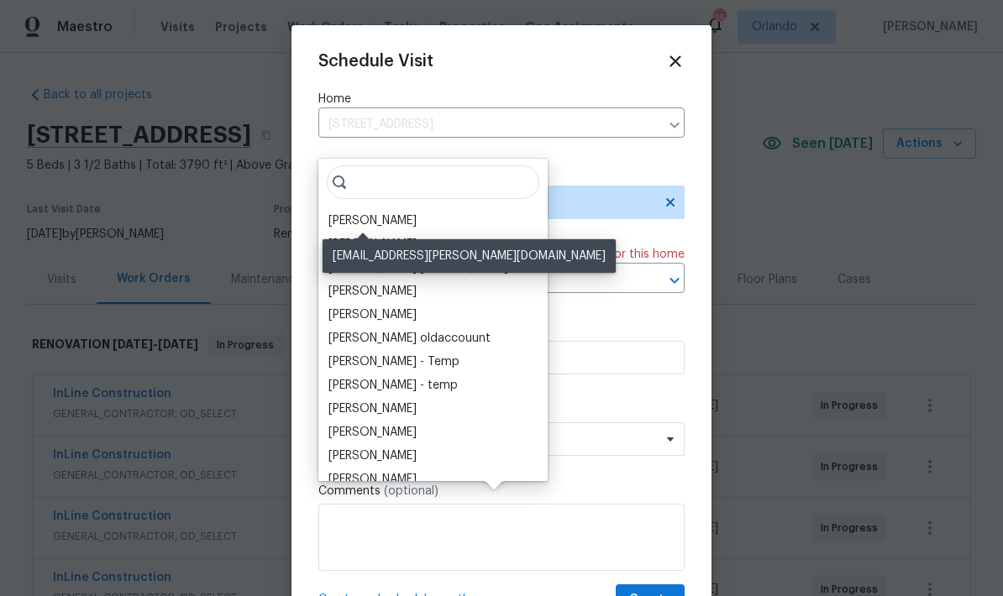
click at [375, 212] on div "[PERSON_NAME]" at bounding box center [372, 220] width 88 height 17
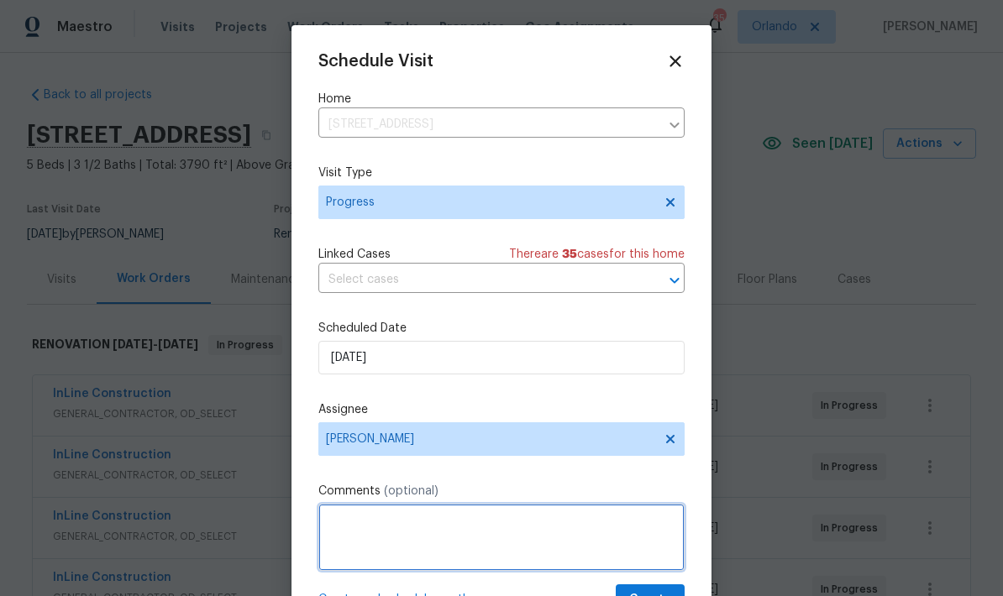
click at [460, 528] on textarea at bounding box center [501, 537] width 366 height 67
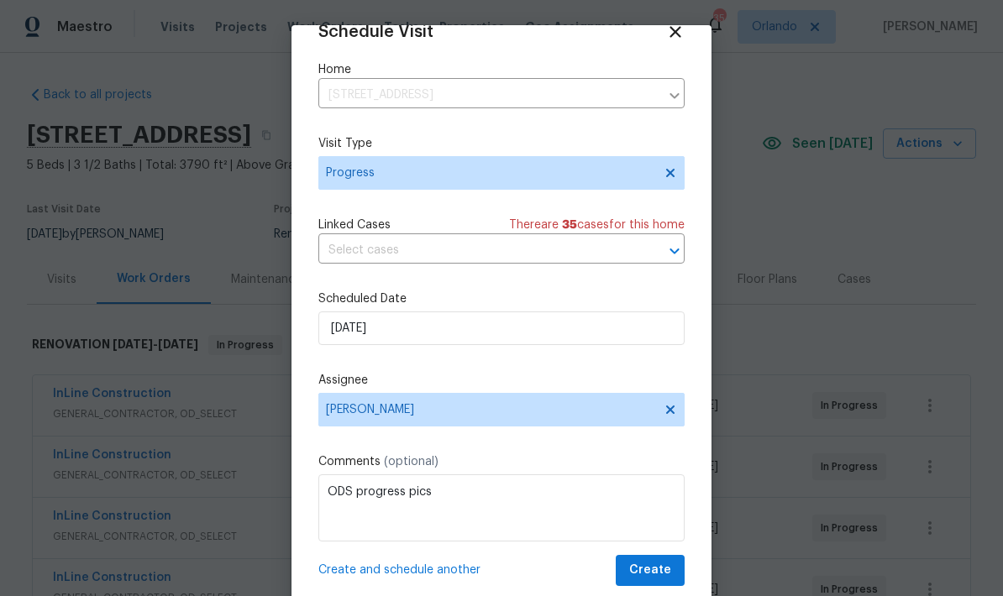
scroll to position [33, 0]
type textarea "ODS progress pics"
click at [664, 569] on span "Create" at bounding box center [650, 570] width 42 height 21
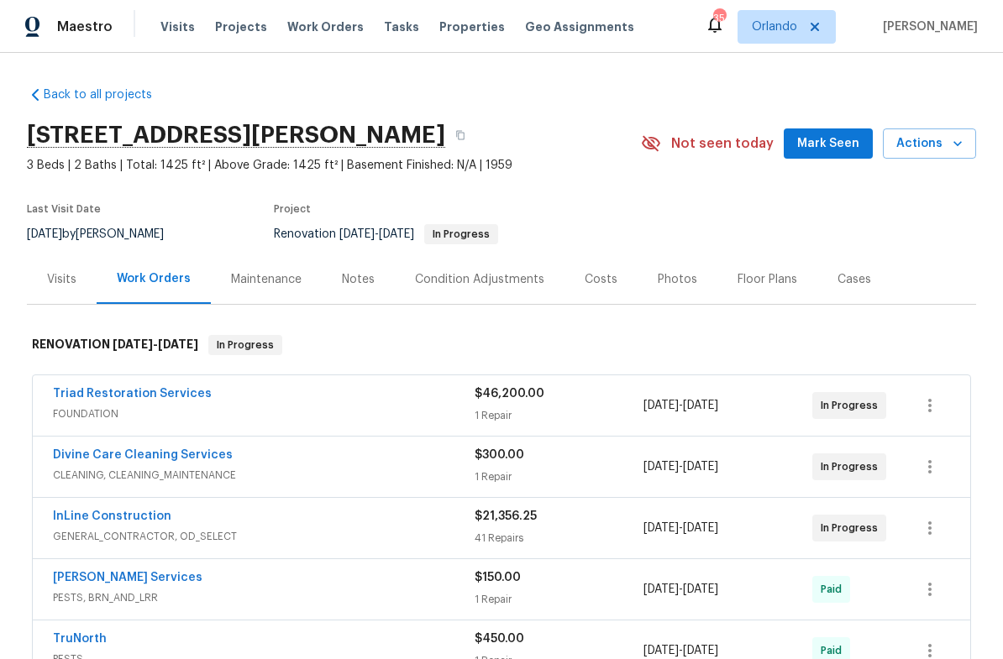
click at [842, 144] on span "Mark Seen" at bounding box center [828, 144] width 62 height 21
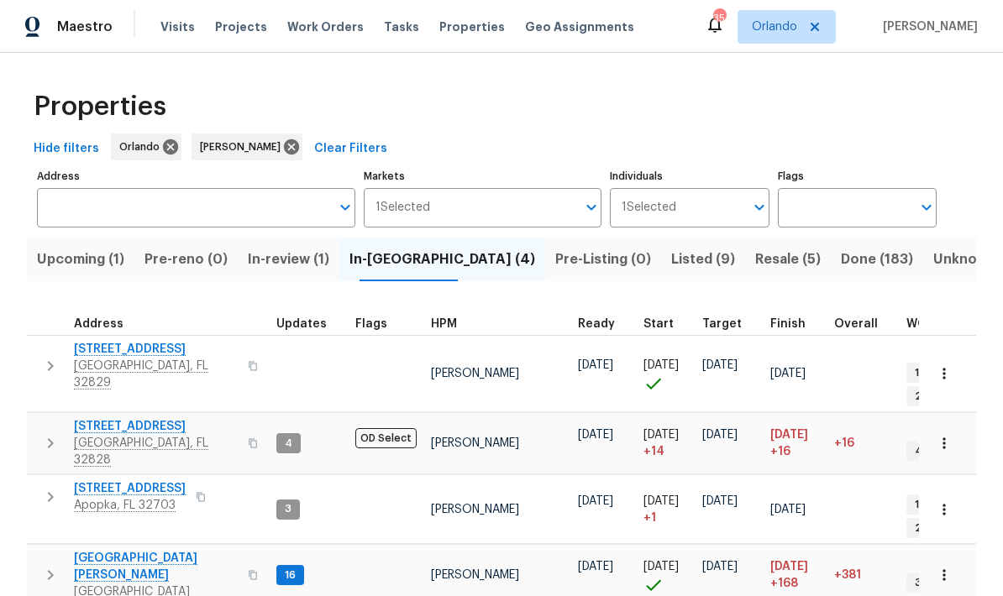
click at [671, 268] on span "Listed (9)" at bounding box center [703, 260] width 64 height 24
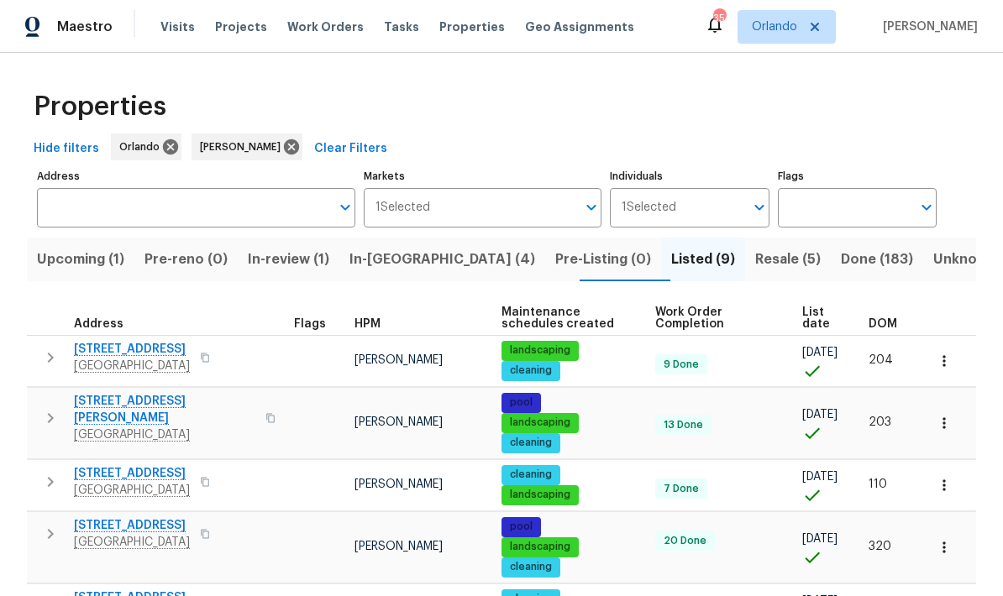
click at [406, 259] on span "In-reno (4)" at bounding box center [442, 260] width 186 height 24
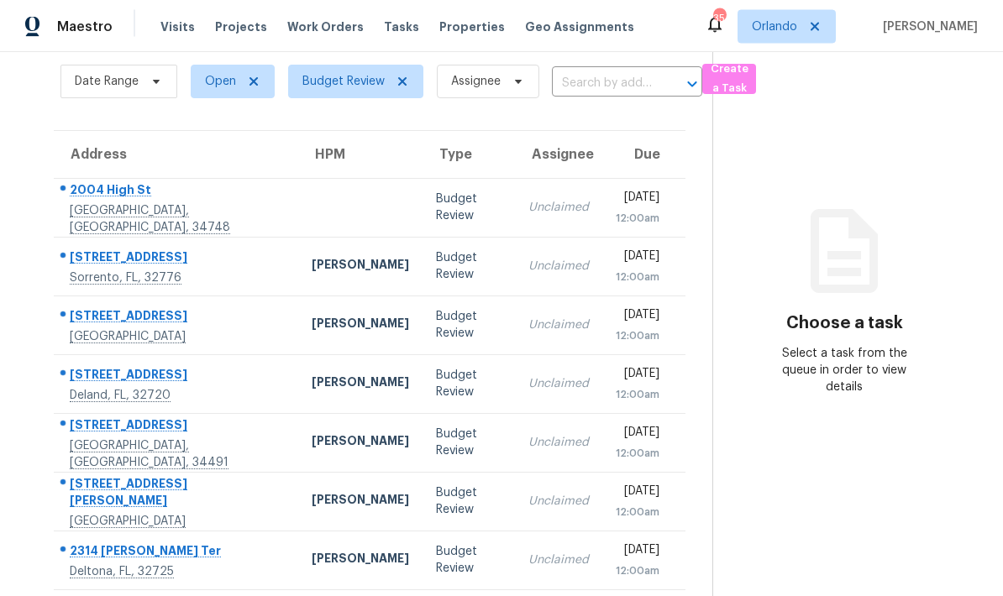
scroll to position [67, 0]
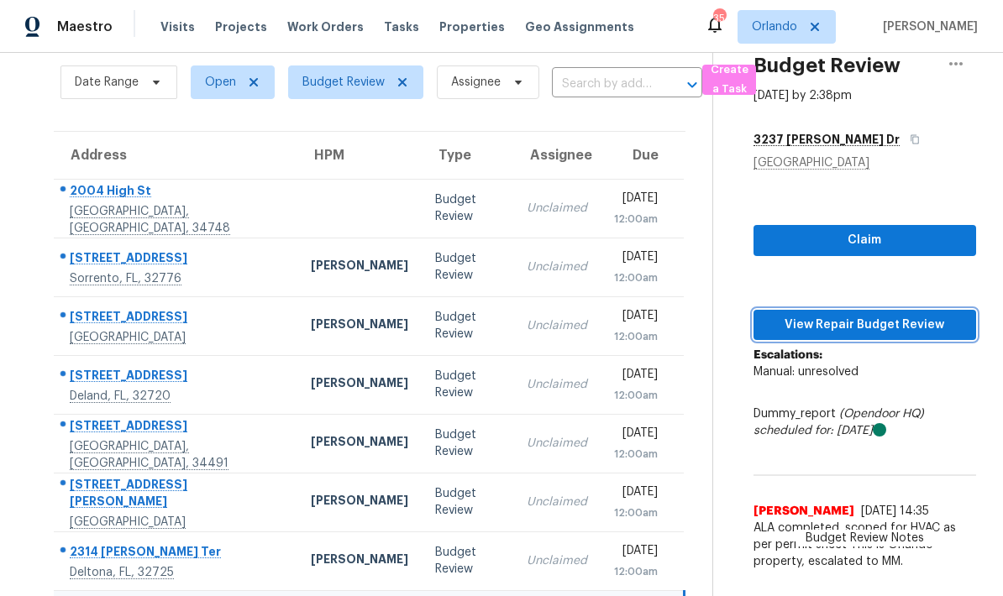
click at [950, 315] on span "View Repair Budget Review" at bounding box center [865, 325] width 196 height 21
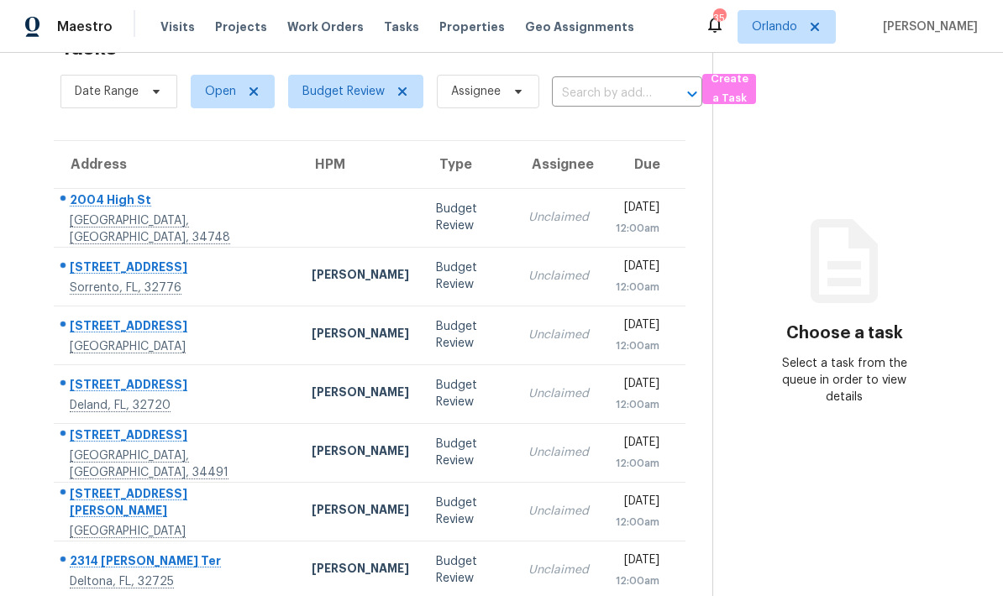
scroll to position [53, 0]
click at [422, 208] on td "Budget Review" at bounding box center [468, 218] width 92 height 59
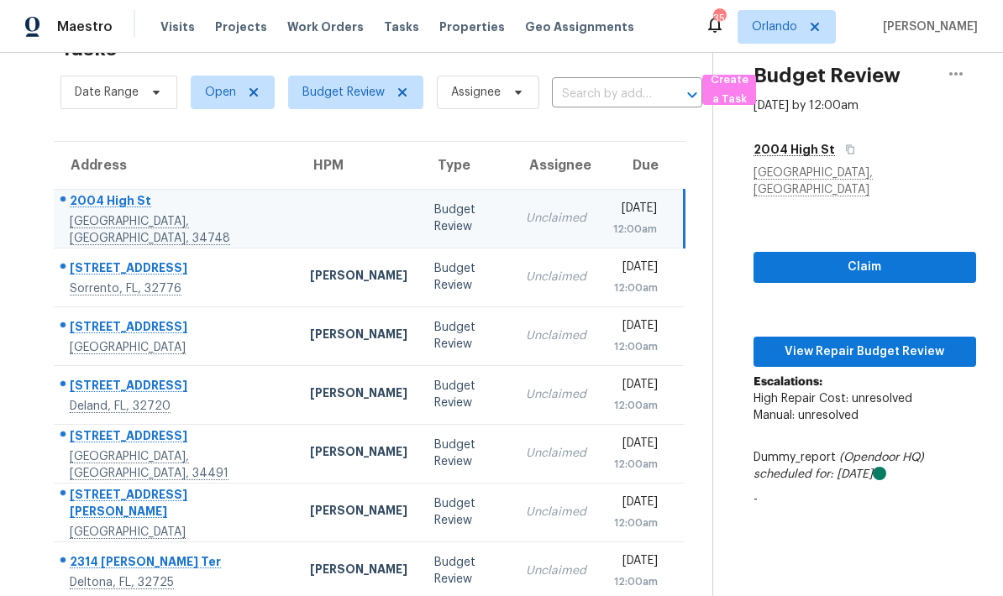
scroll to position [67, 0]
click at [941, 342] on span "View Repair Budget Review" at bounding box center [865, 352] width 196 height 21
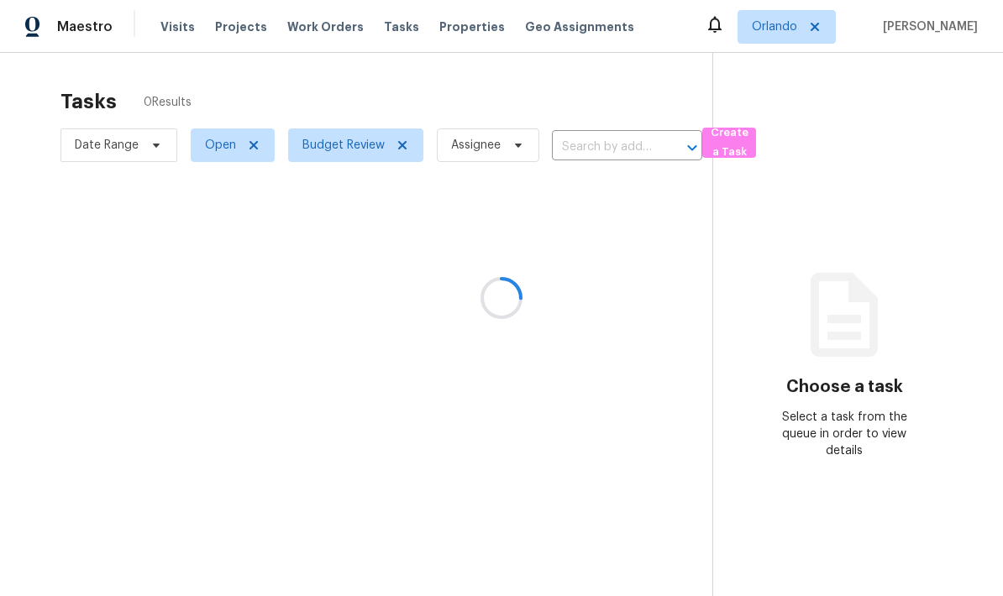
scroll to position [67, 0]
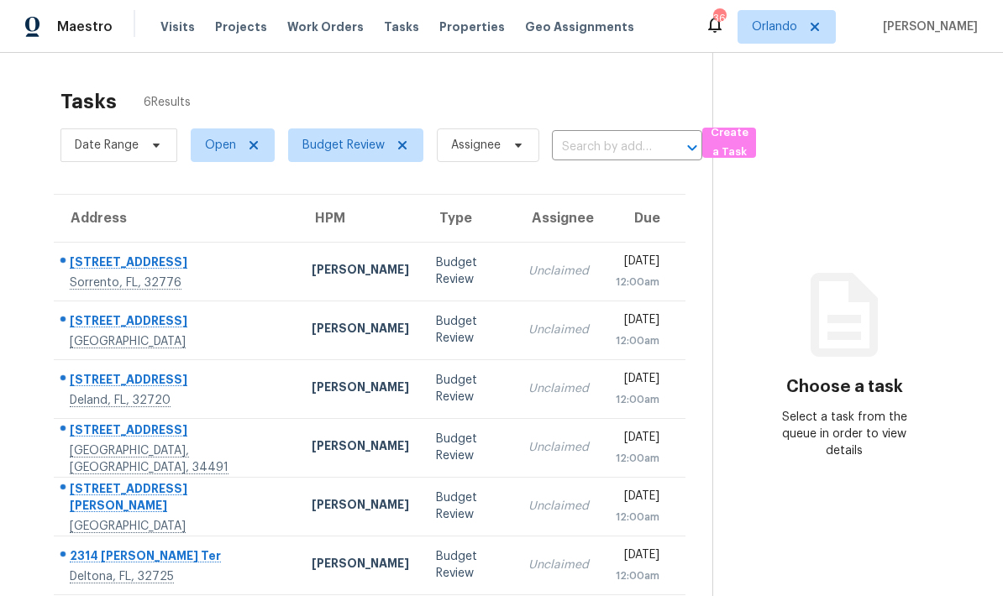
click at [212, 569] on div "Deltona, FL, 32725" at bounding box center [177, 577] width 215 height 17
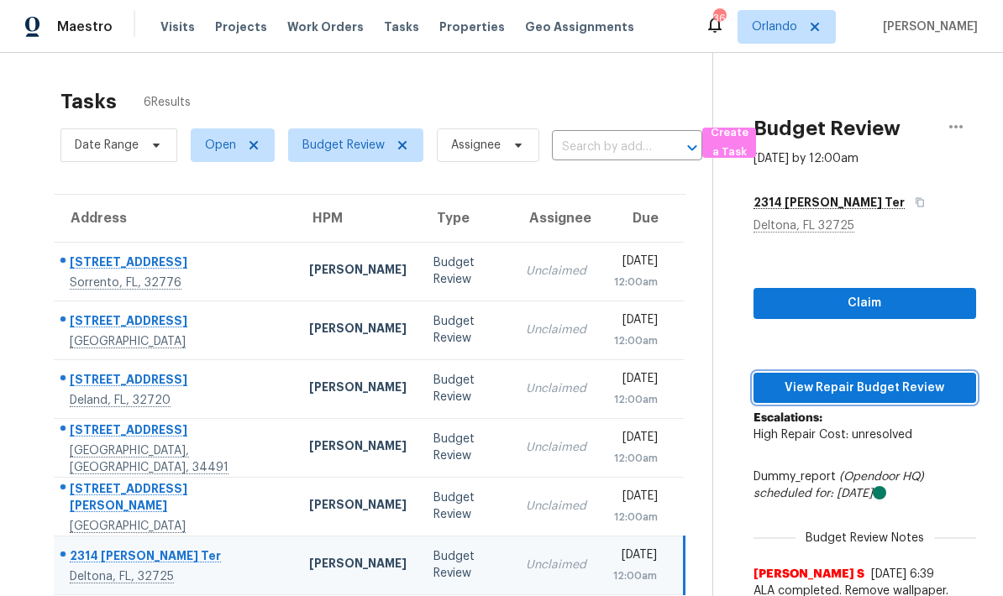
click at [897, 378] on span "View Repair Budget Review" at bounding box center [865, 388] width 196 height 21
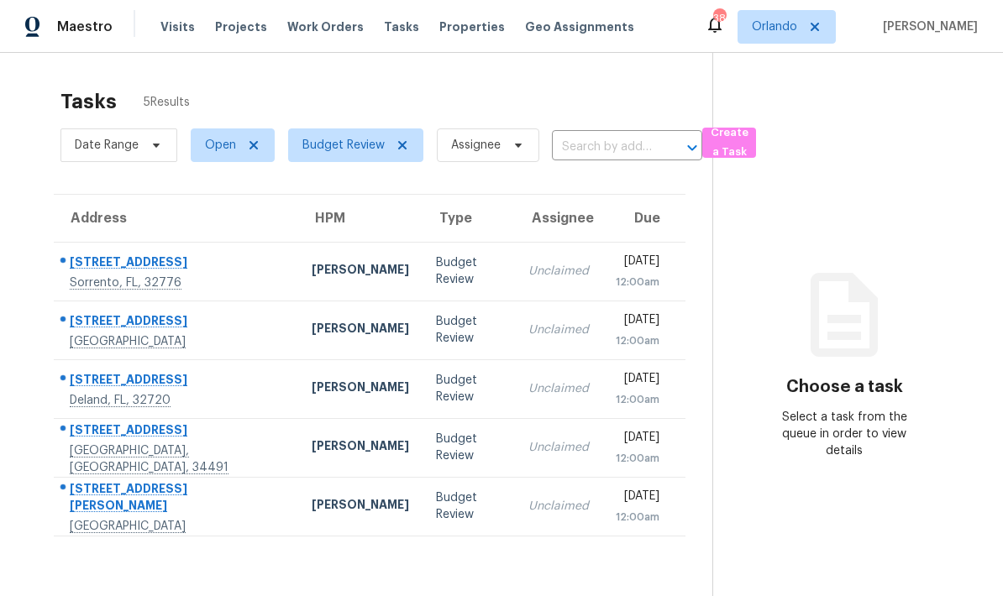
click at [312, 506] on div "[PERSON_NAME]" at bounding box center [360, 506] width 97 height 21
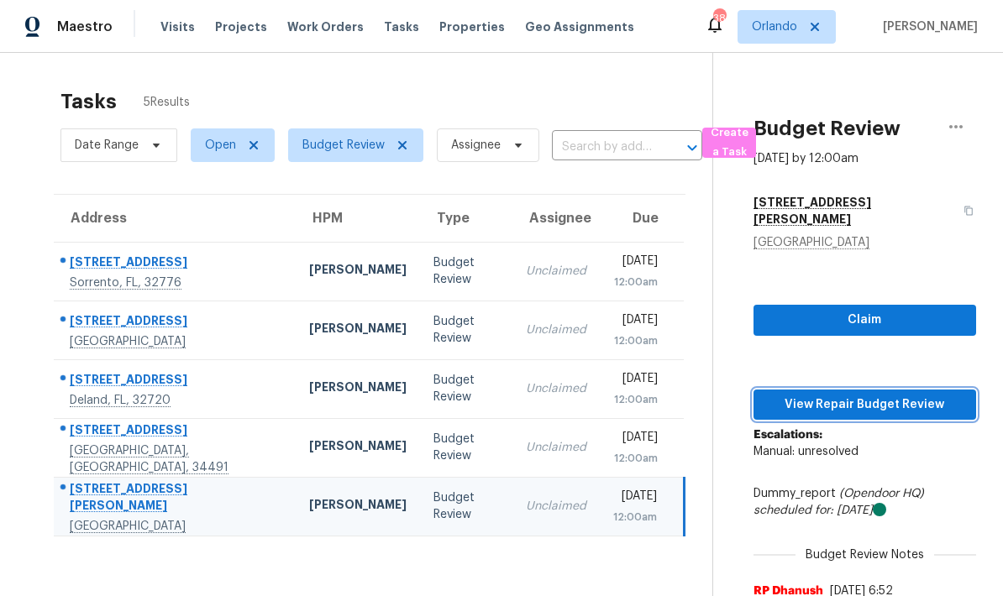
click at [925, 395] on span "View Repair Budget Review" at bounding box center [865, 405] width 196 height 21
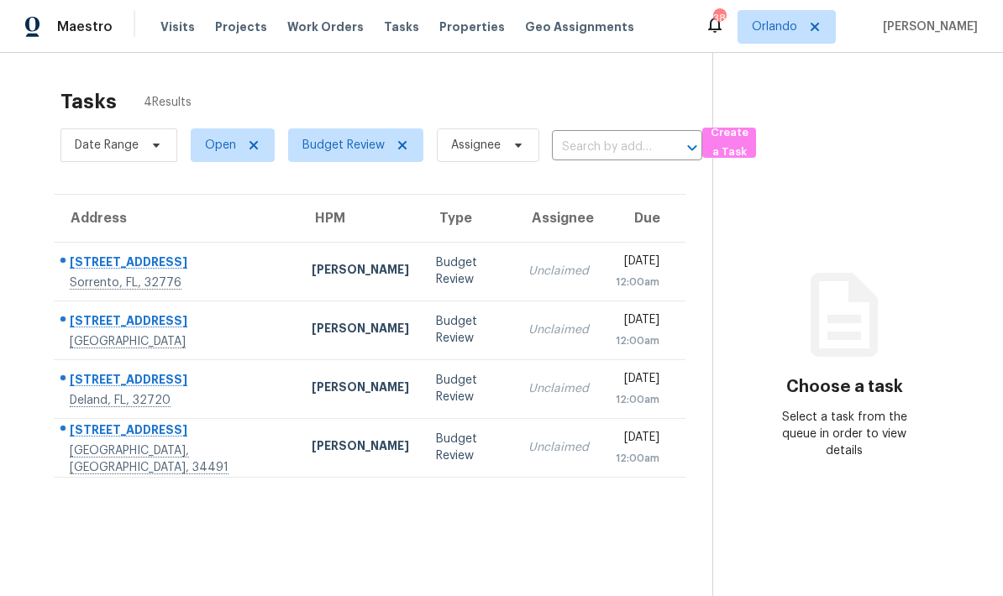
click at [316, 442] on div "[PERSON_NAME]" at bounding box center [360, 448] width 97 height 21
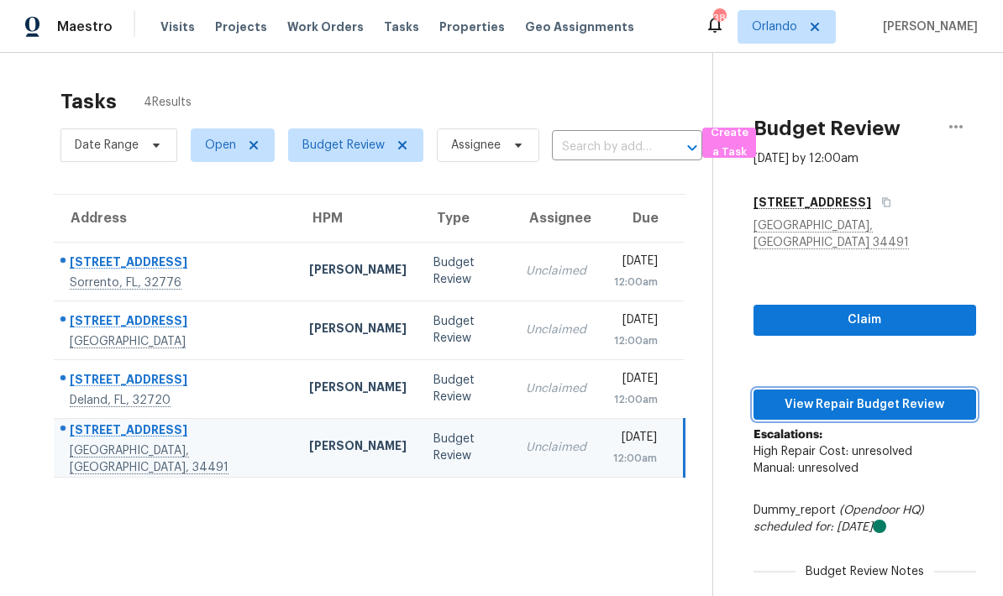
click at [922, 395] on span "View Repair Budget Review" at bounding box center [865, 405] width 196 height 21
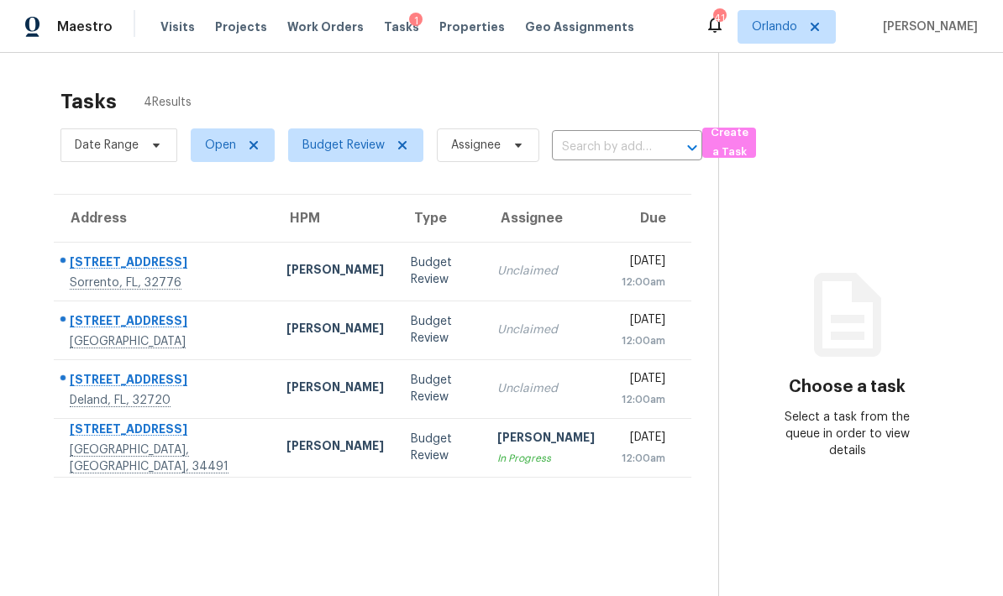
click at [307, 379] on div "[PERSON_NAME]" at bounding box center [334, 389] width 97 height 21
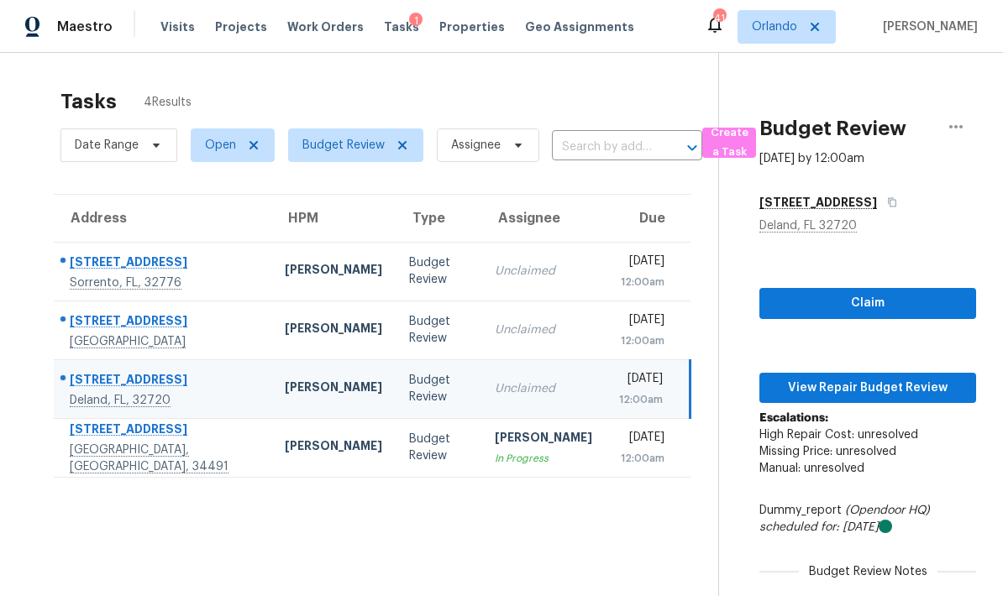
scroll to position [56, 0]
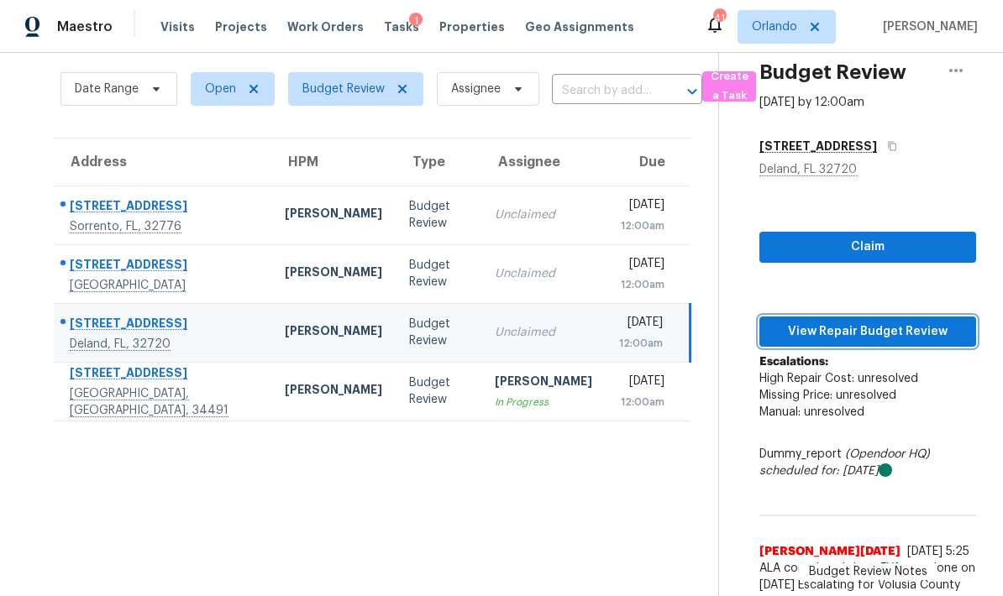
click at [931, 334] on span "View Repair Budget Review" at bounding box center [868, 332] width 190 height 21
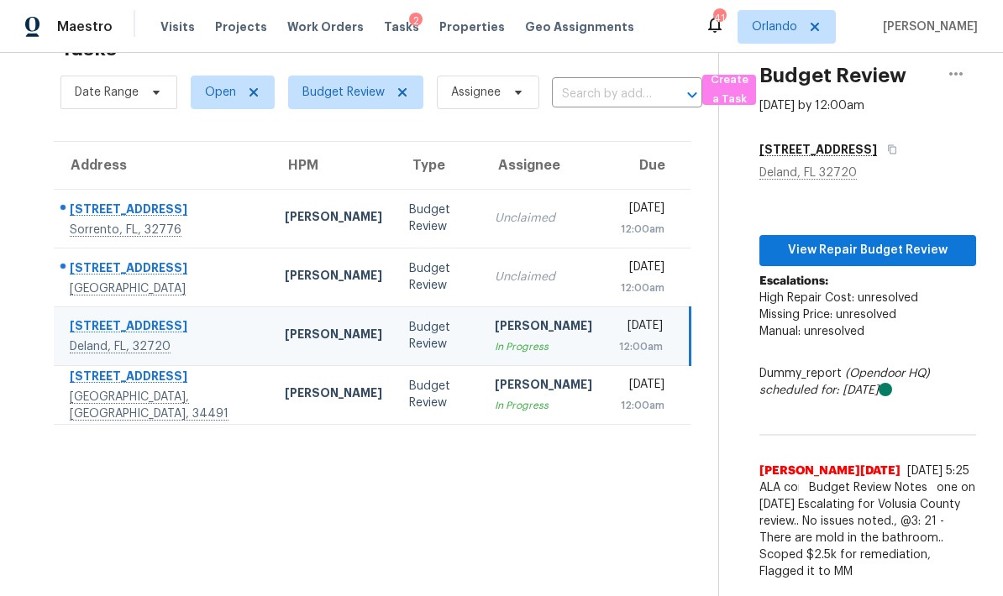
scroll to position [53, 0]
click at [283, 262] on td "[PERSON_NAME]" at bounding box center [333, 277] width 124 height 59
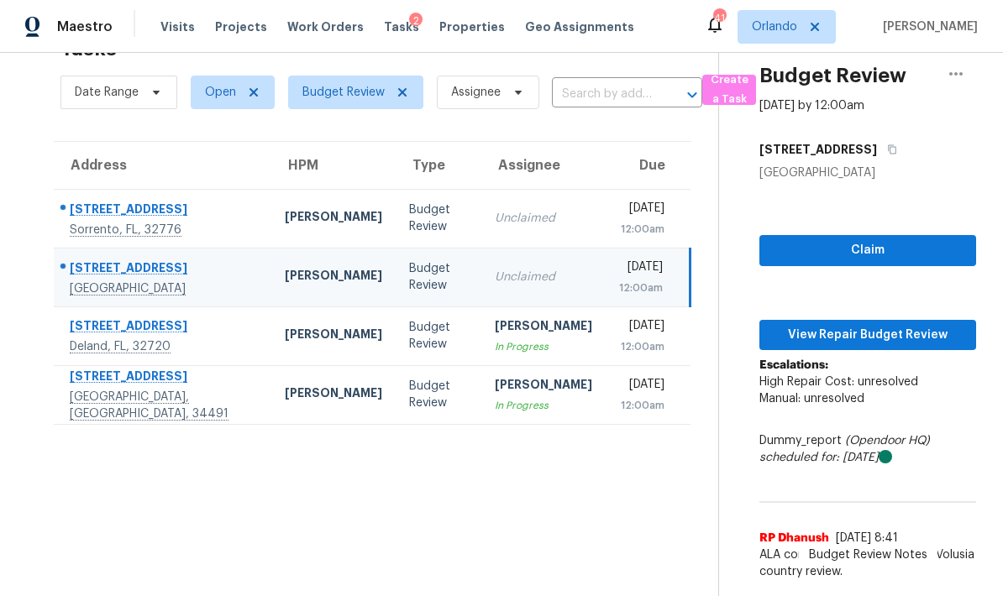
click at [925, 334] on span "View Repair Budget Review" at bounding box center [868, 335] width 190 height 21
